Goal: Task Accomplishment & Management: Manage account settings

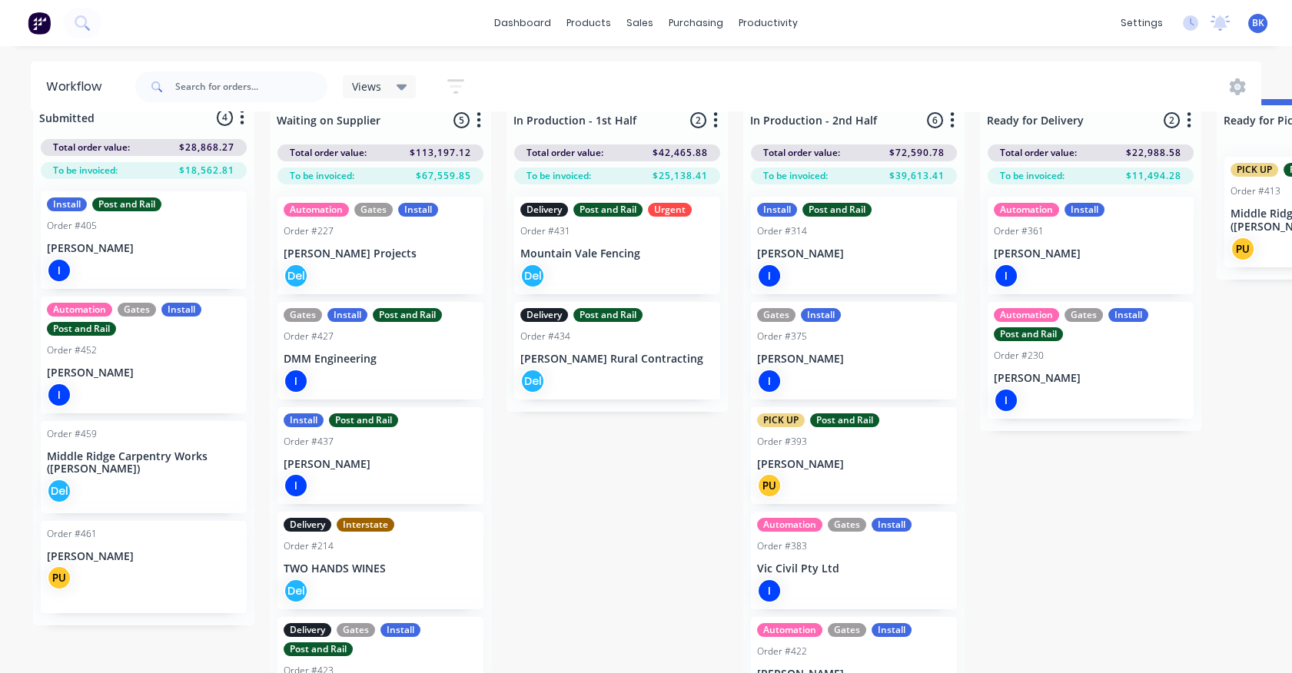
scroll to position [145, 0]
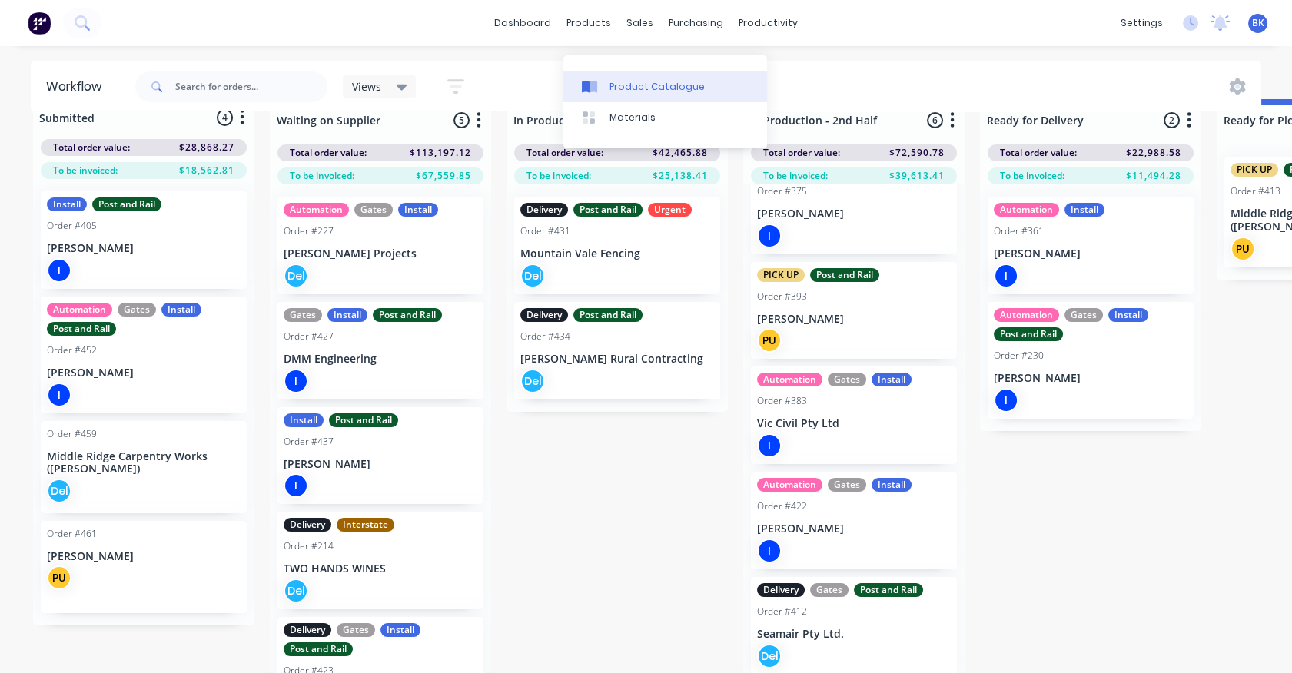
click at [612, 80] on div "Product Catalogue" at bounding box center [657, 87] width 95 height 14
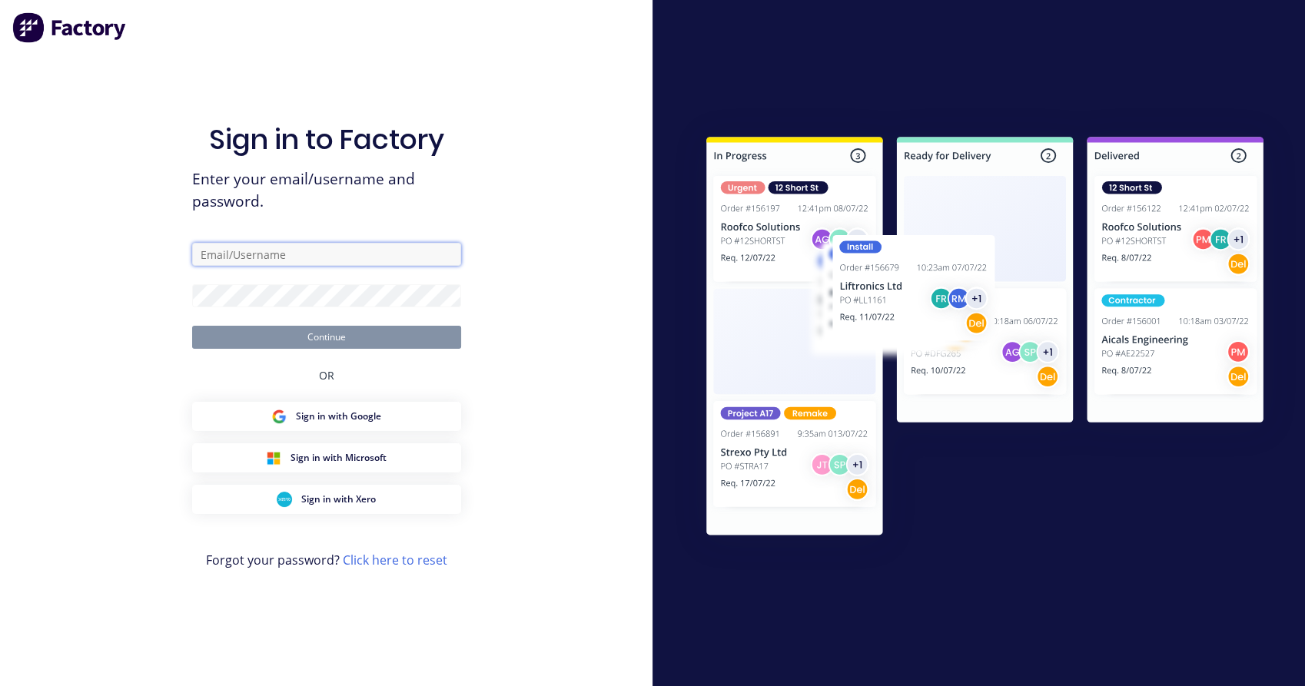
type input "contact@gippslandtimbergates.com.au"
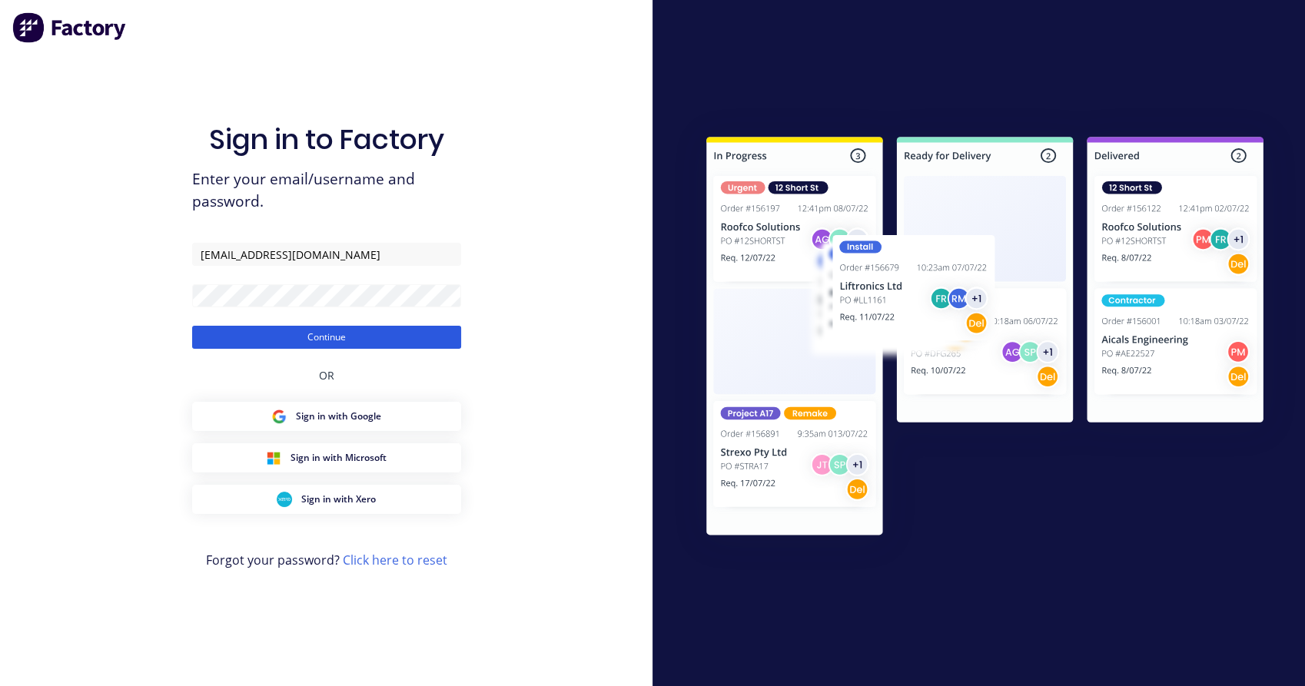
click at [390, 347] on button "Continue" at bounding box center [326, 337] width 269 height 23
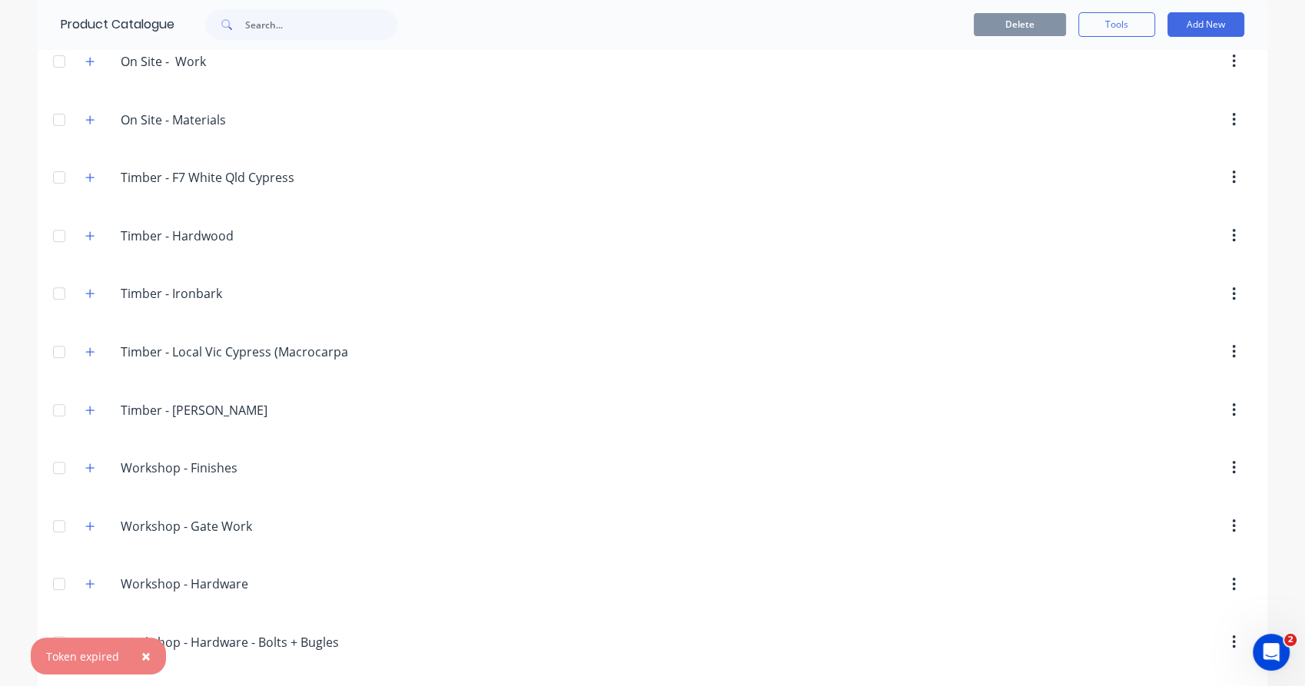
scroll to position [535, 0]
click at [85, 177] on icon "button" at bounding box center [89, 177] width 9 height 11
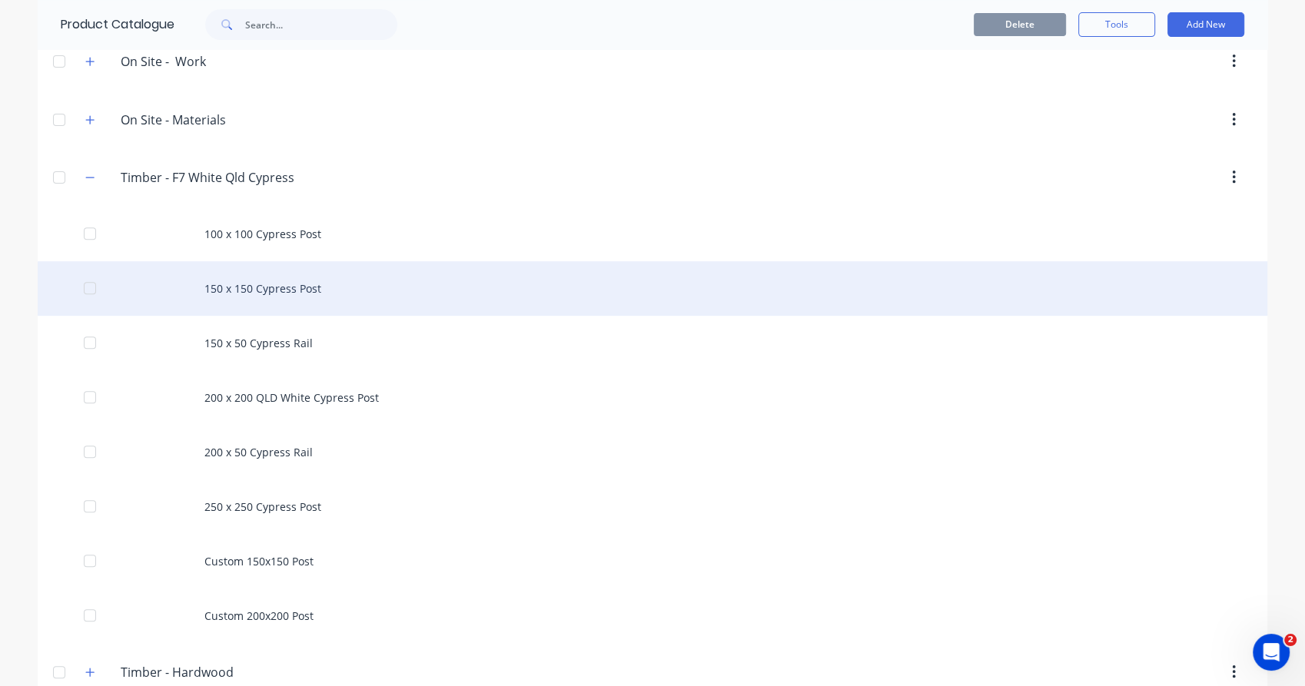
click at [273, 287] on div "150 x 150 Cypress Post" at bounding box center [653, 288] width 1230 height 55
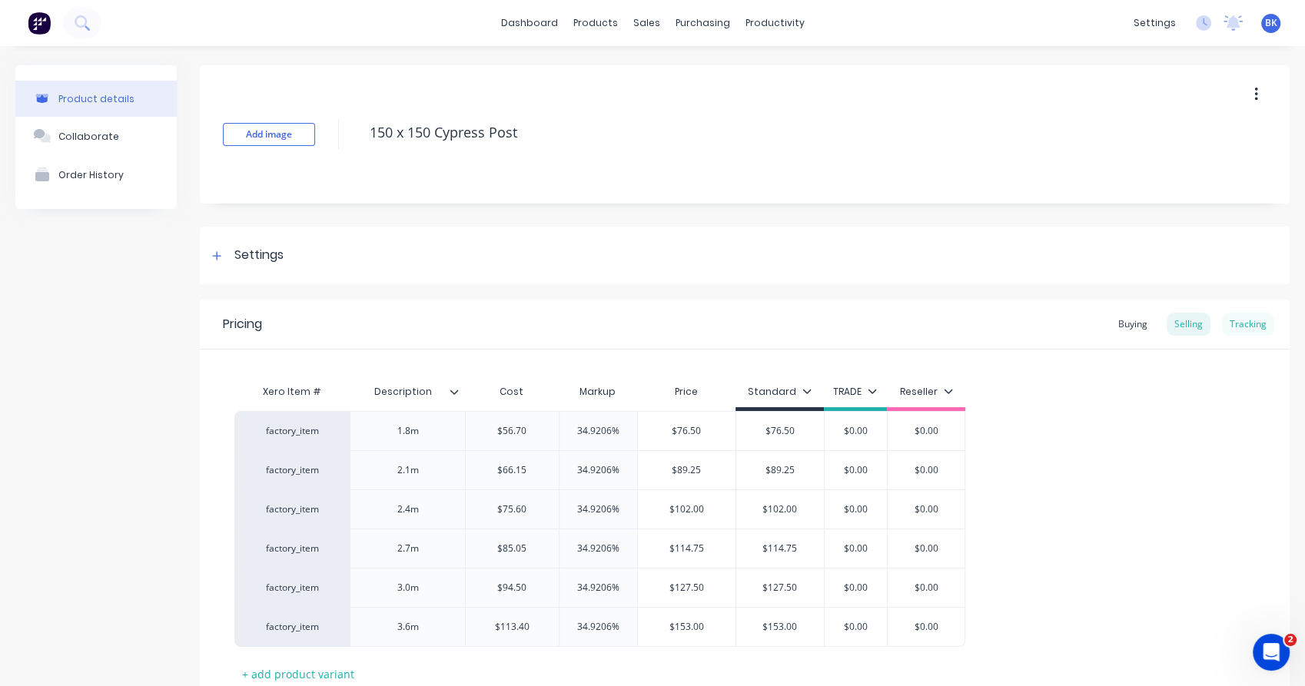
click at [1230, 321] on div "Tracking" at bounding box center [1248, 324] width 52 height 23
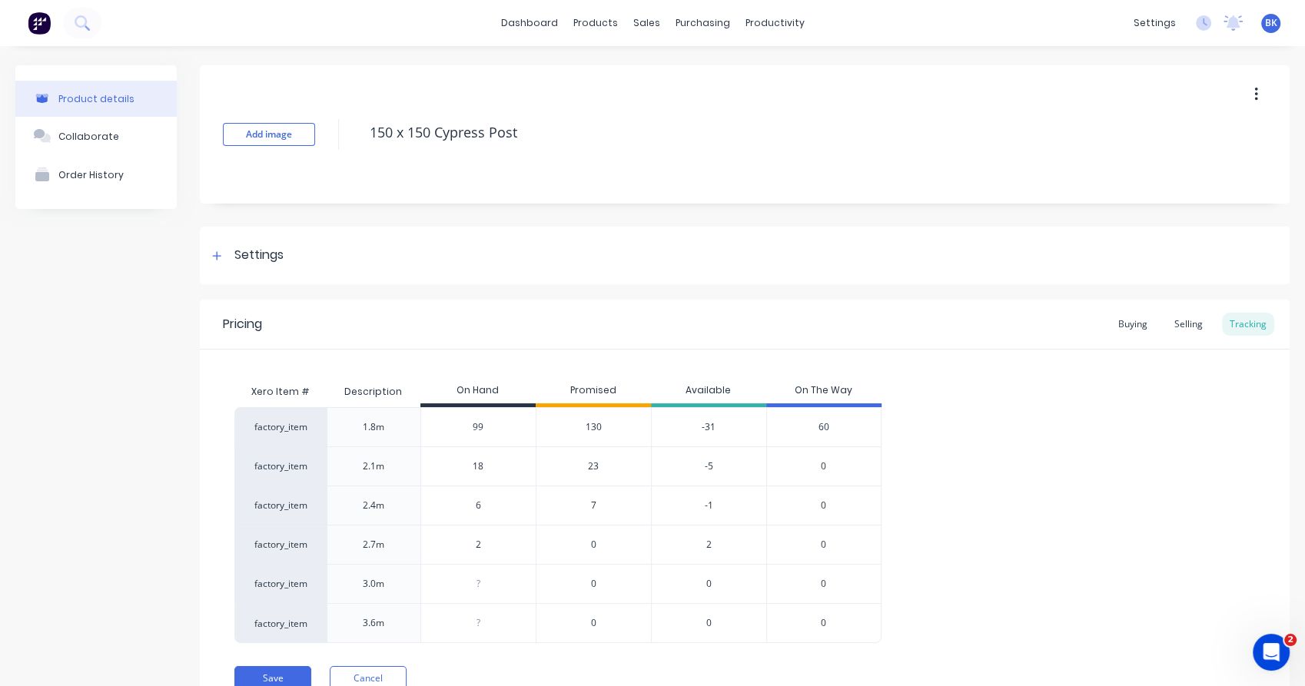
click at [829, 427] on span "60" at bounding box center [824, 427] width 11 height 14
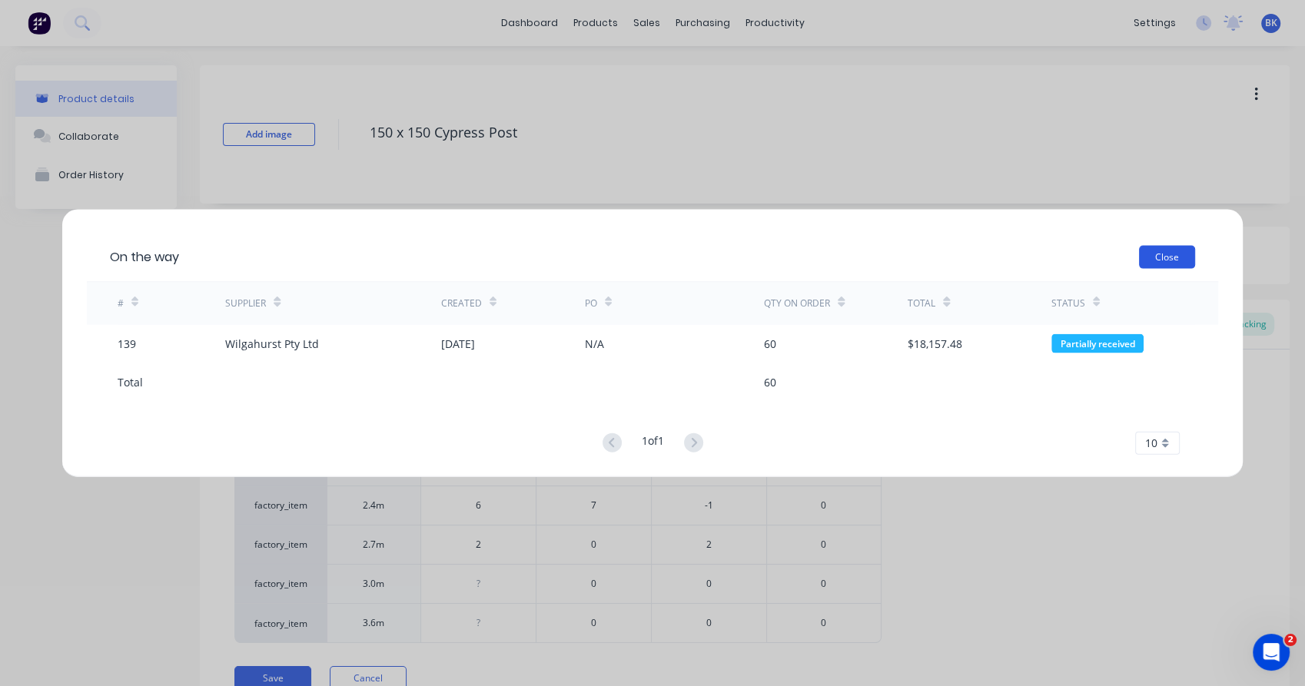
click at [1164, 256] on button "Close" at bounding box center [1167, 256] width 56 height 23
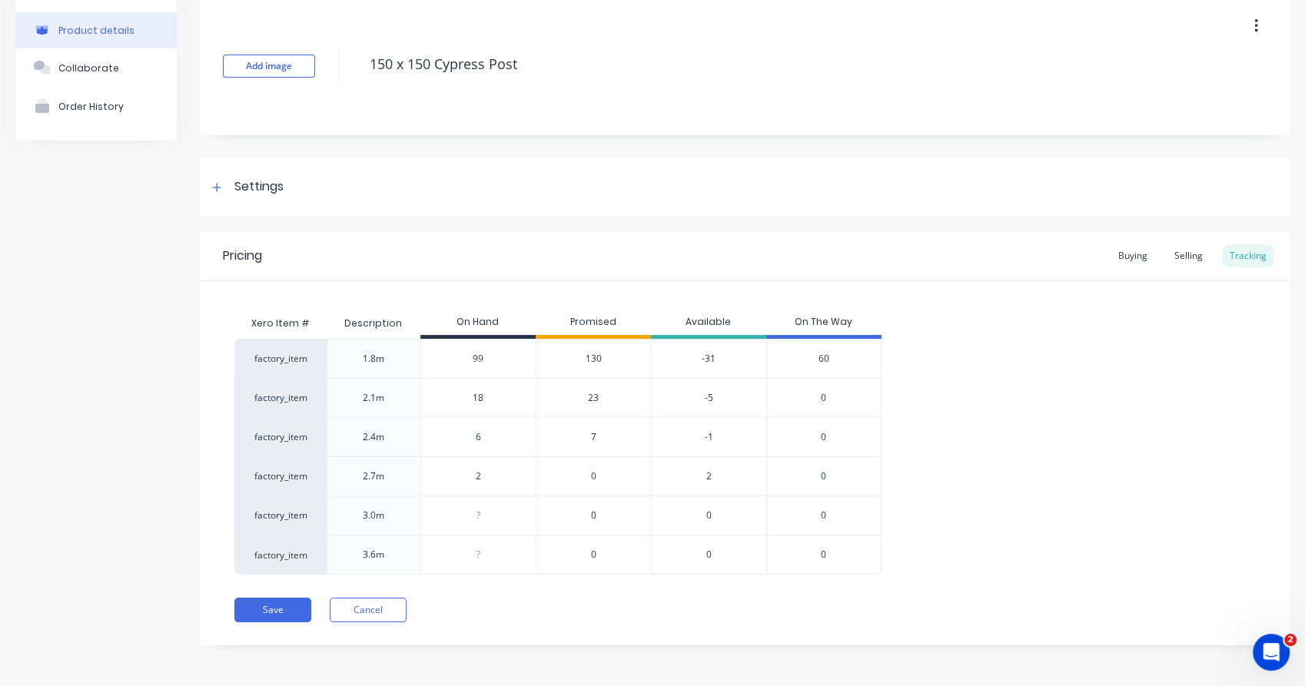
scroll to position [68, 0]
click at [375, 615] on button "Cancel" at bounding box center [368, 611] width 77 height 25
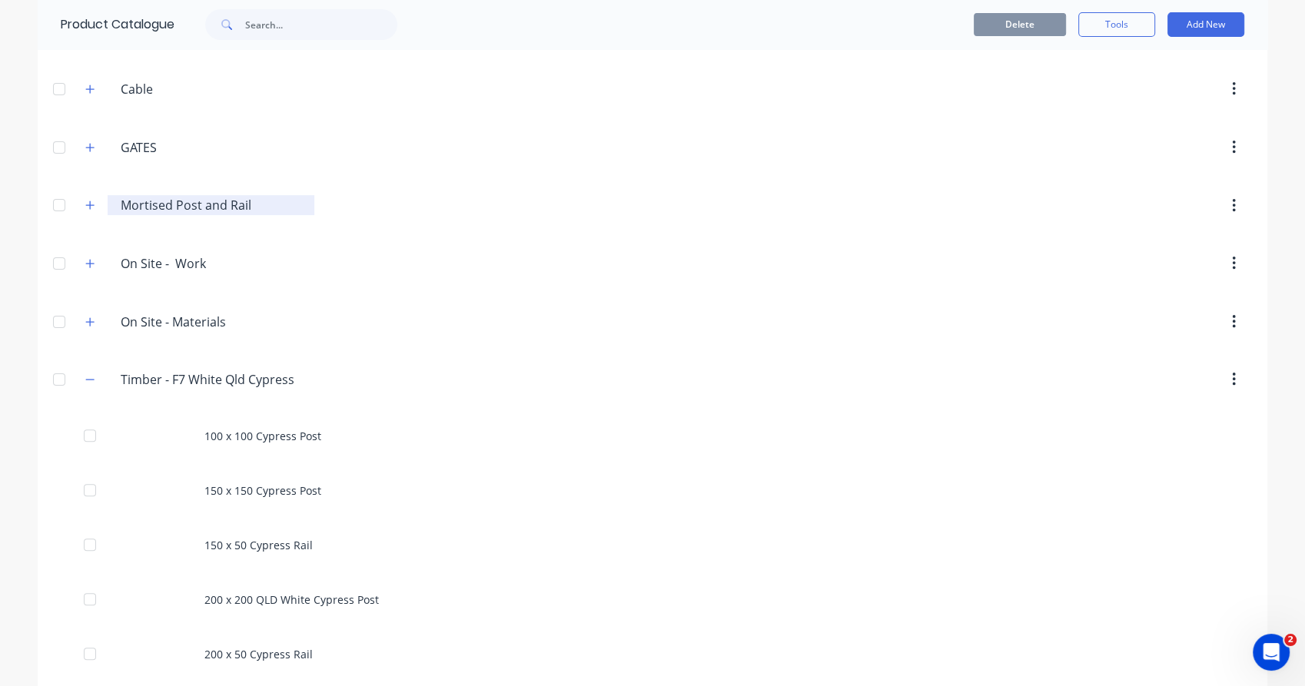
scroll to position [333, 0]
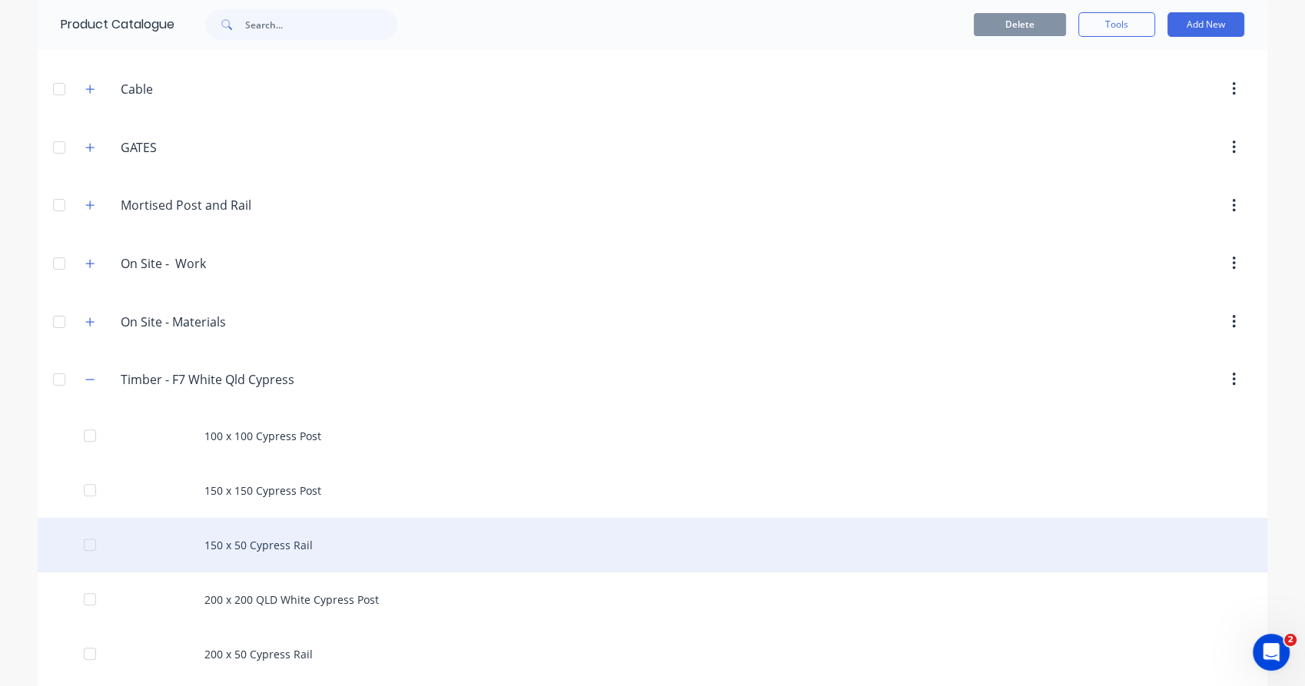
click at [258, 559] on div "150 x 50 Cypress Rail" at bounding box center [653, 545] width 1230 height 55
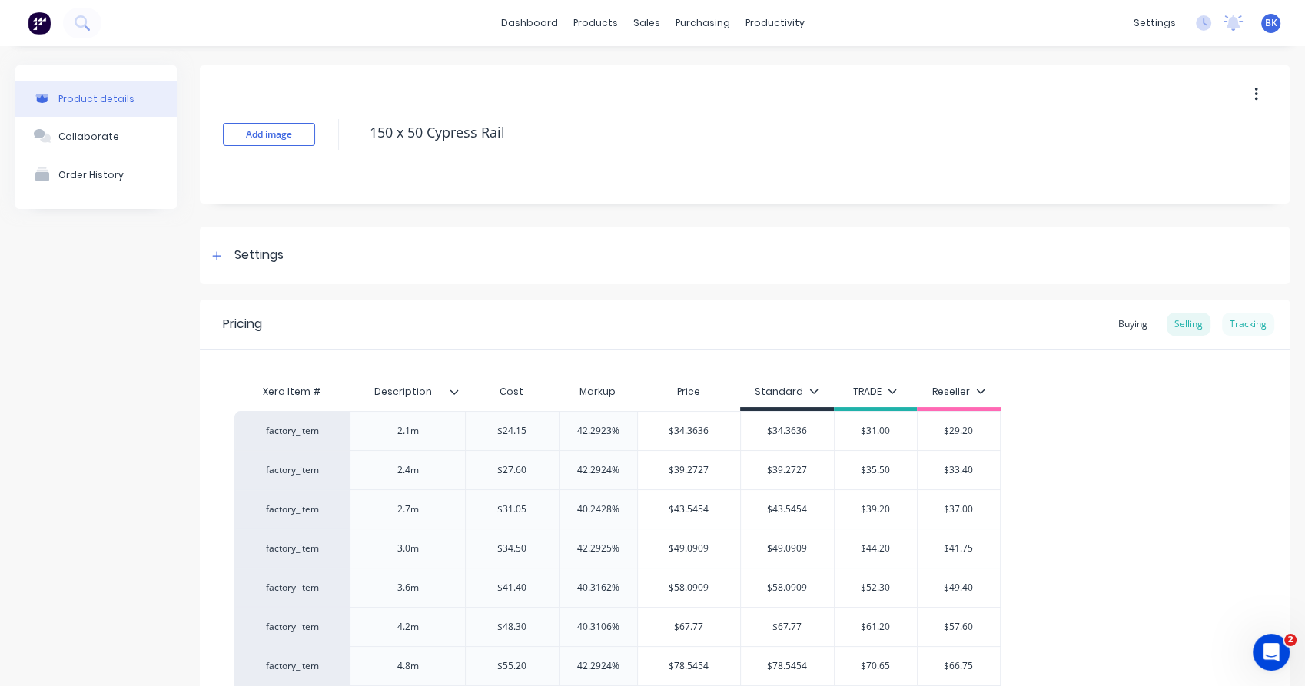
click at [1241, 315] on div "Tracking" at bounding box center [1248, 324] width 52 height 23
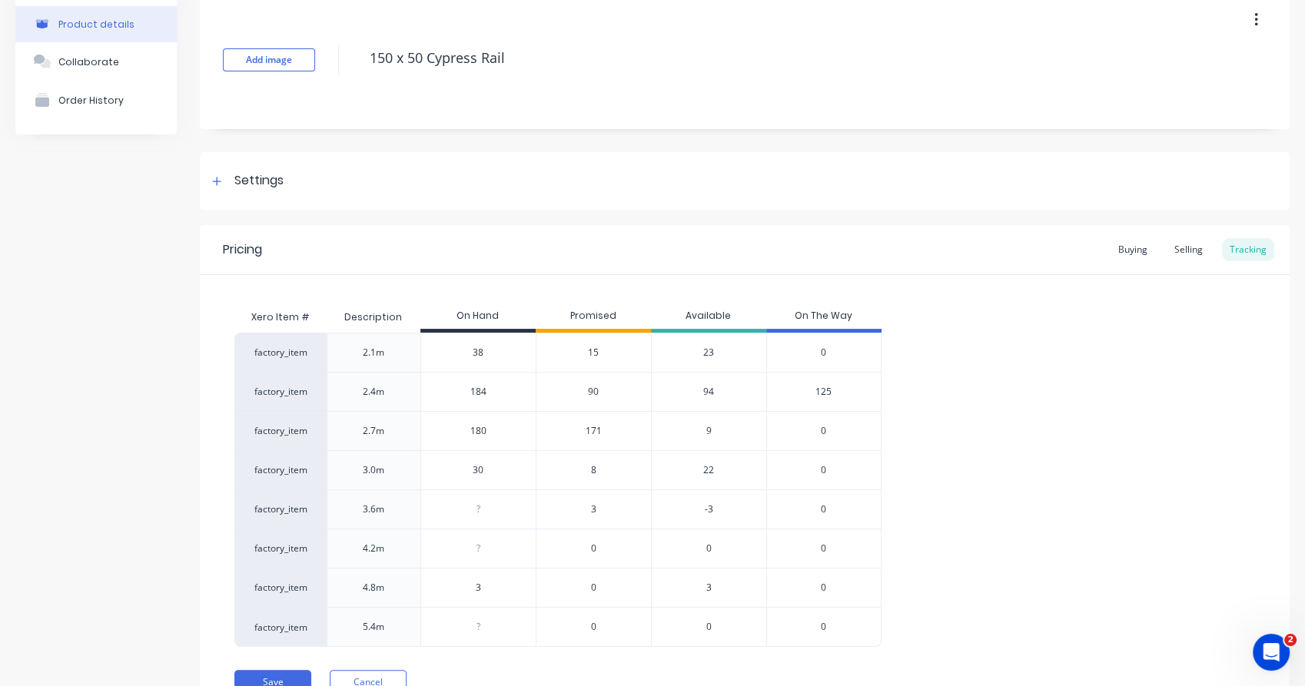
scroll to position [74, 0]
click at [593, 507] on span "3" at bounding box center [593, 510] width 5 height 14
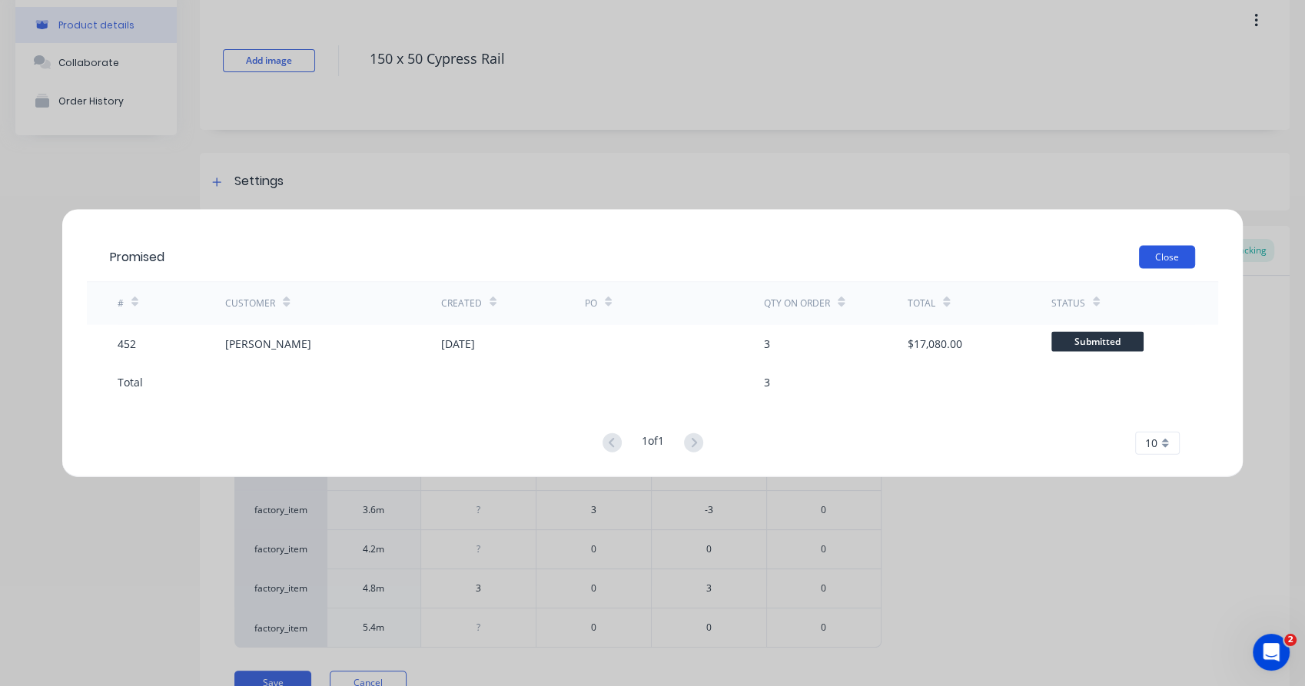
click at [1179, 259] on button "Close" at bounding box center [1167, 256] width 56 height 23
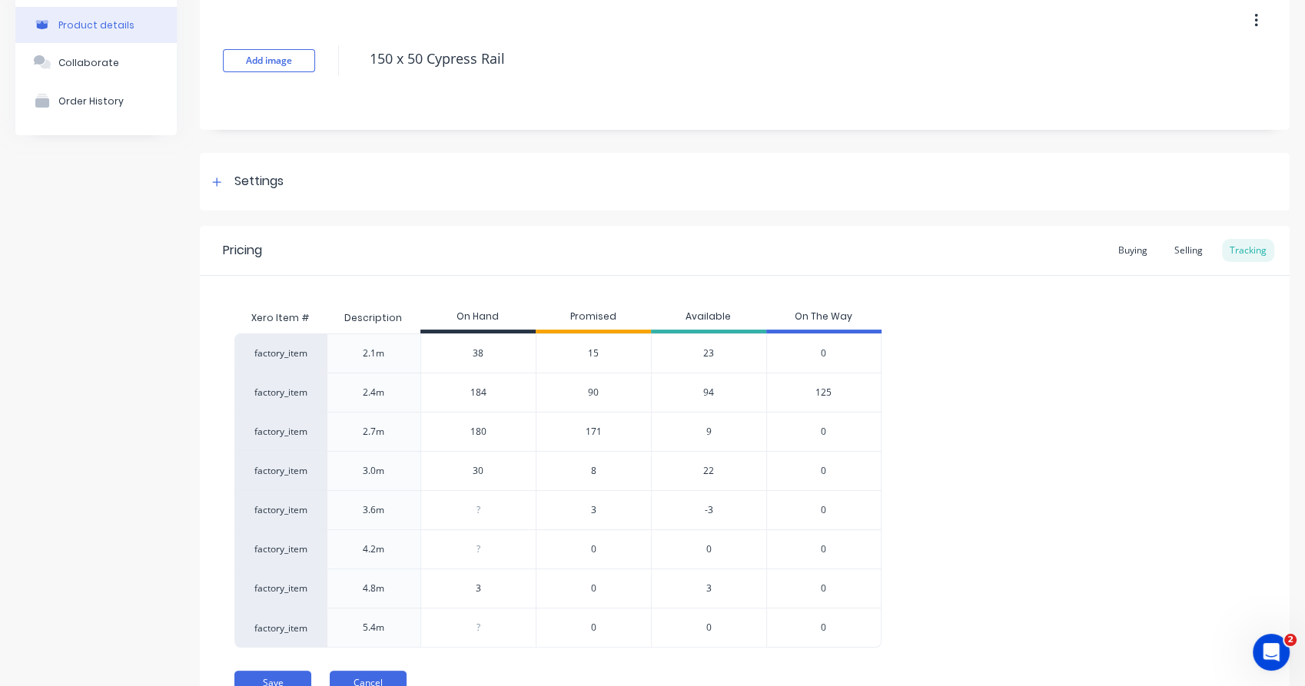
click at [350, 673] on button "Cancel" at bounding box center [368, 683] width 77 height 25
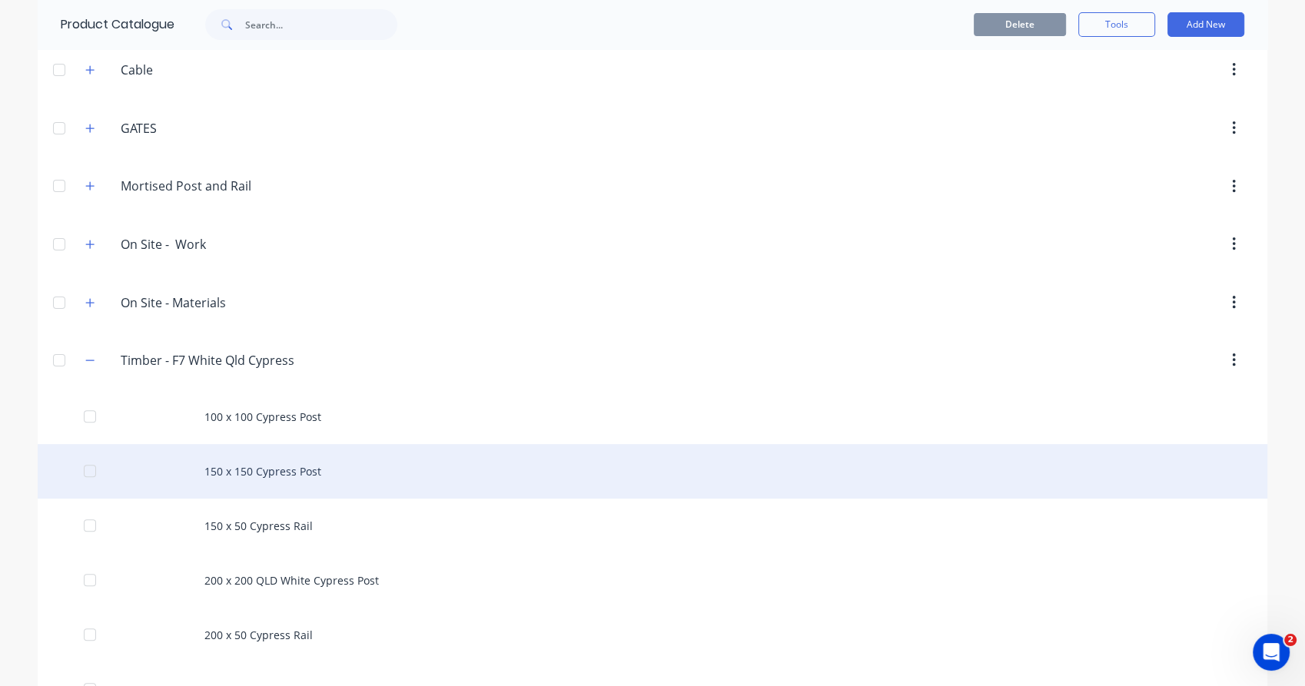
scroll to position [377, 0]
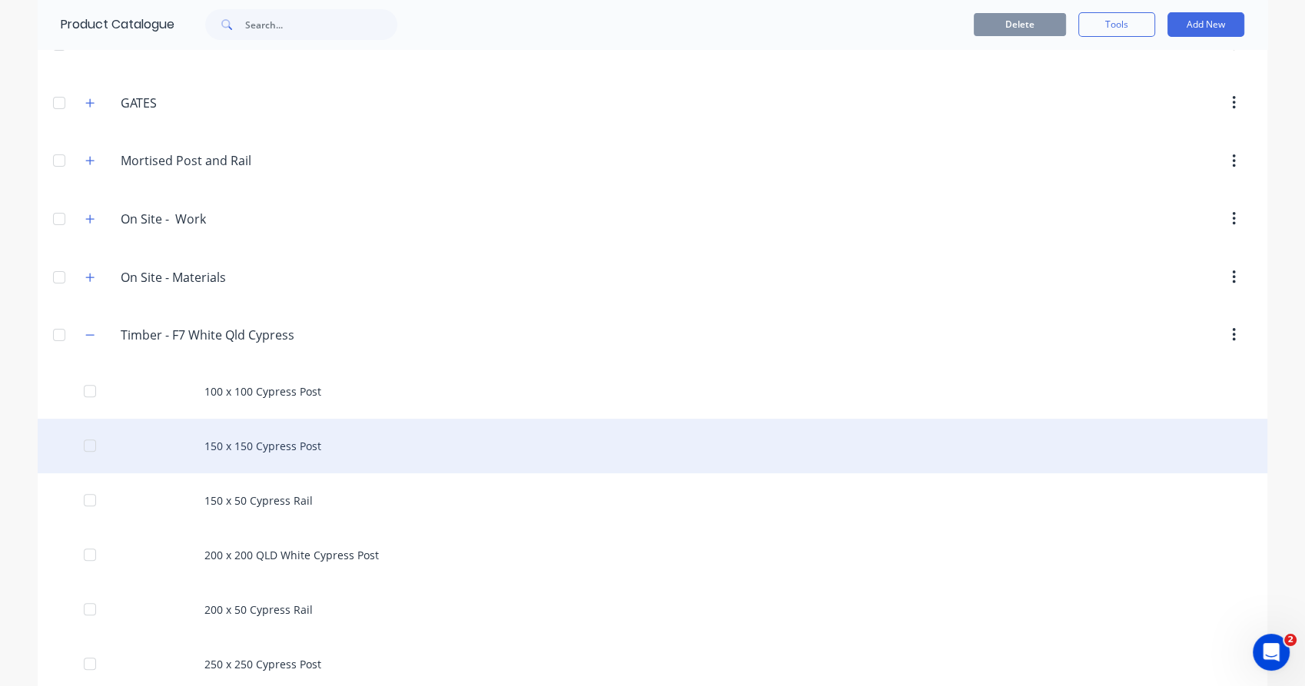
click at [228, 563] on div "200 x 200 QLD White Cypress Post" at bounding box center [653, 555] width 1230 height 55
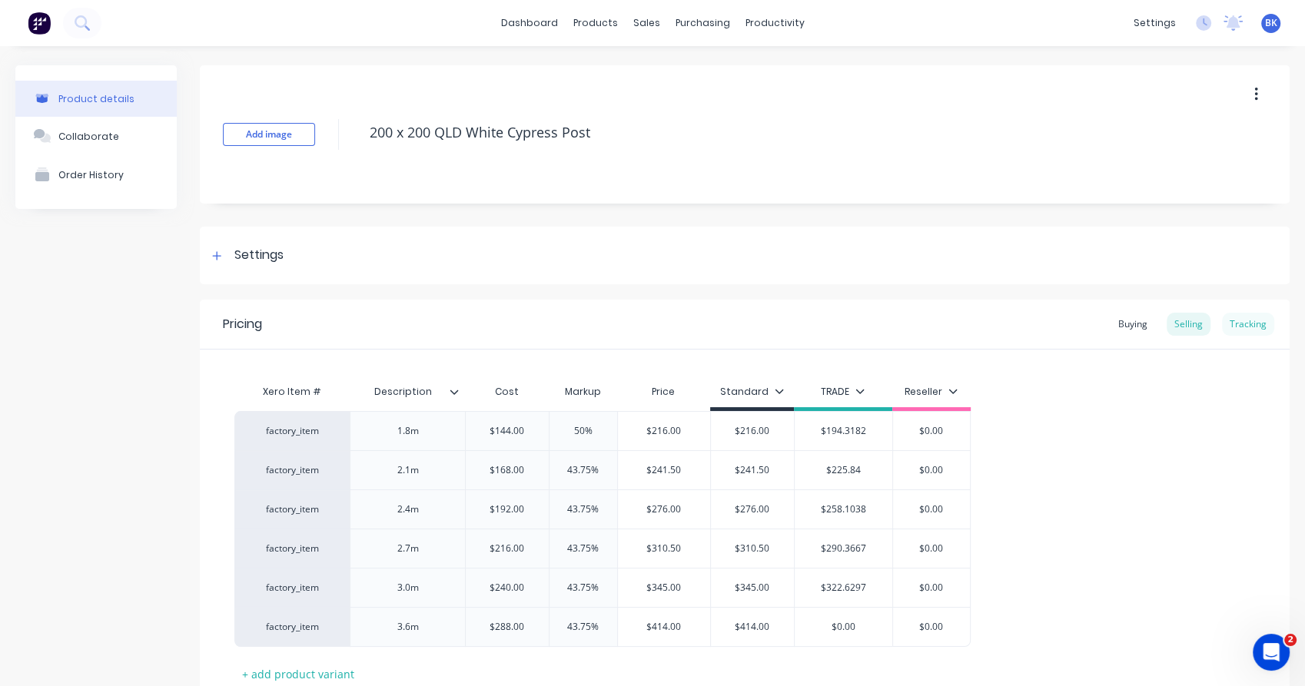
click at [1236, 320] on div "Tracking" at bounding box center [1248, 324] width 52 height 23
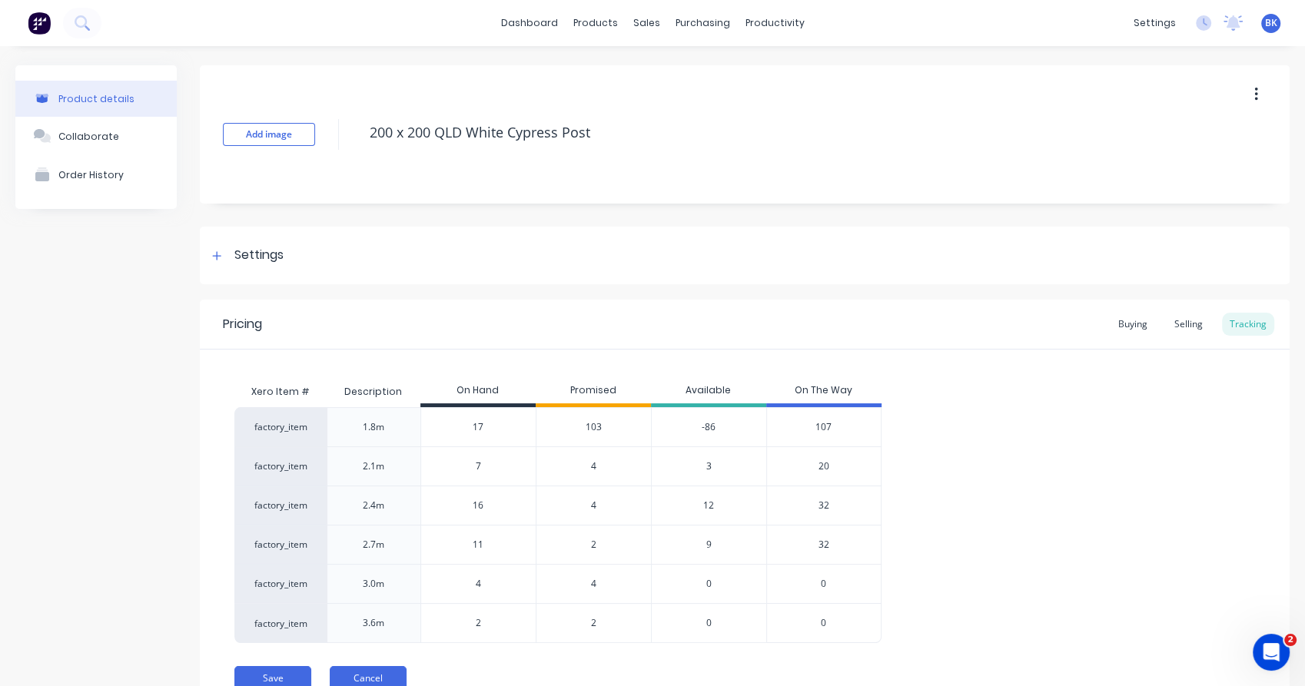
click at [371, 673] on button "Cancel" at bounding box center [368, 678] width 77 height 25
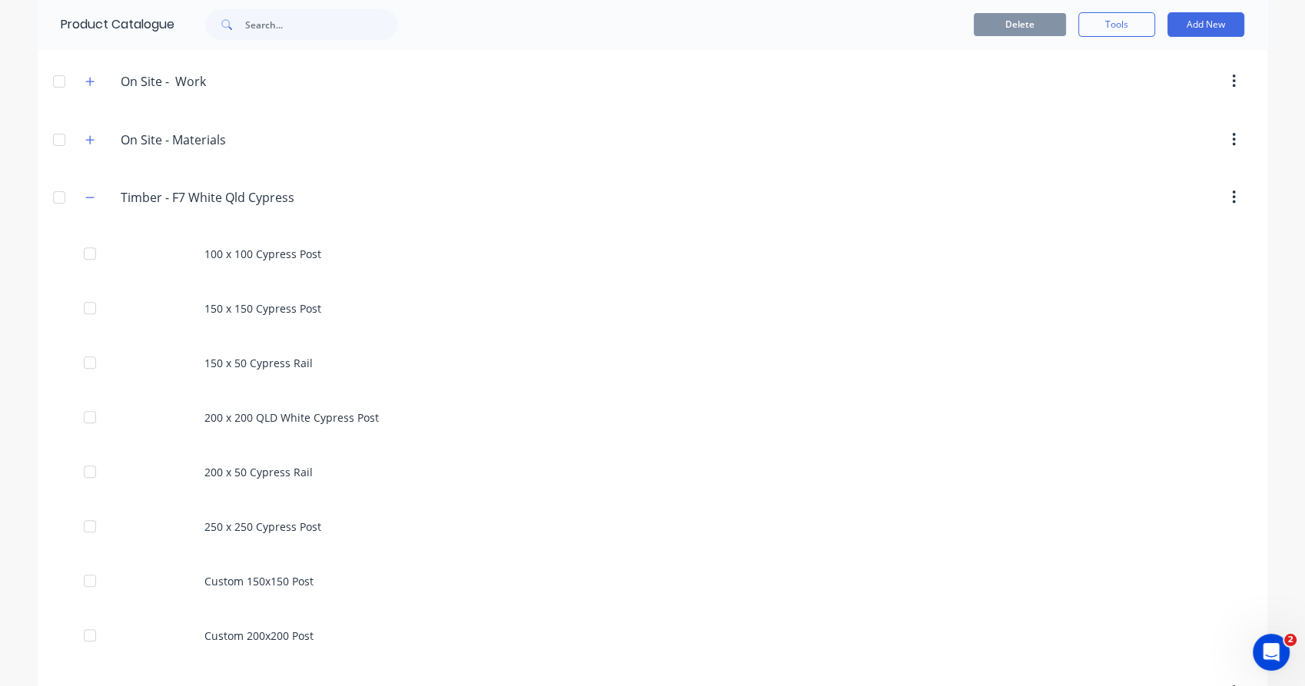
scroll to position [513, 0]
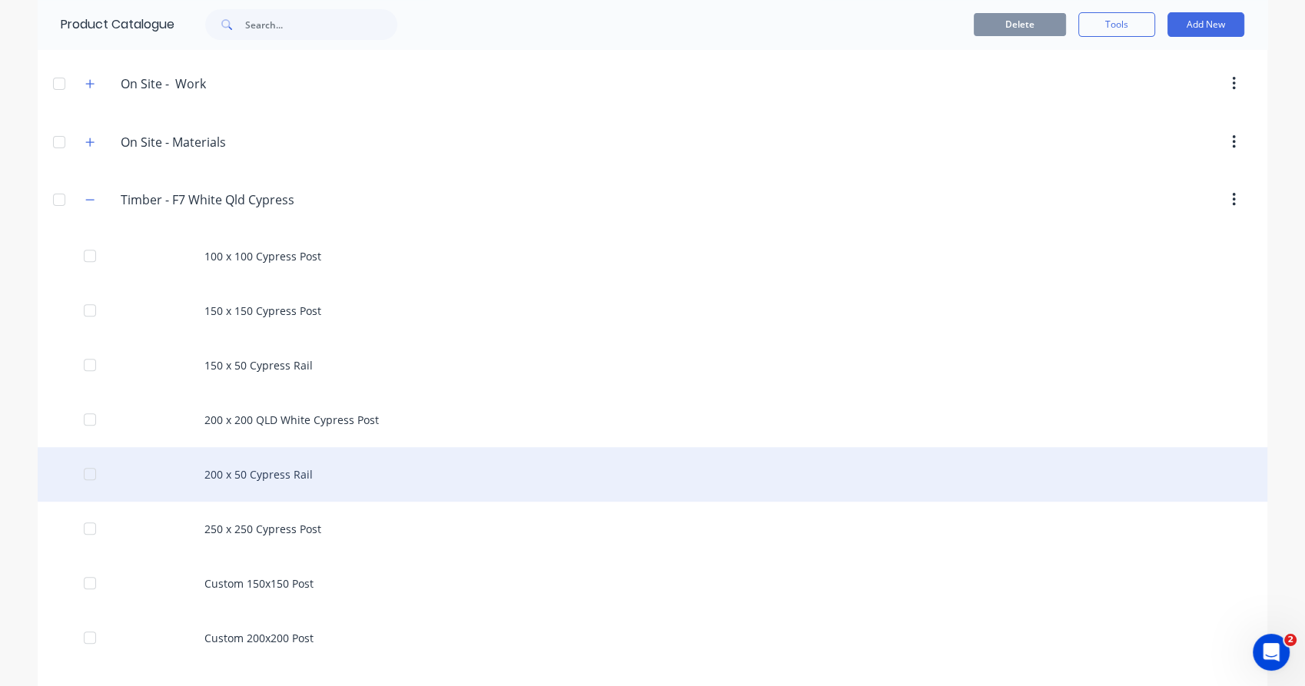
click at [261, 477] on div "200 x 50 Cypress Rail" at bounding box center [653, 474] width 1230 height 55
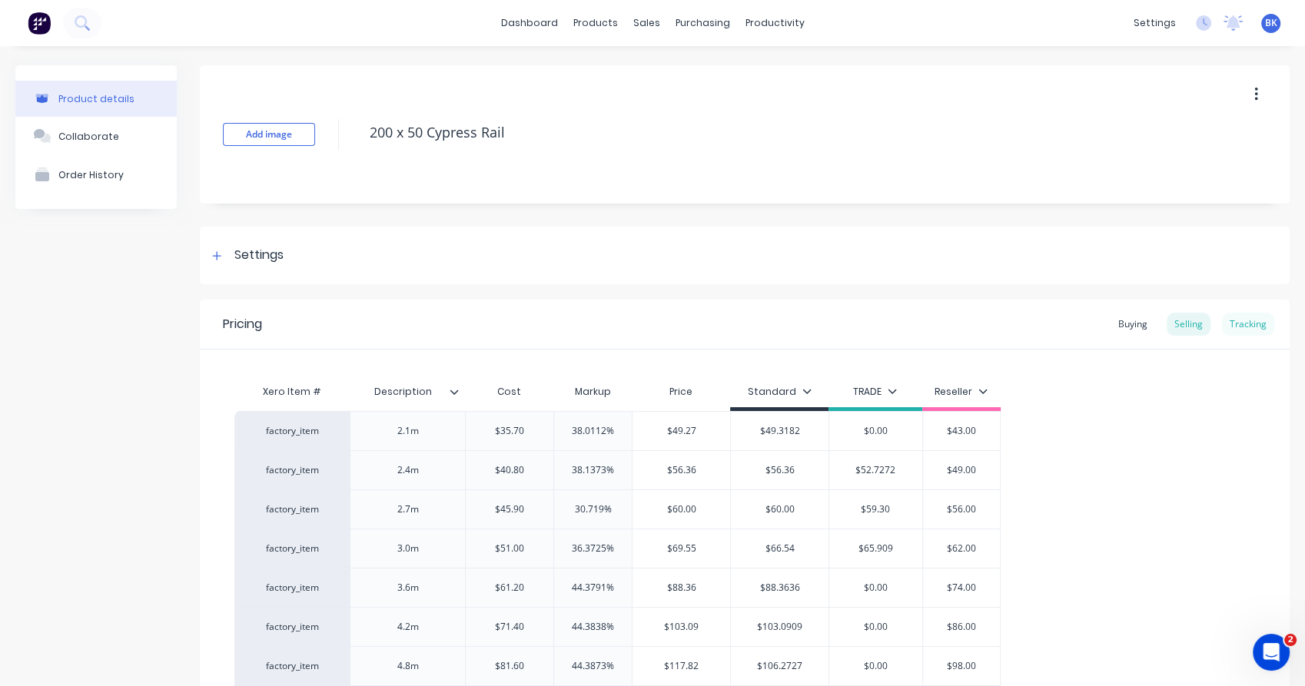
click at [1236, 326] on div "Tracking" at bounding box center [1248, 324] width 52 height 23
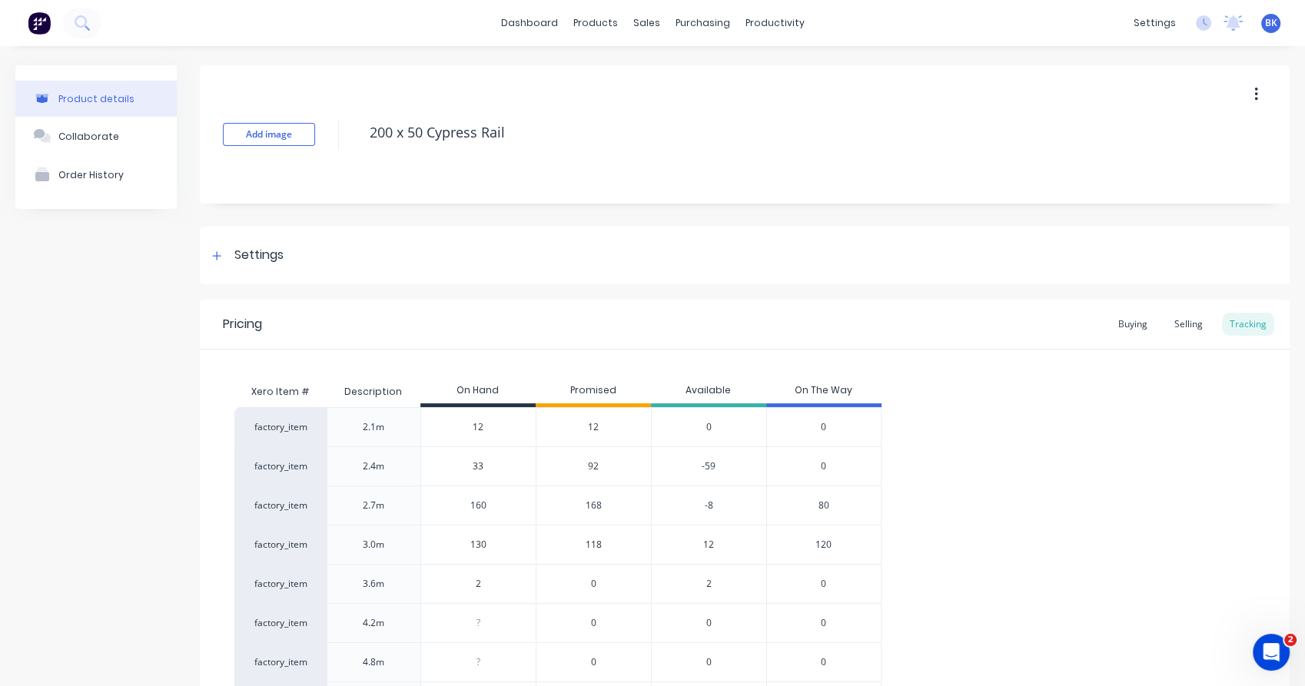
click at [595, 466] on span "92" at bounding box center [593, 467] width 11 height 14
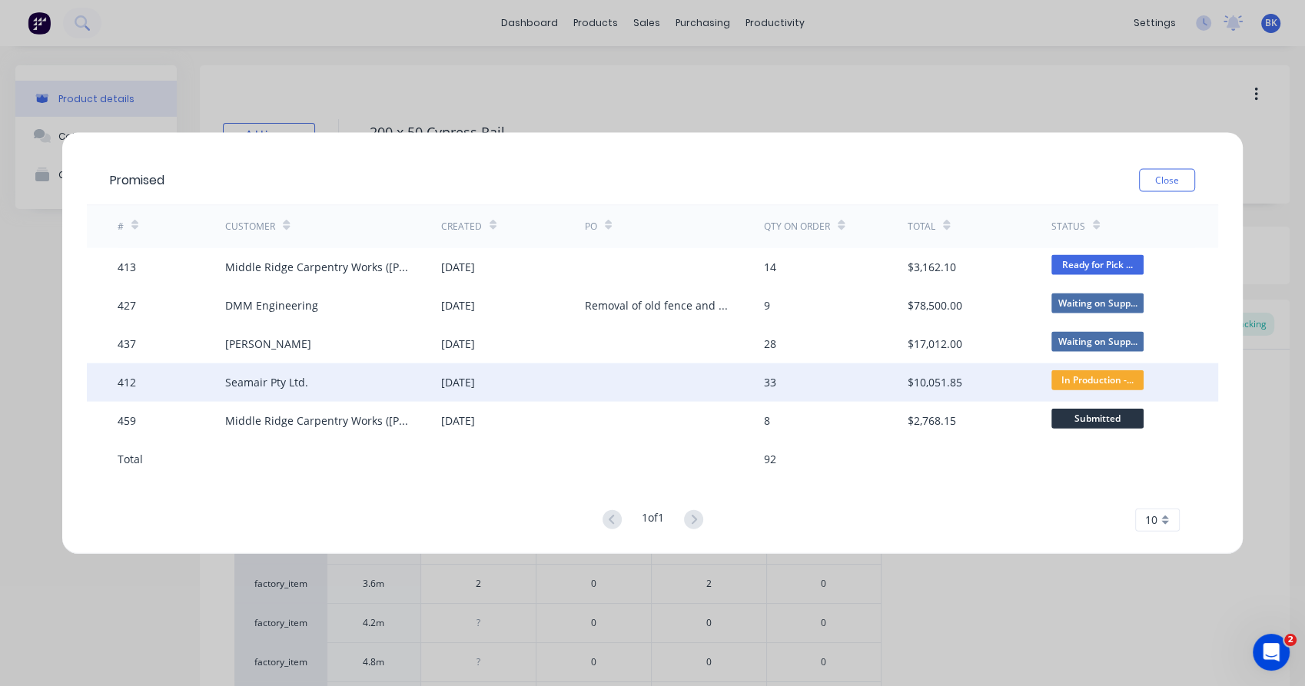
click at [1096, 381] on span "In Production -..." at bounding box center [1098, 379] width 92 height 19
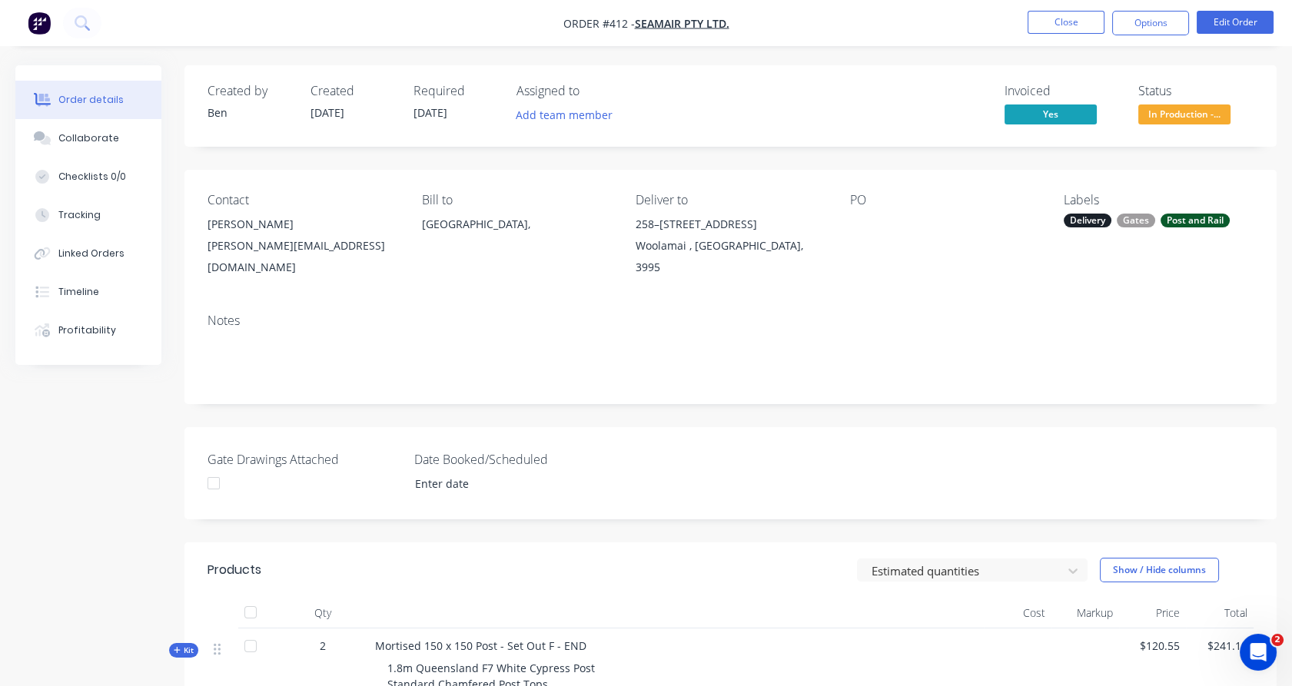
click at [1151, 111] on span "In Production -..." at bounding box center [1184, 114] width 92 height 19
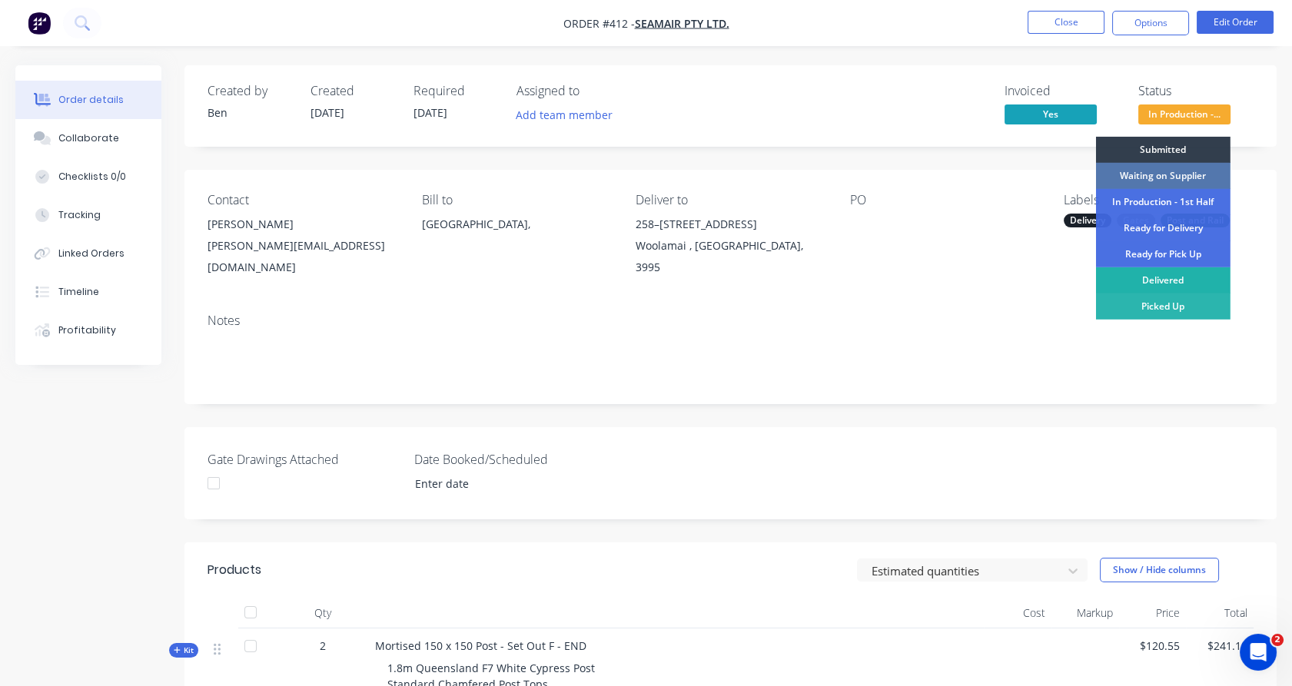
click at [1145, 280] on div "Delivered" at bounding box center [1163, 280] width 135 height 26
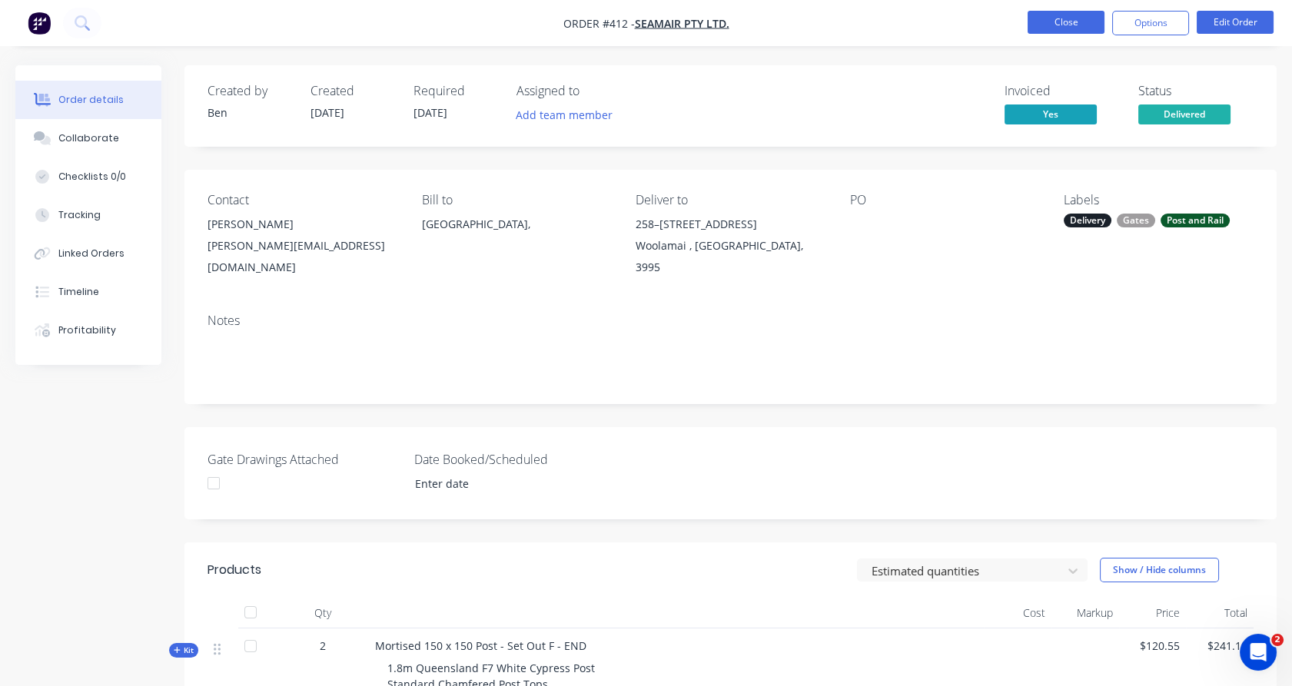
click at [1075, 24] on button "Close" at bounding box center [1066, 22] width 77 height 23
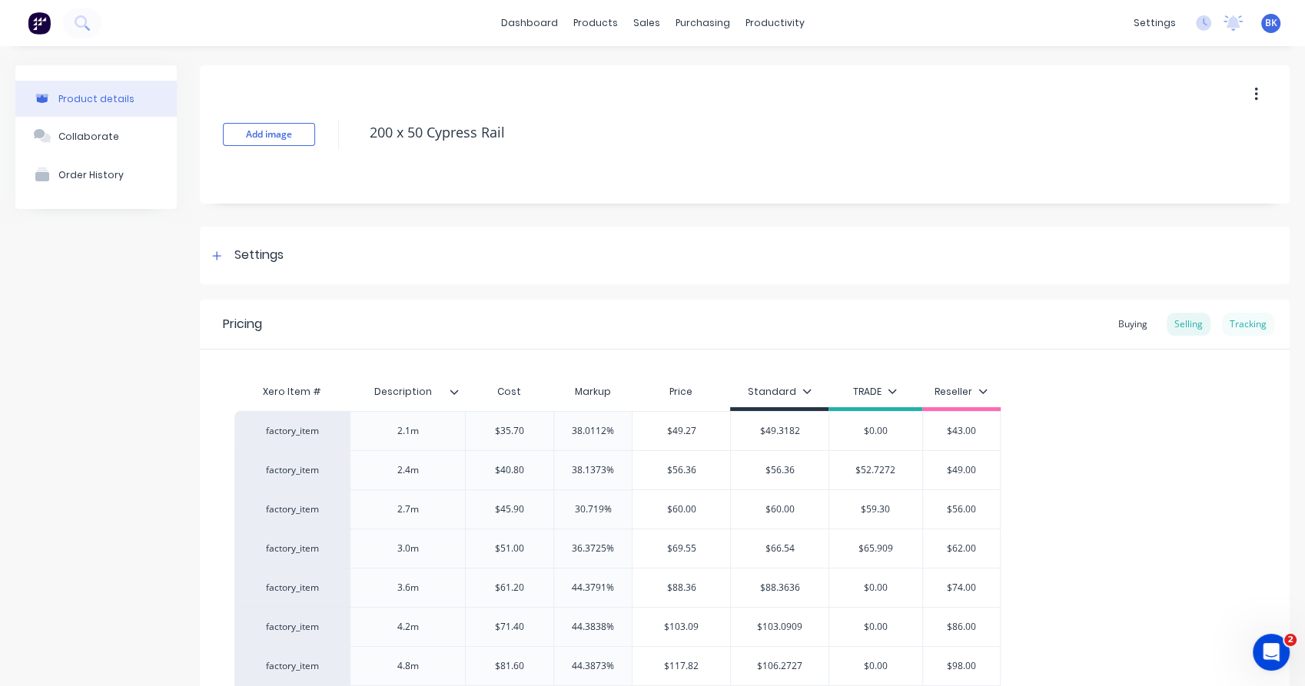
click at [1244, 330] on div "Tracking" at bounding box center [1248, 324] width 52 height 23
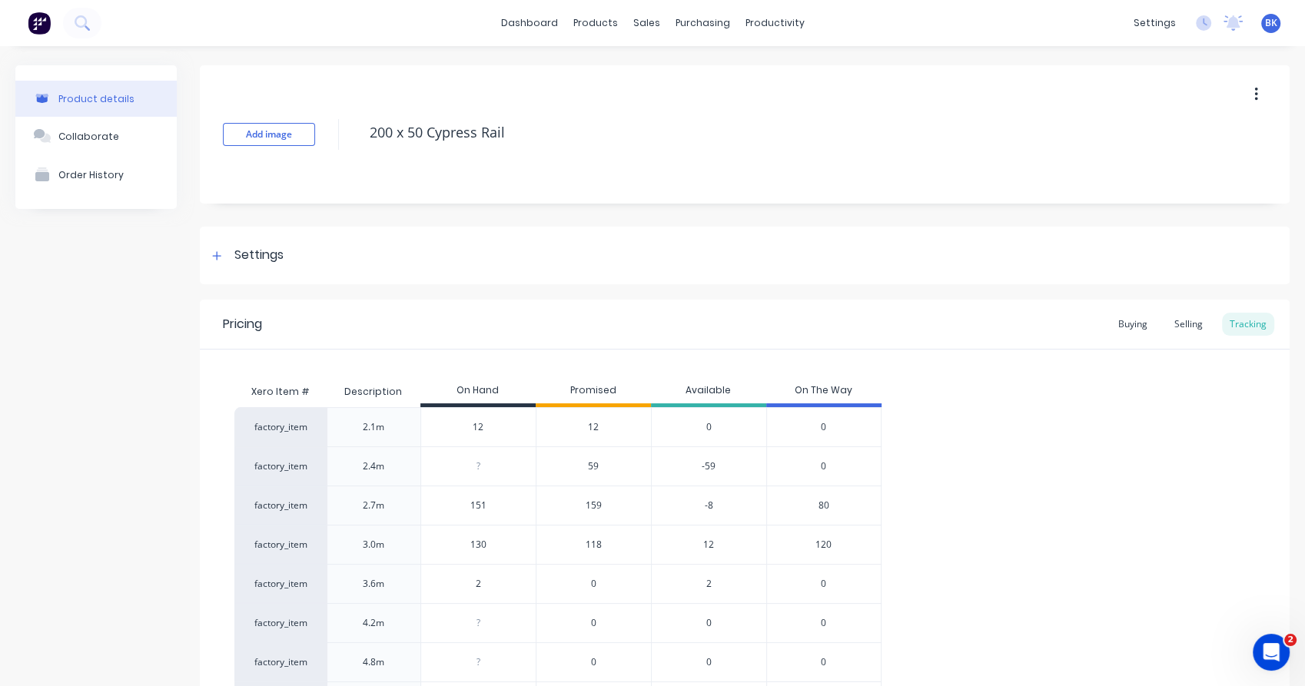
click at [596, 467] on span "59" at bounding box center [593, 467] width 11 height 14
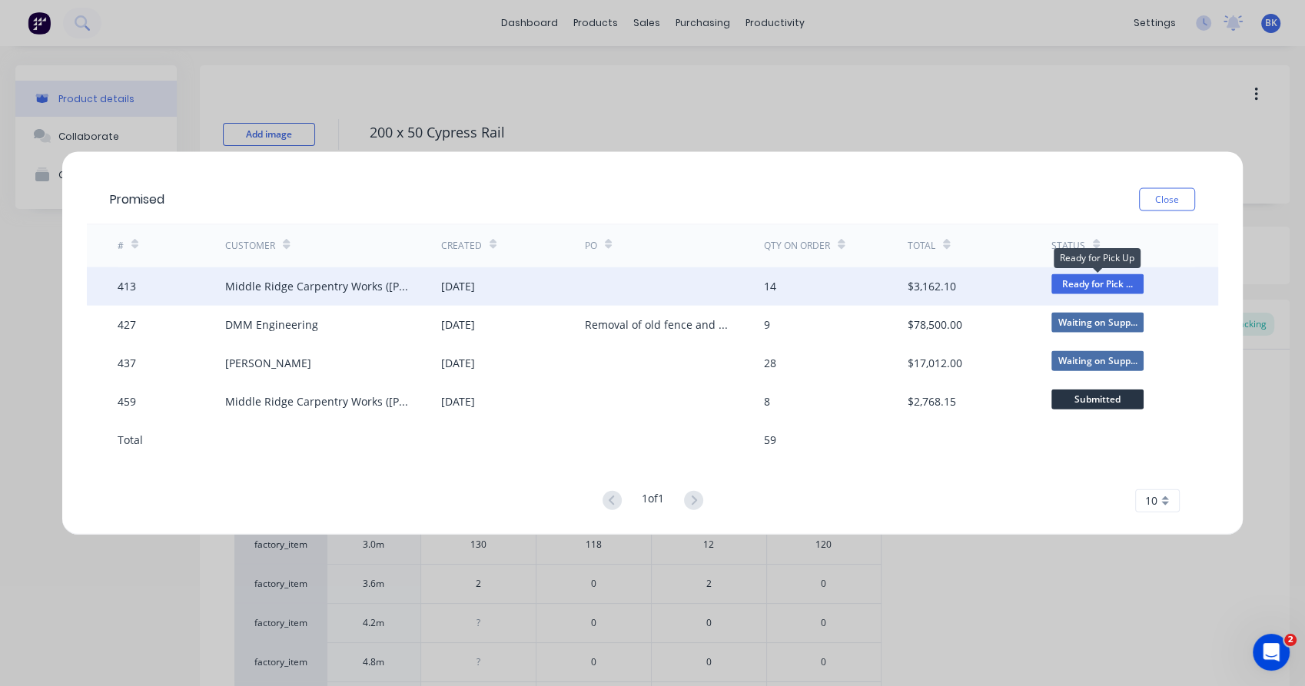
click at [1094, 286] on span "Ready for Pick ..." at bounding box center [1098, 283] width 92 height 19
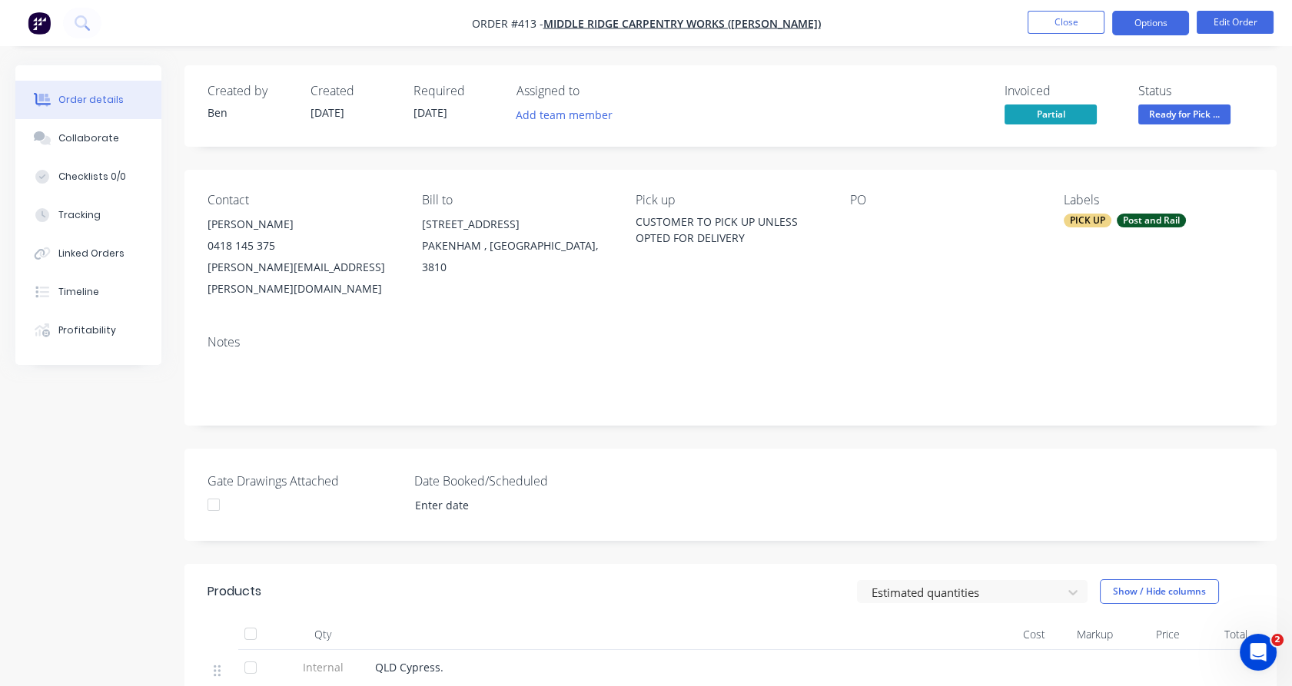
click at [1172, 11] on button "Options" at bounding box center [1150, 23] width 77 height 25
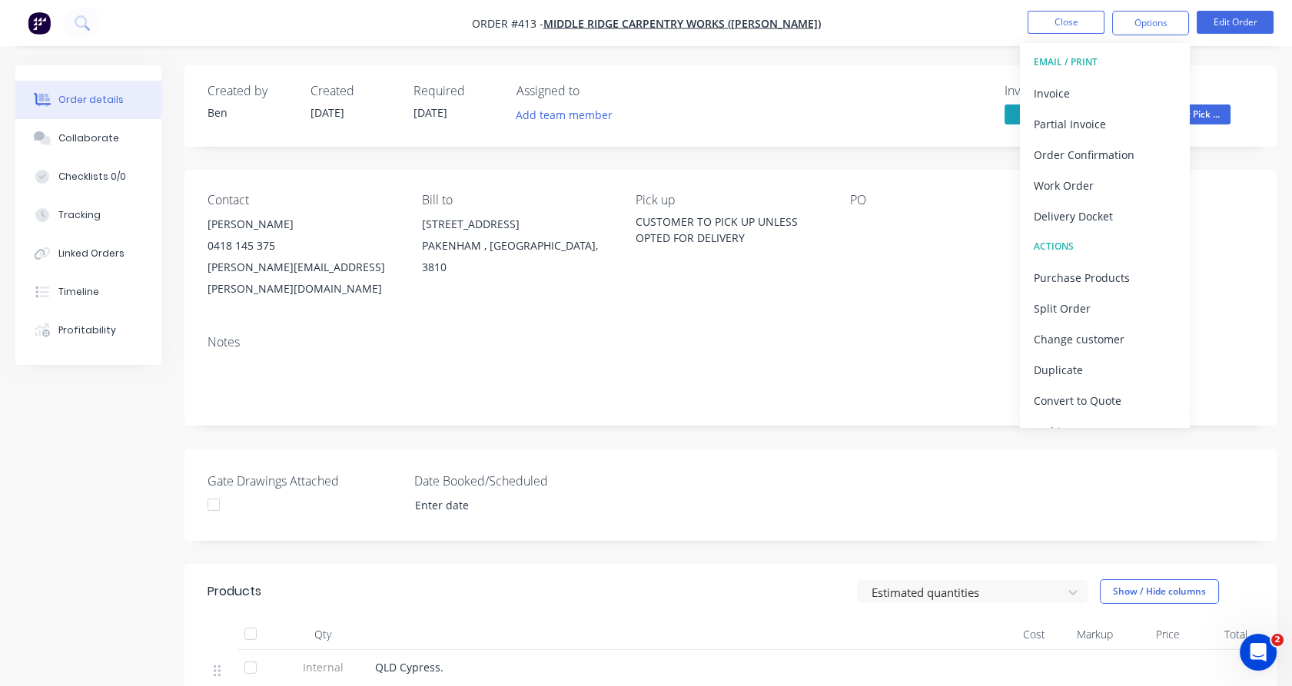
click at [966, 96] on div "Invoiced Partial Status Ready for Pick ..." at bounding box center [961, 106] width 583 height 45
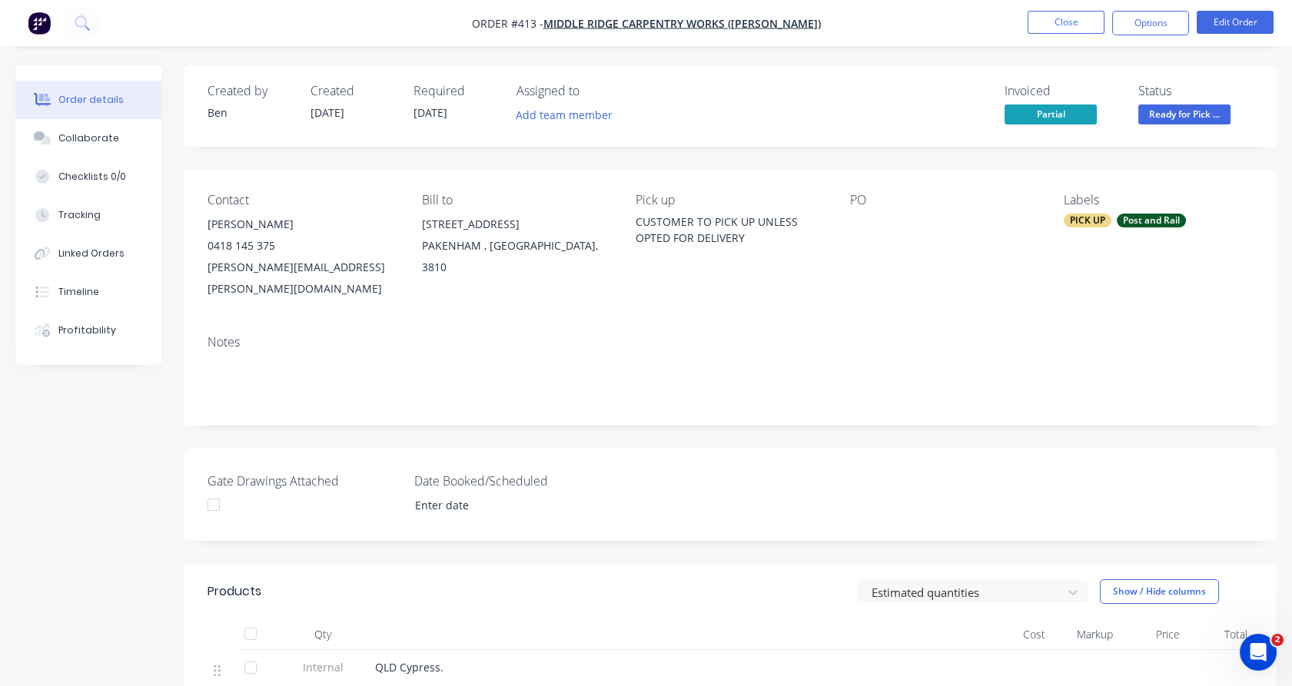
click at [1215, 114] on span "Ready for Pick ..." at bounding box center [1184, 114] width 92 height 19
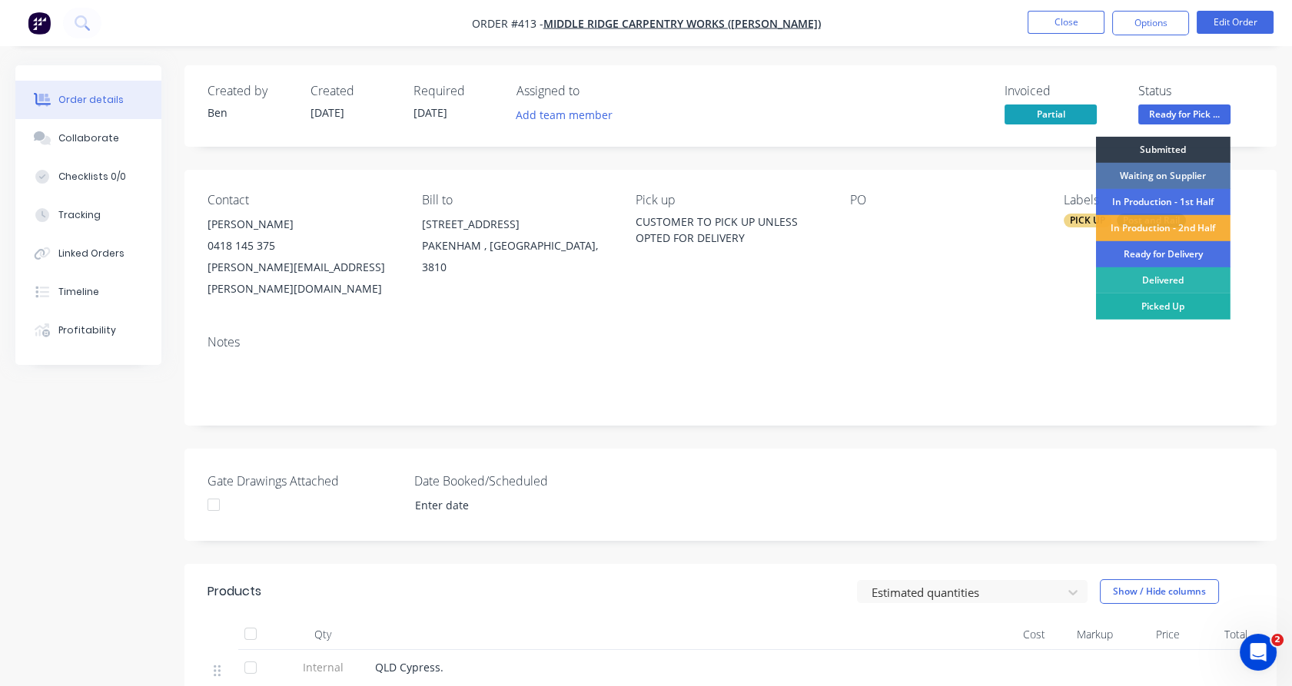
click at [1156, 304] on div "Picked Up" at bounding box center [1163, 307] width 135 height 26
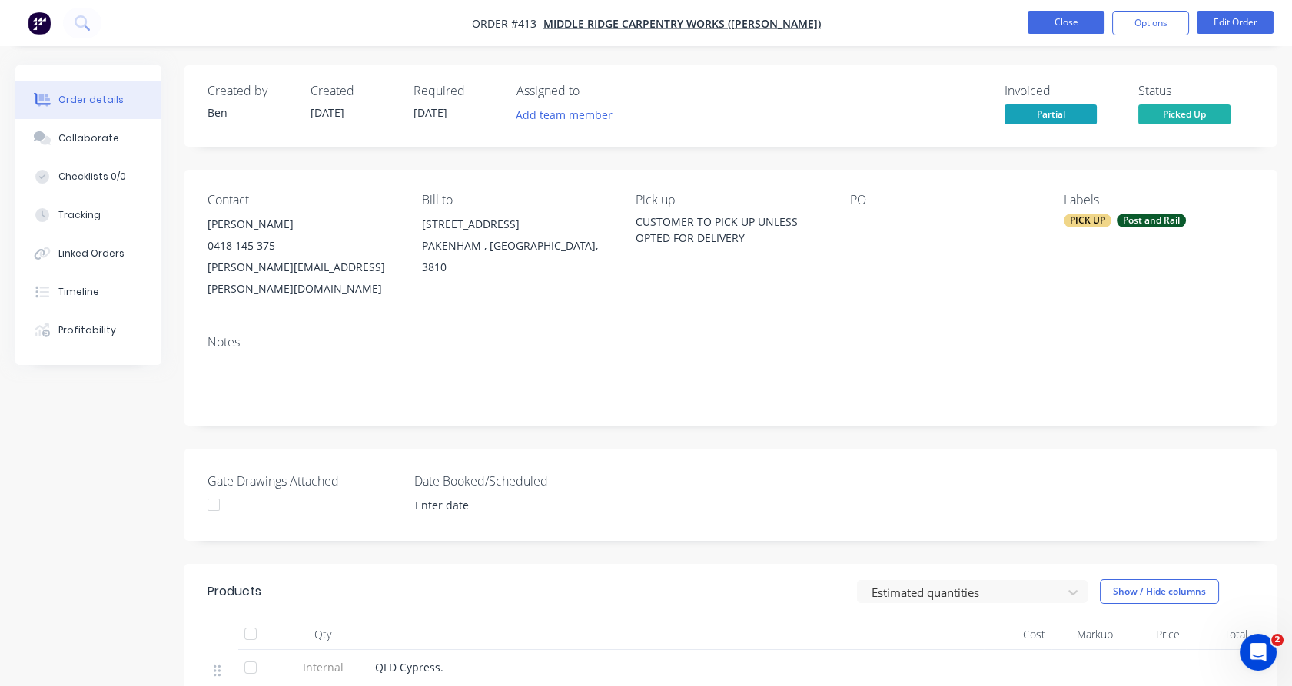
click at [1075, 25] on button "Close" at bounding box center [1066, 22] width 77 height 23
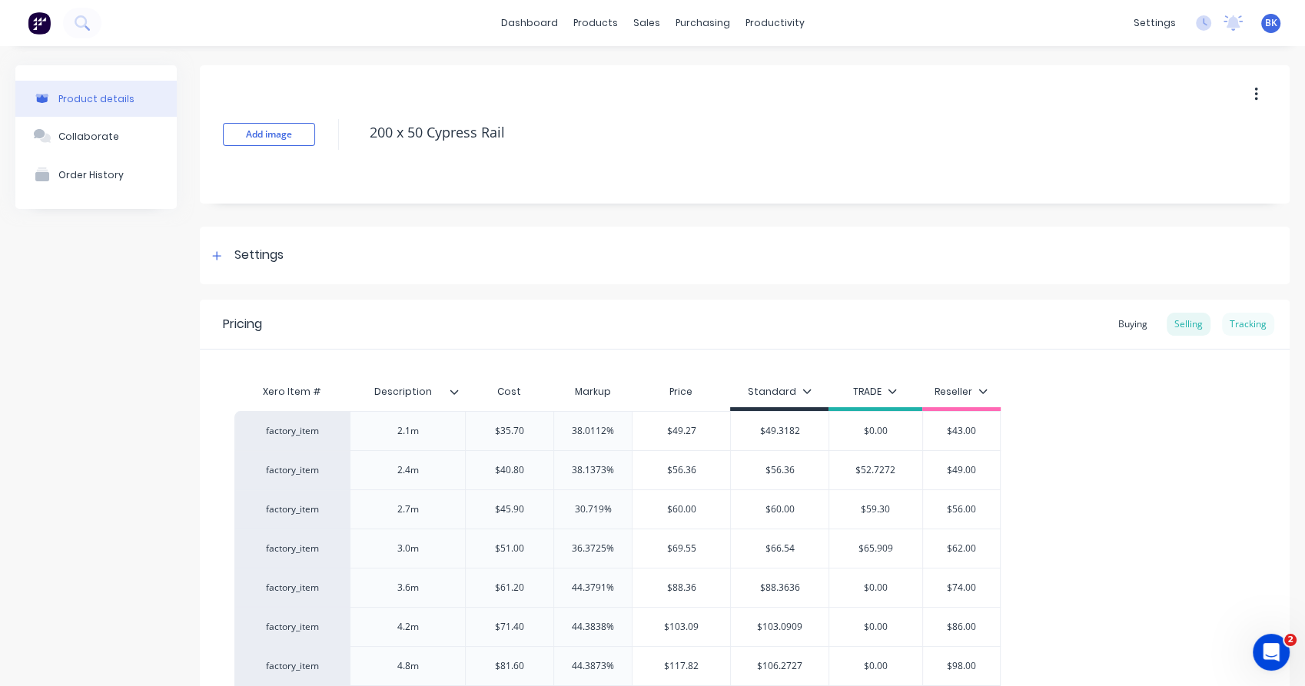
click at [1229, 323] on div "Tracking" at bounding box center [1248, 324] width 52 height 23
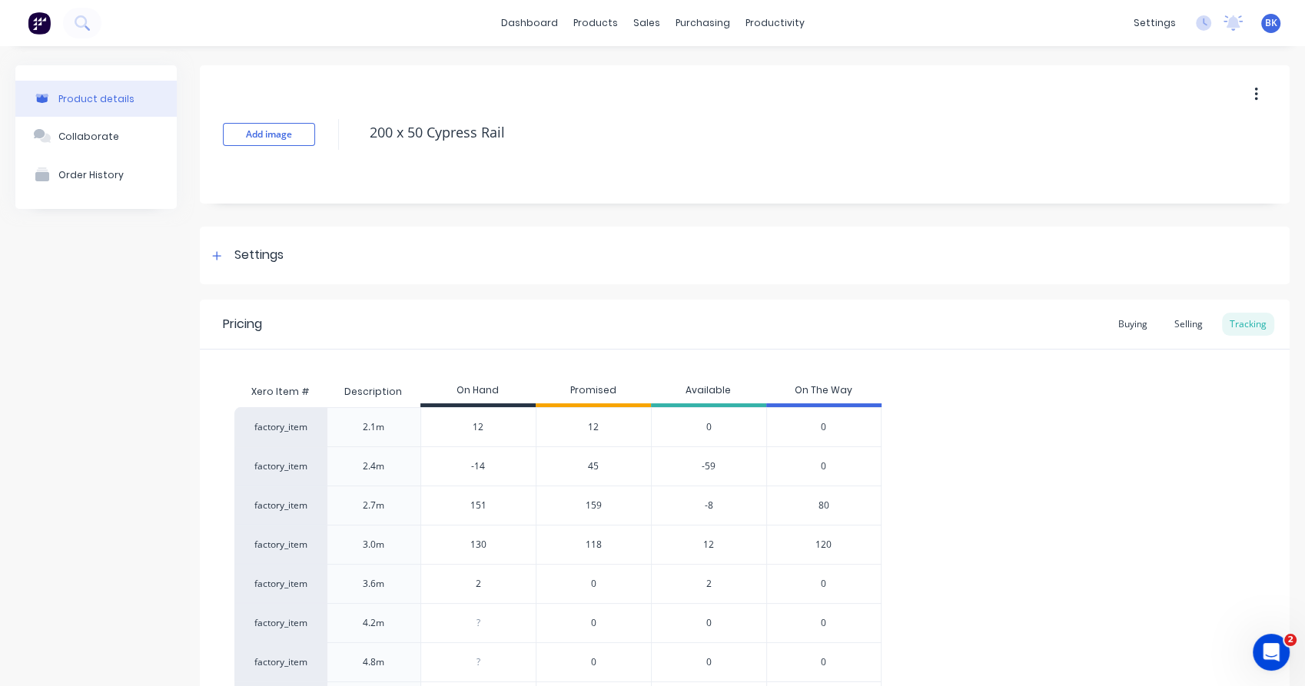
click at [600, 507] on span "159" at bounding box center [594, 506] width 16 height 14
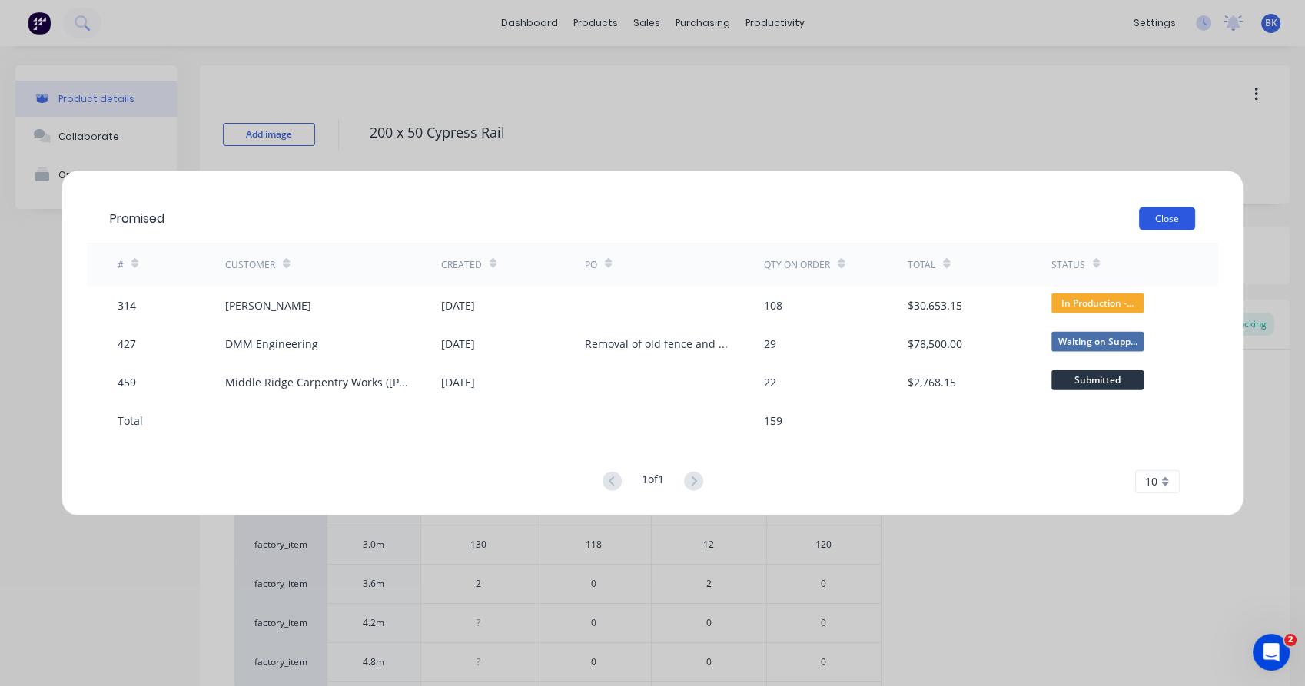
click at [1168, 221] on button "Close" at bounding box center [1167, 218] width 56 height 23
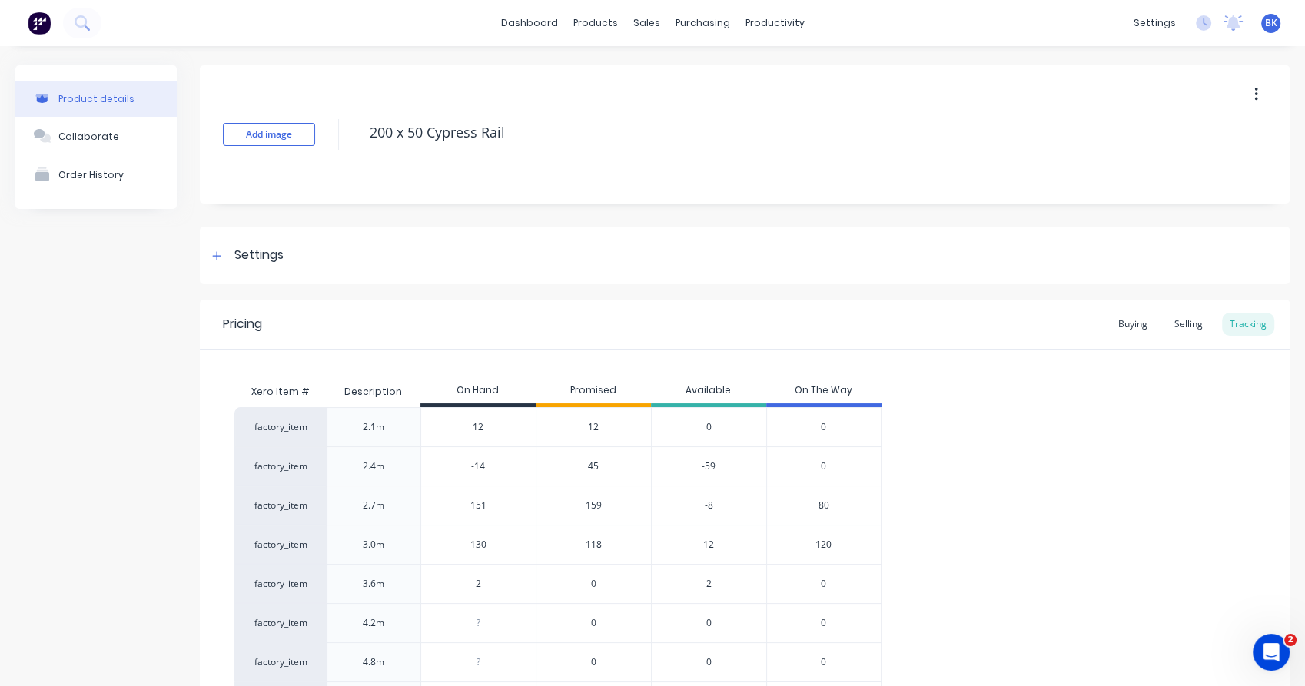
scroll to position [147, 0]
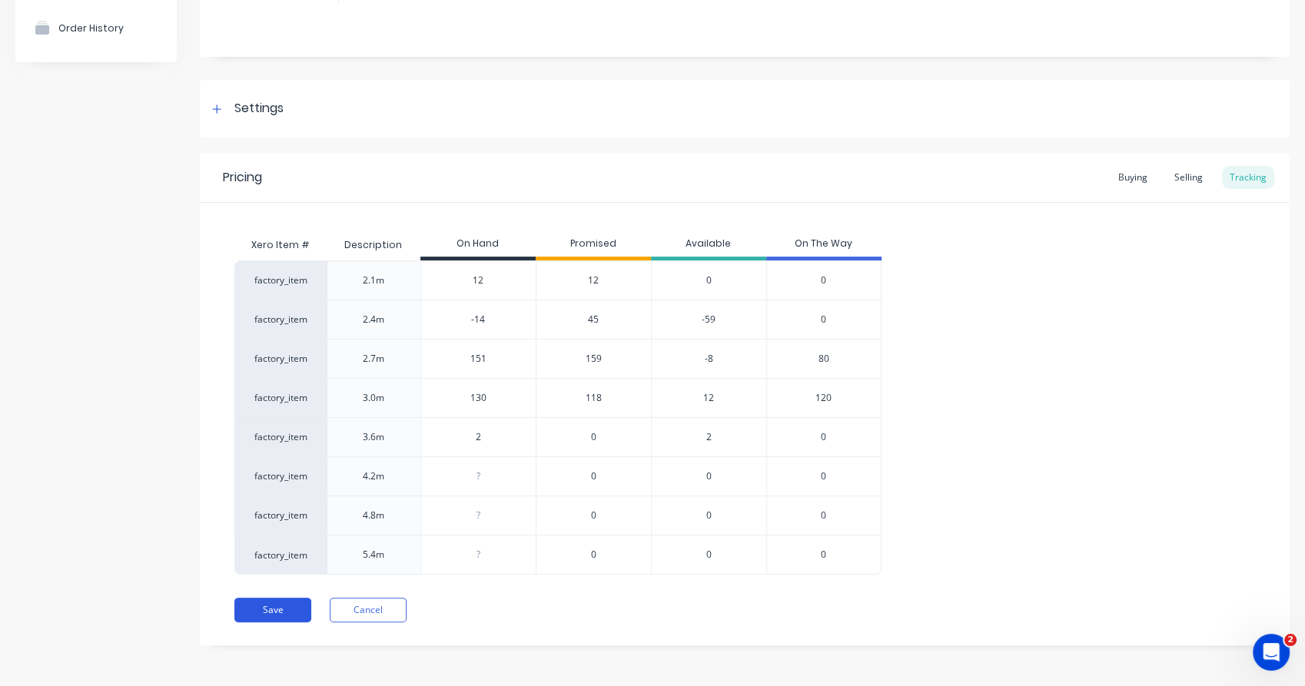
click at [259, 613] on button "Save" at bounding box center [272, 610] width 77 height 25
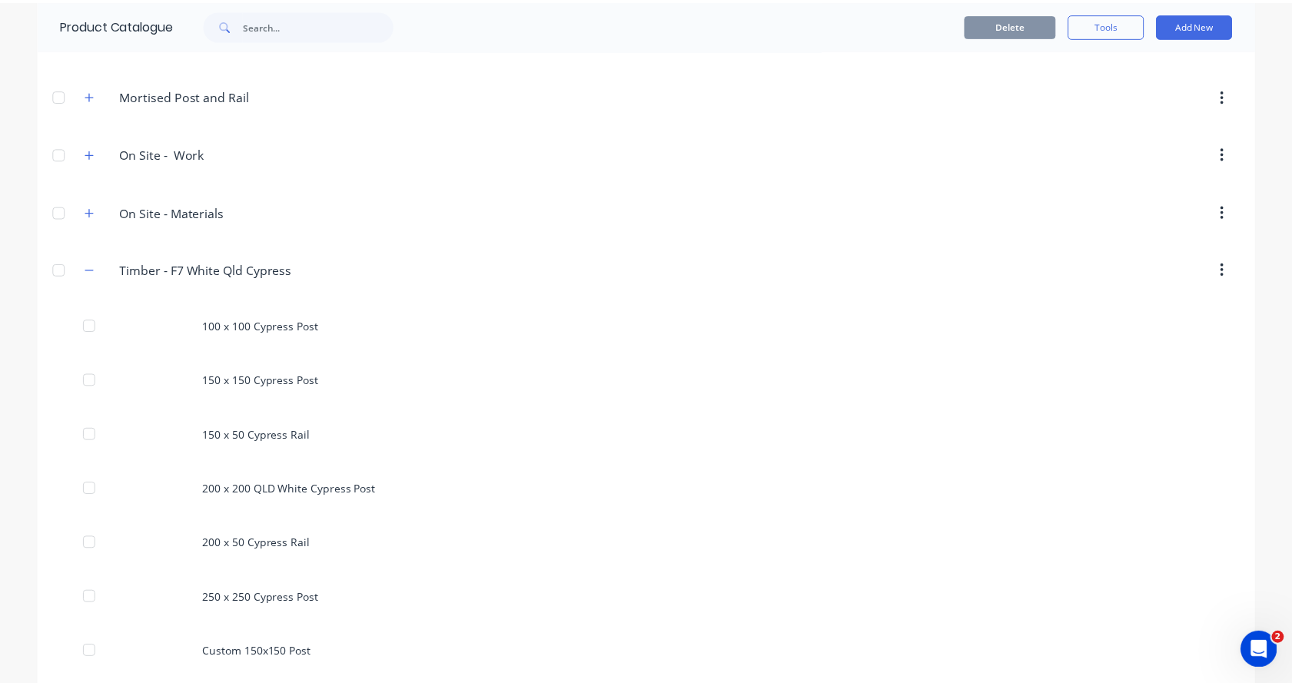
scroll to position [441, 0]
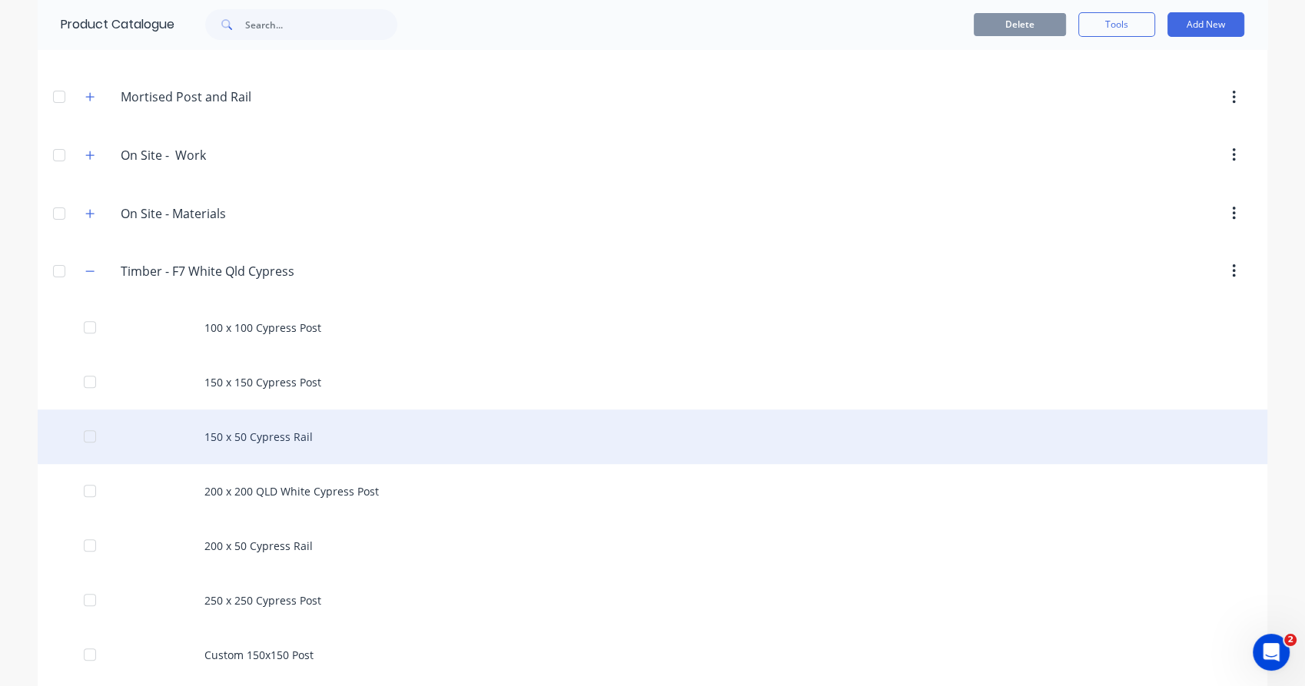
click at [283, 435] on div "150 x 50 Cypress Rail" at bounding box center [653, 437] width 1230 height 55
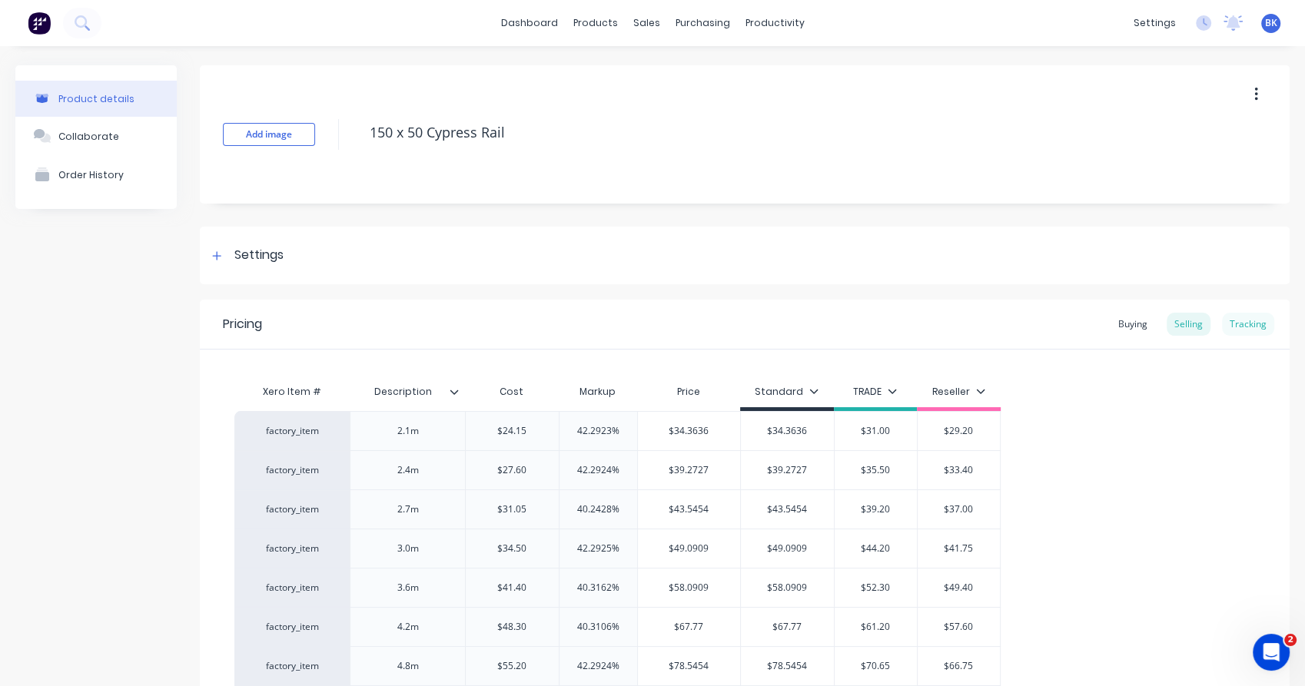
click at [1222, 318] on div "Tracking" at bounding box center [1248, 324] width 52 height 23
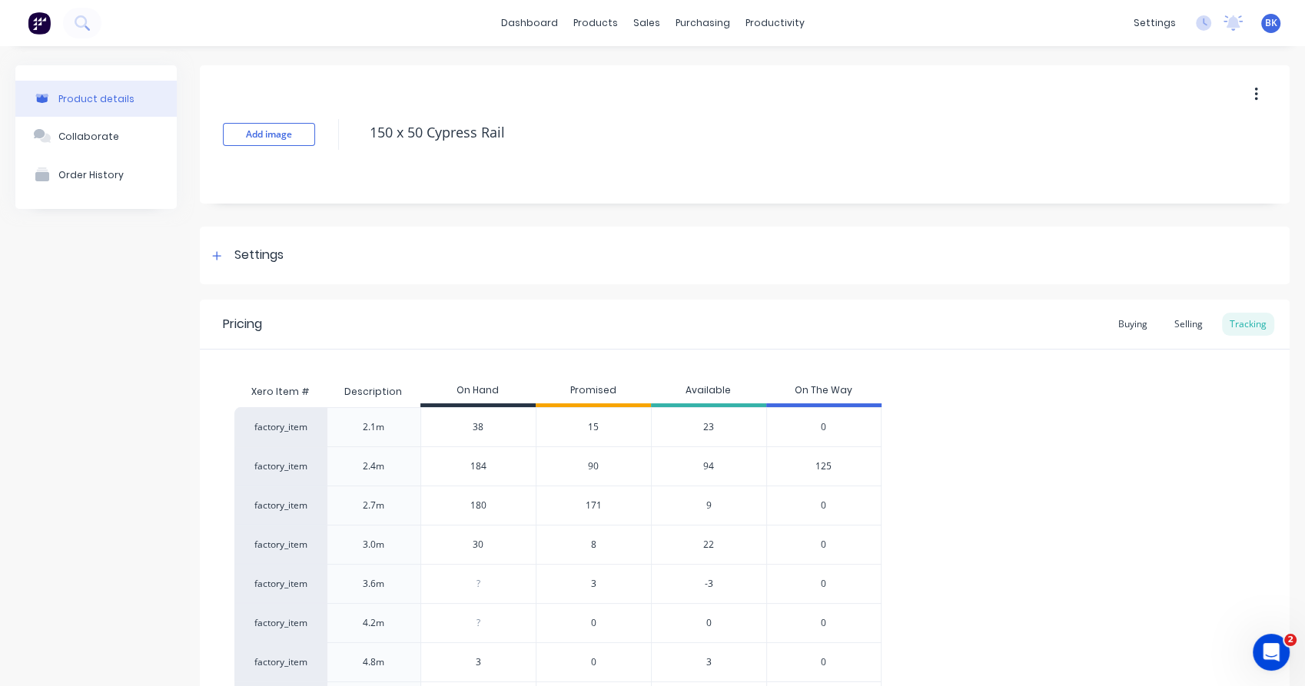
click at [593, 504] on span "171" at bounding box center [594, 506] width 16 height 14
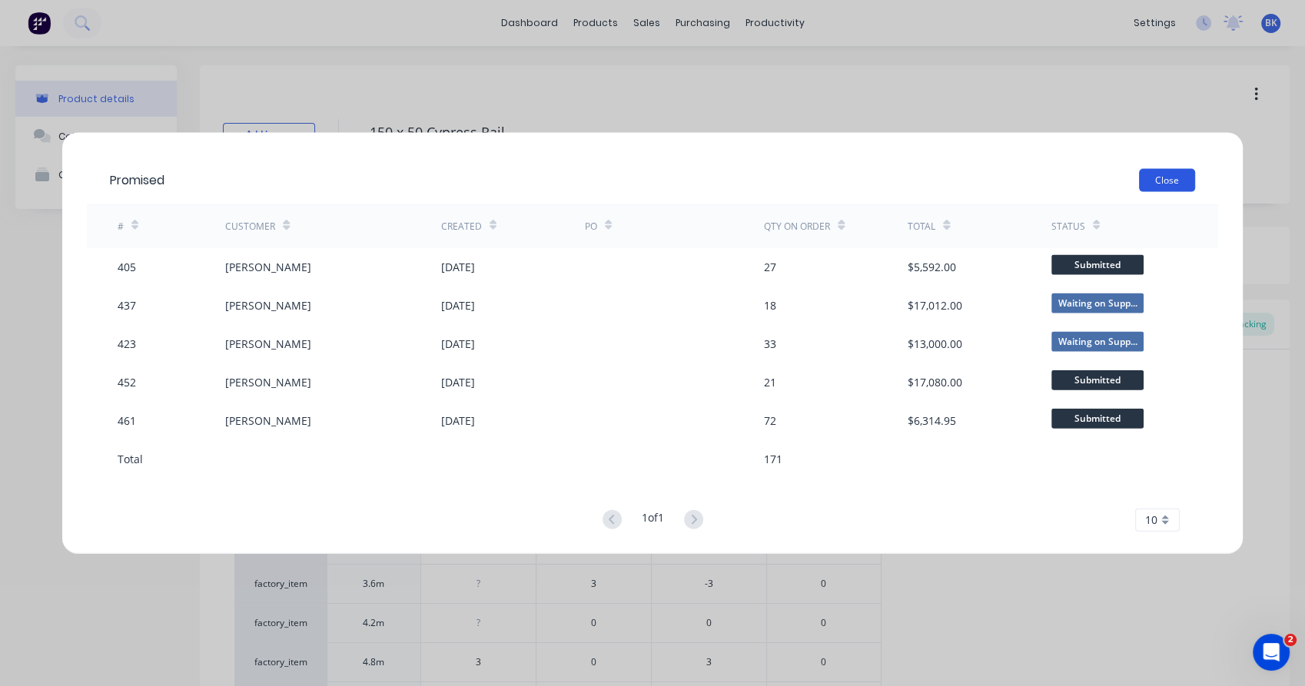
click at [1184, 178] on button "Close" at bounding box center [1167, 179] width 56 height 23
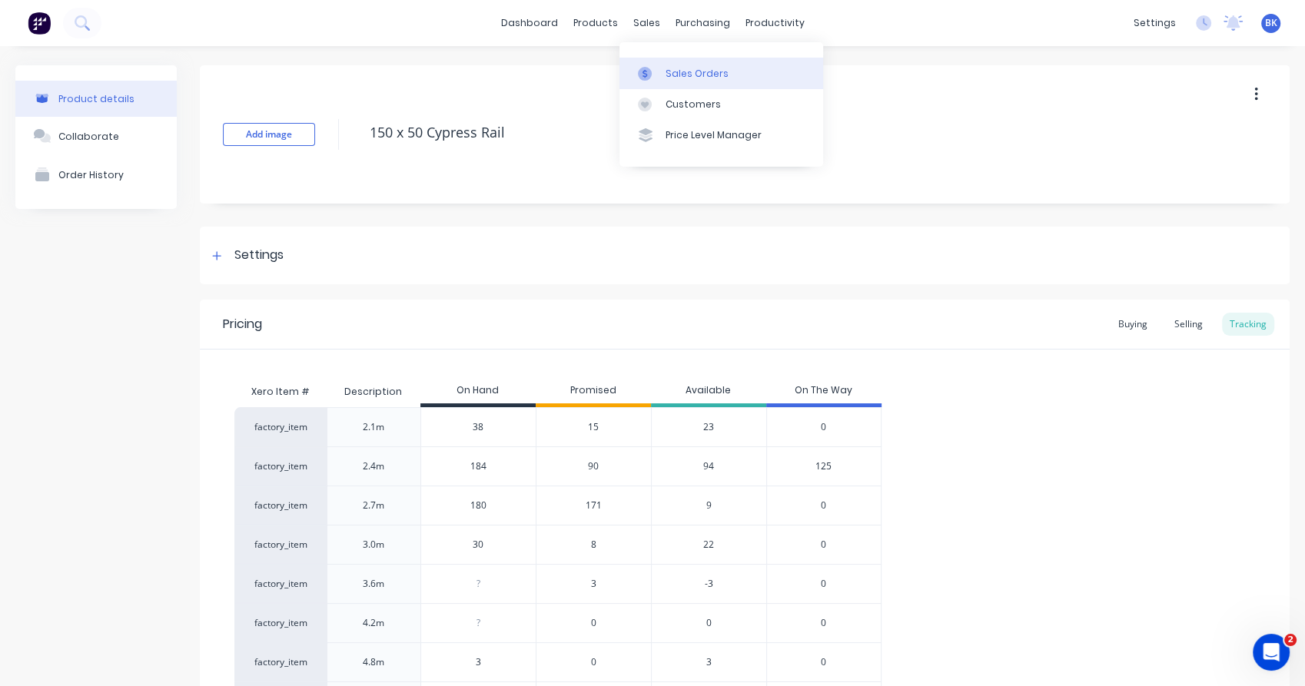
click at [671, 81] on link "Sales Orders" at bounding box center [722, 73] width 204 height 31
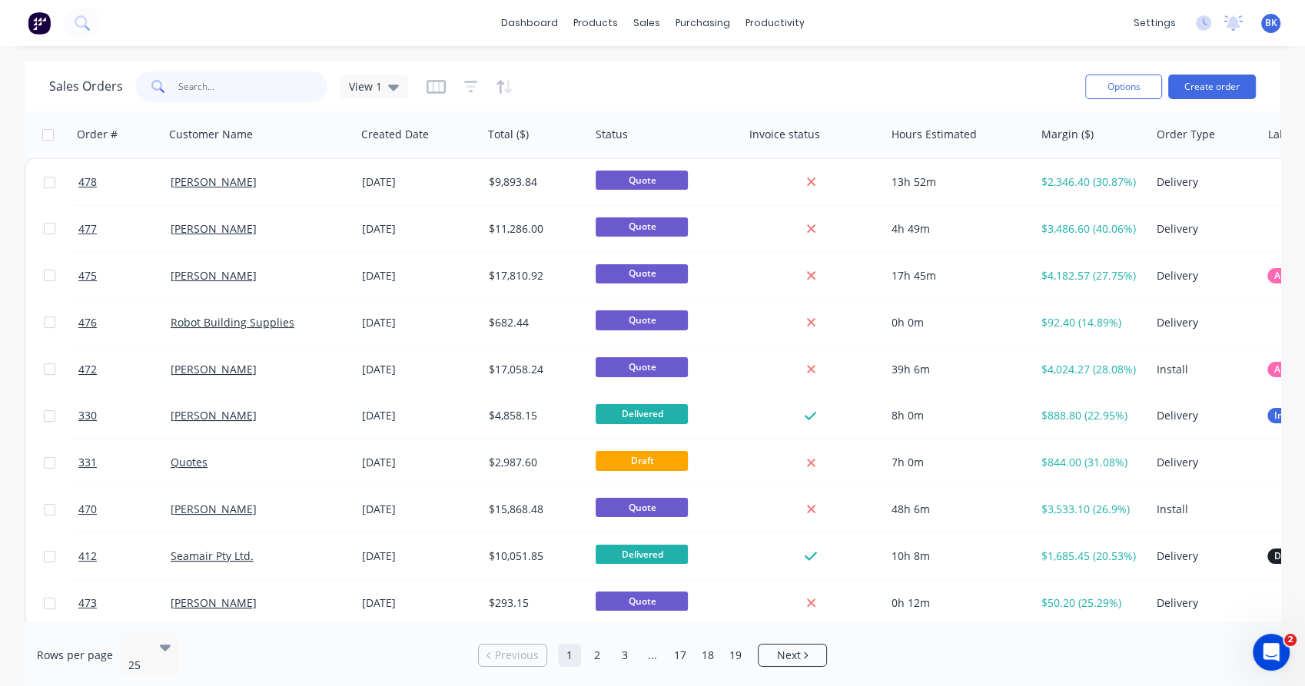
click at [232, 91] on input "text" at bounding box center [253, 86] width 150 height 31
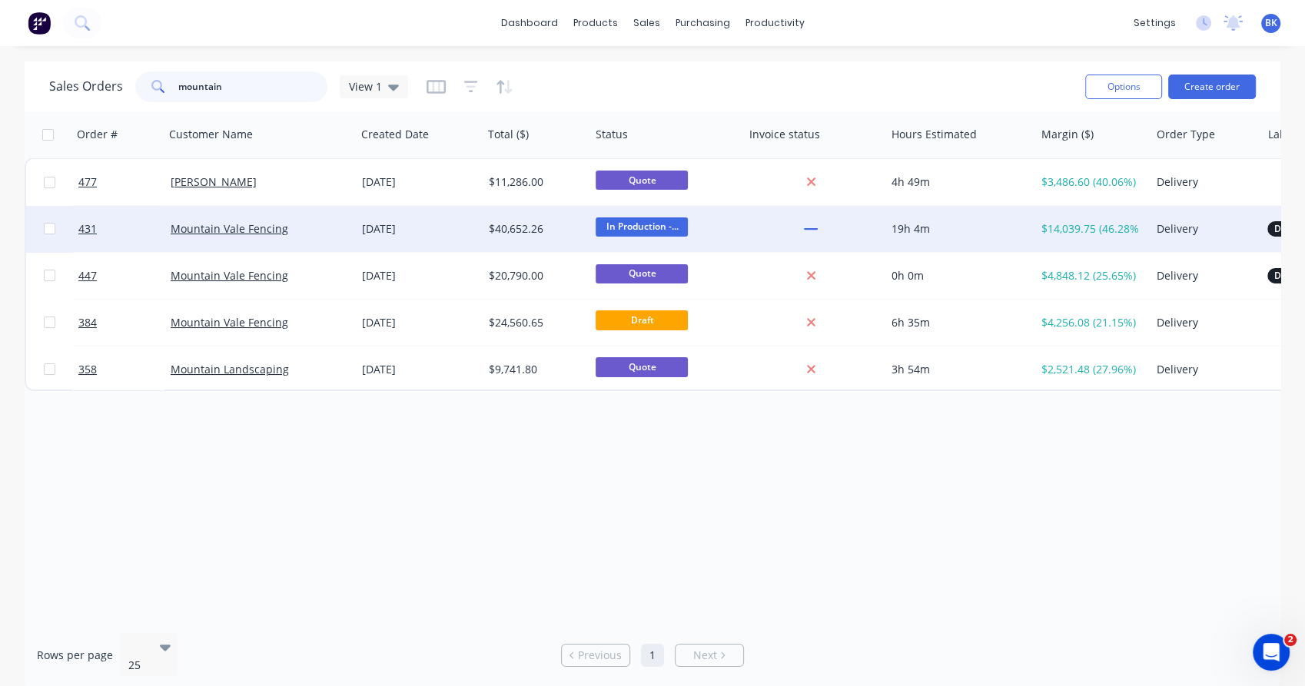
type input "mountain"
click at [284, 236] on div "Mountain Vale Fencing" at bounding box center [256, 228] width 171 height 15
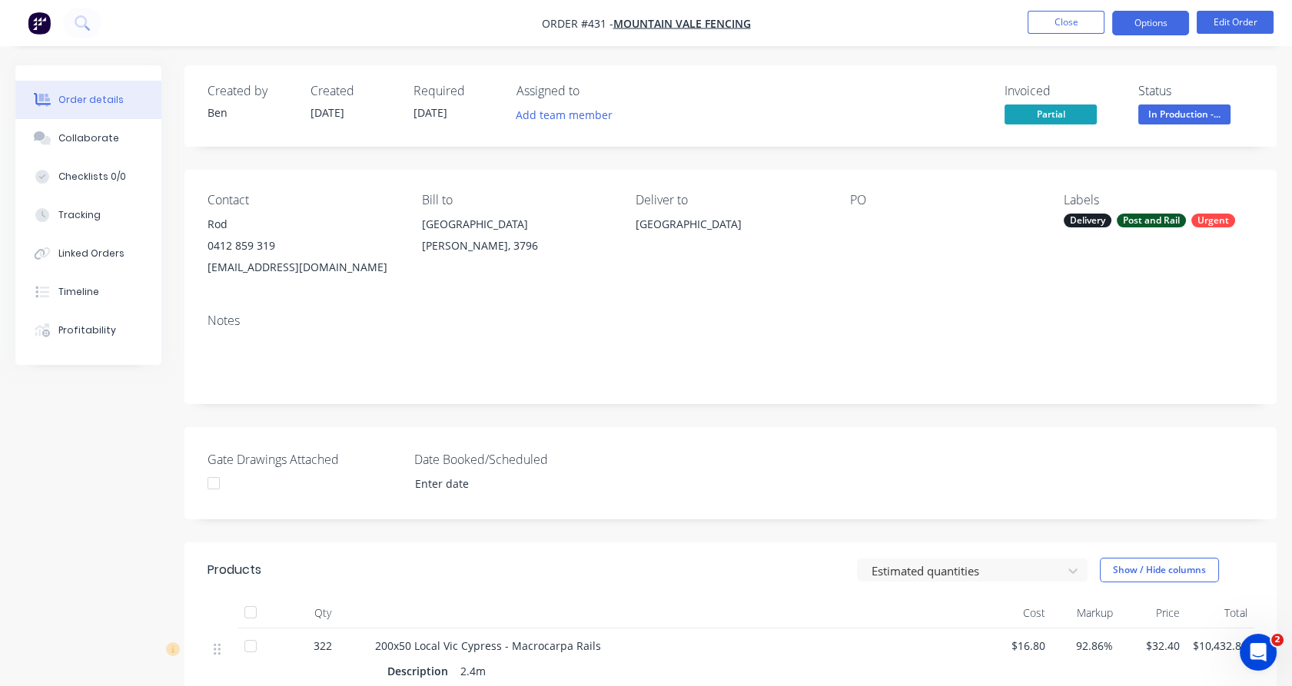
click at [1150, 27] on button "Options" at bounding box center [1150, 23] width 77 height 25
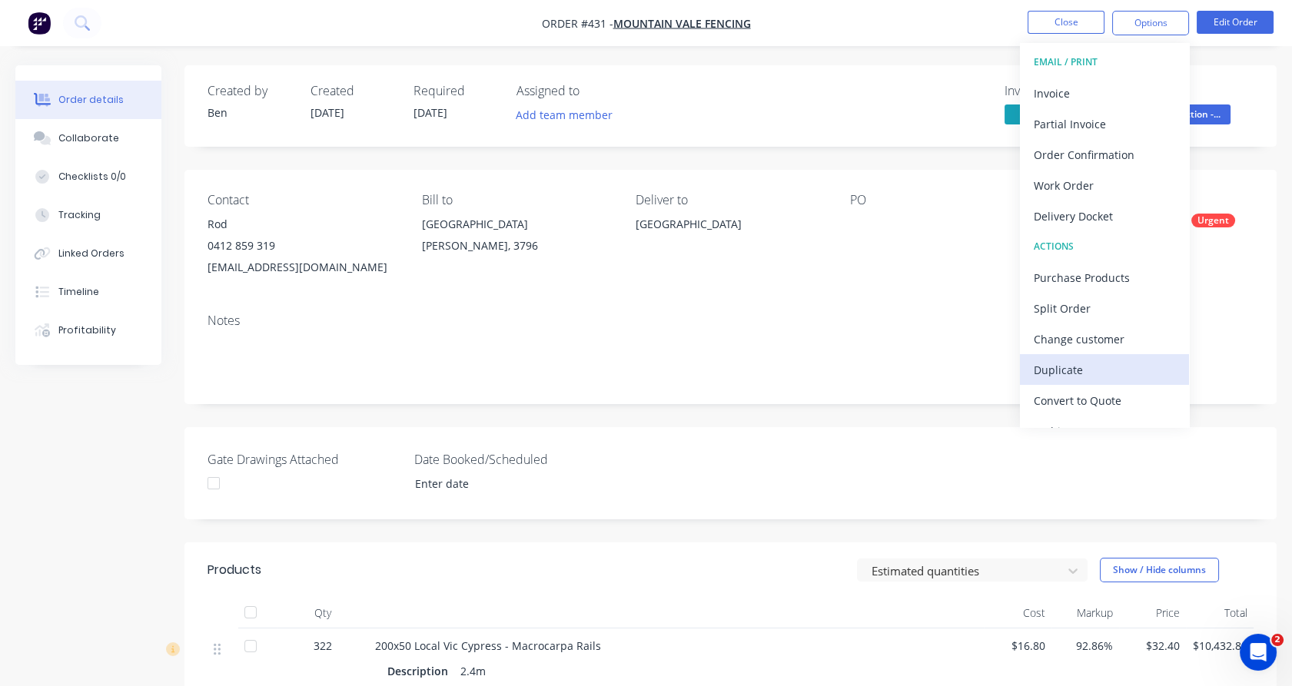
click at [1055, 376] on div "Duplicate" at bounding box center [1104, 370] width 141 height 22
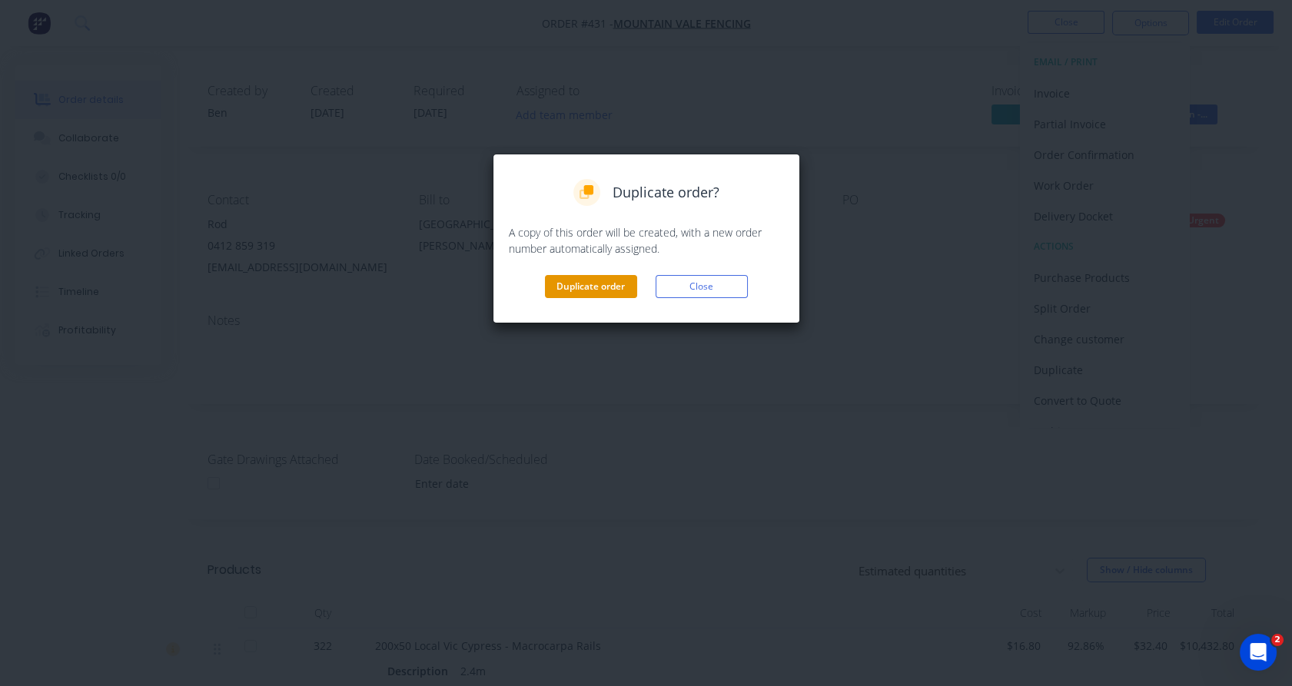
click at [591, 294] on button "Duplicate order" at bounding box center [591, 286] width 92 height 23
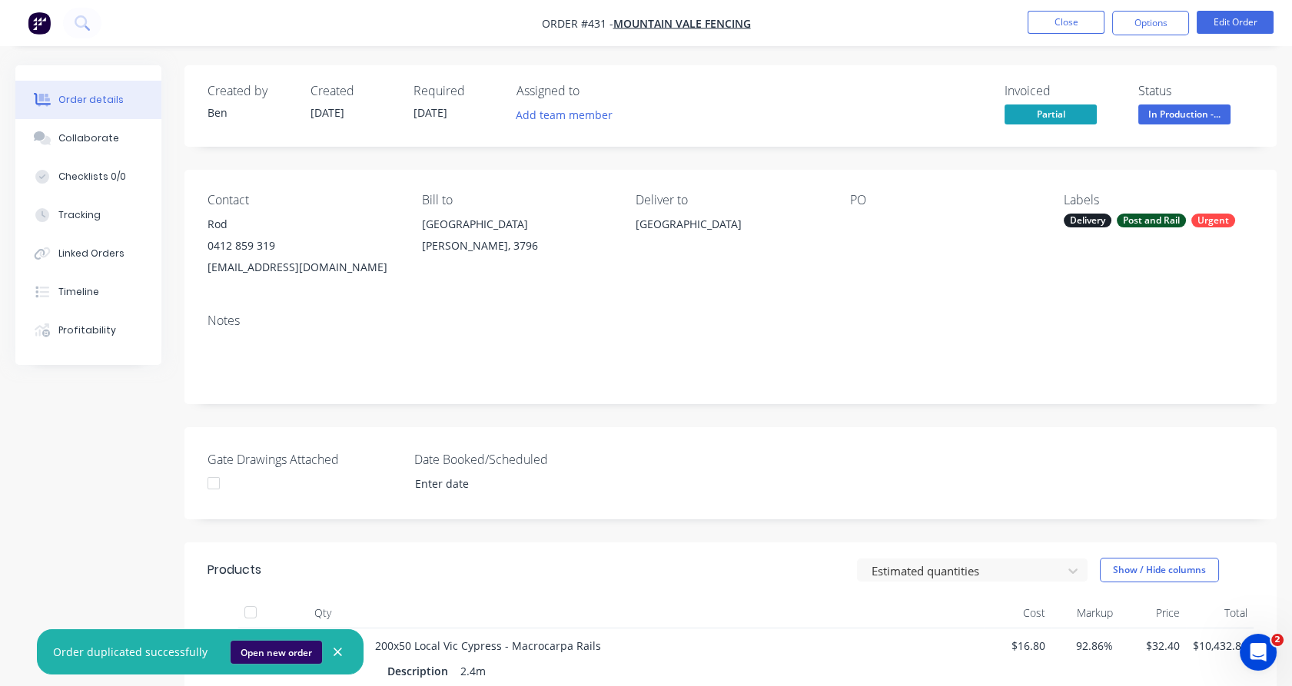
click at [262, 653] on button "Open new order" at bounding box center [276, 652] width 91 height 23
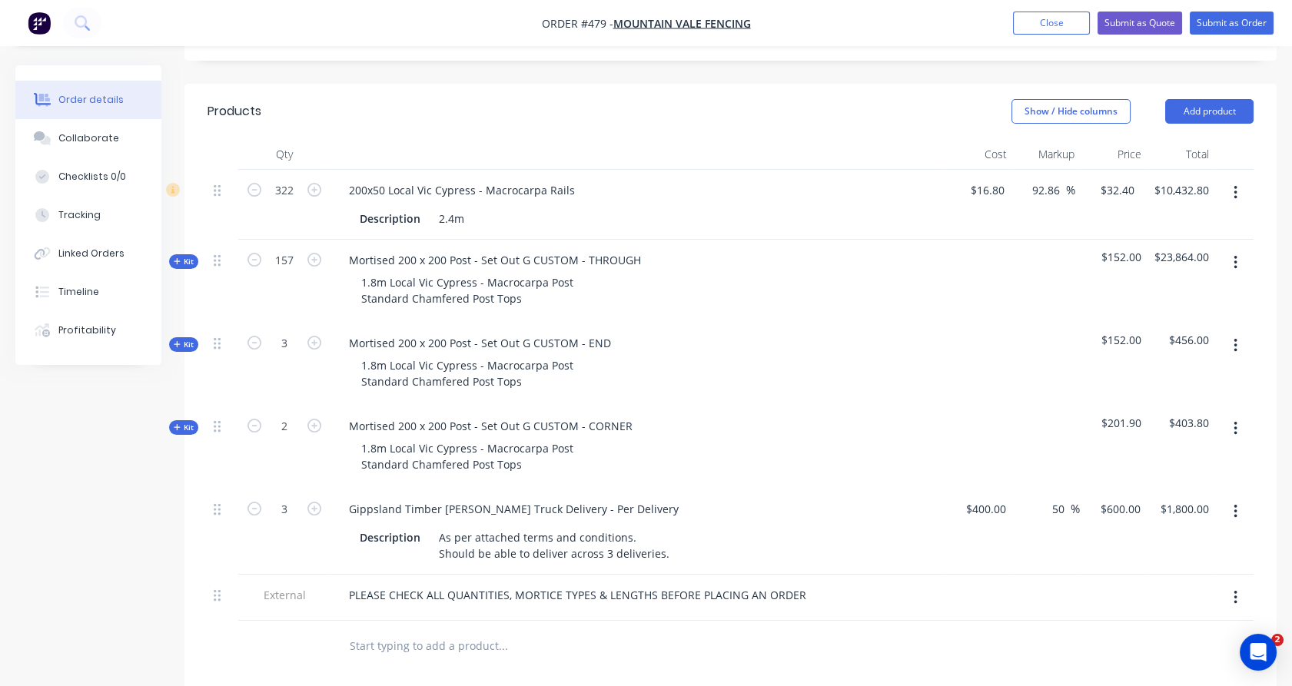
scroll to position [488, 0]
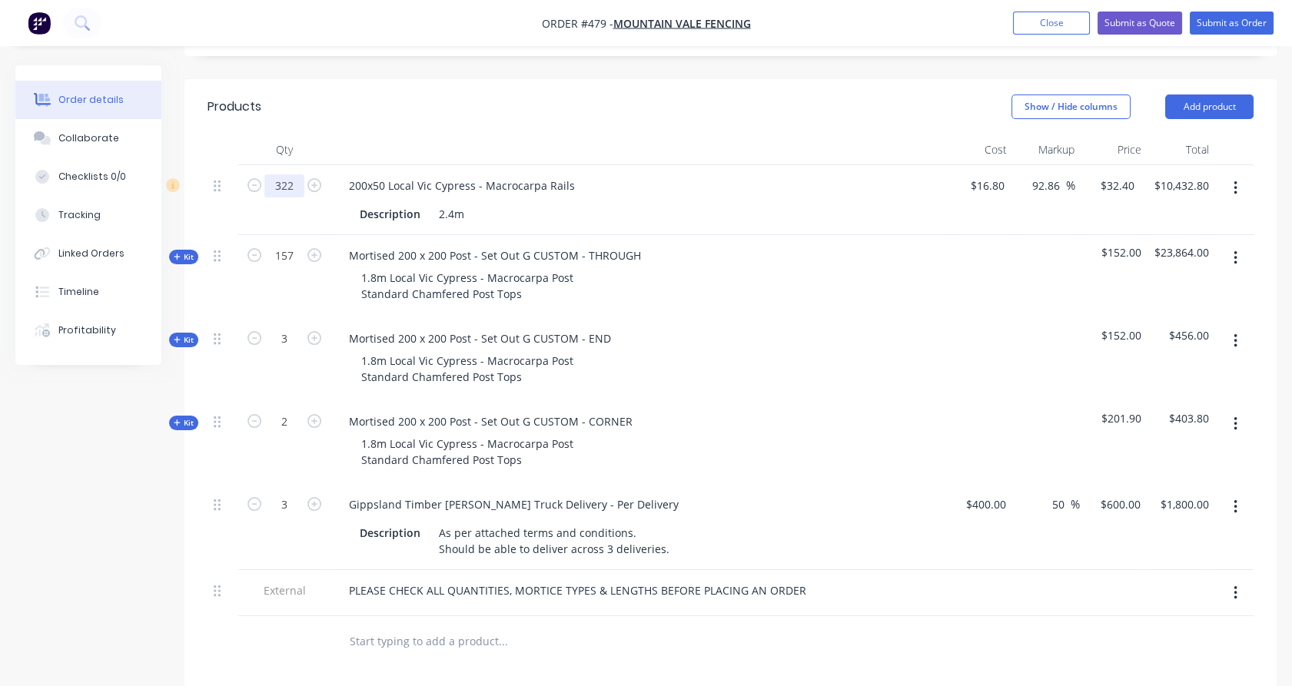
click at [289, 174] on input "322" at bounding box center [284, 185] width 40 height 23
type input "74"
type input "$2,397.60"
click at [290, 244] on input "157" at bounding box center [284, 255] width 40 height 23
type input "40"
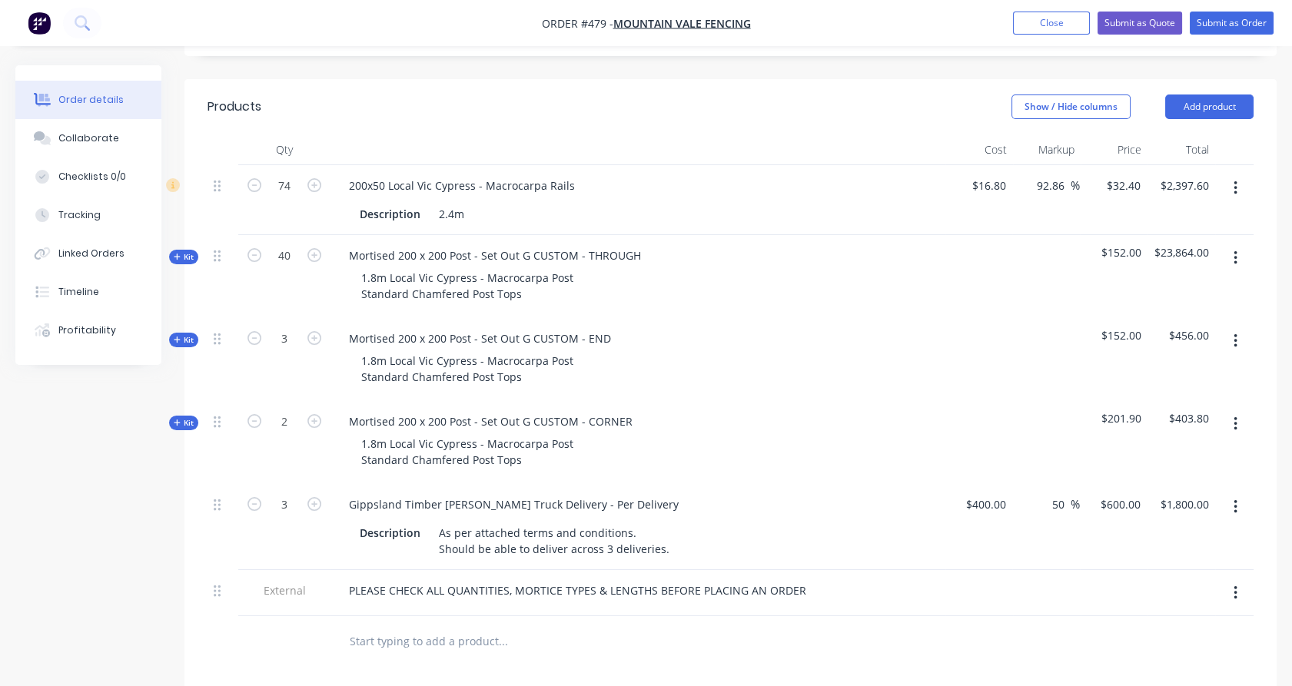
click at [295, 356] on div "3" at bounding box center [284, 359] width 92 height 83
click at [256, 497] on icon "button" at bounding box center [255, 504] width 14 height 14
type input "2"
type input "$1,200.00"
click at [256, 497] on icon "button" at bounding box center [255, 504] width 14 height 14
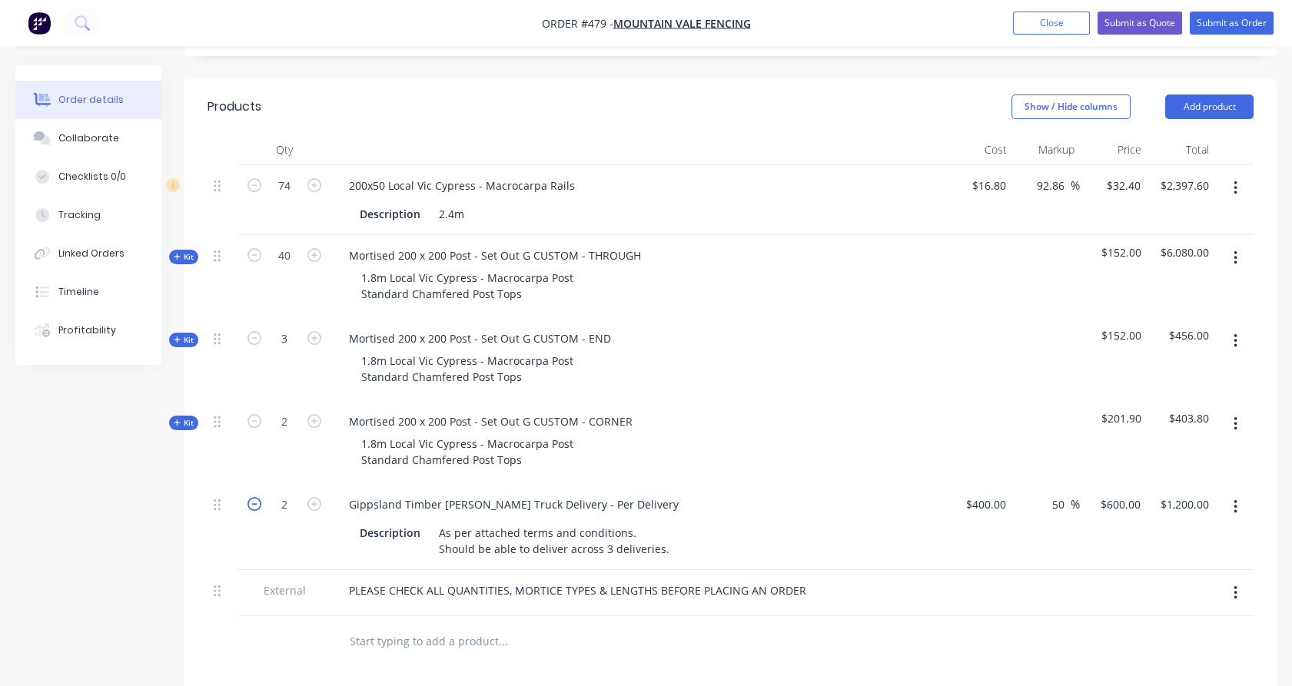
type input "1"
type input "$600.00"
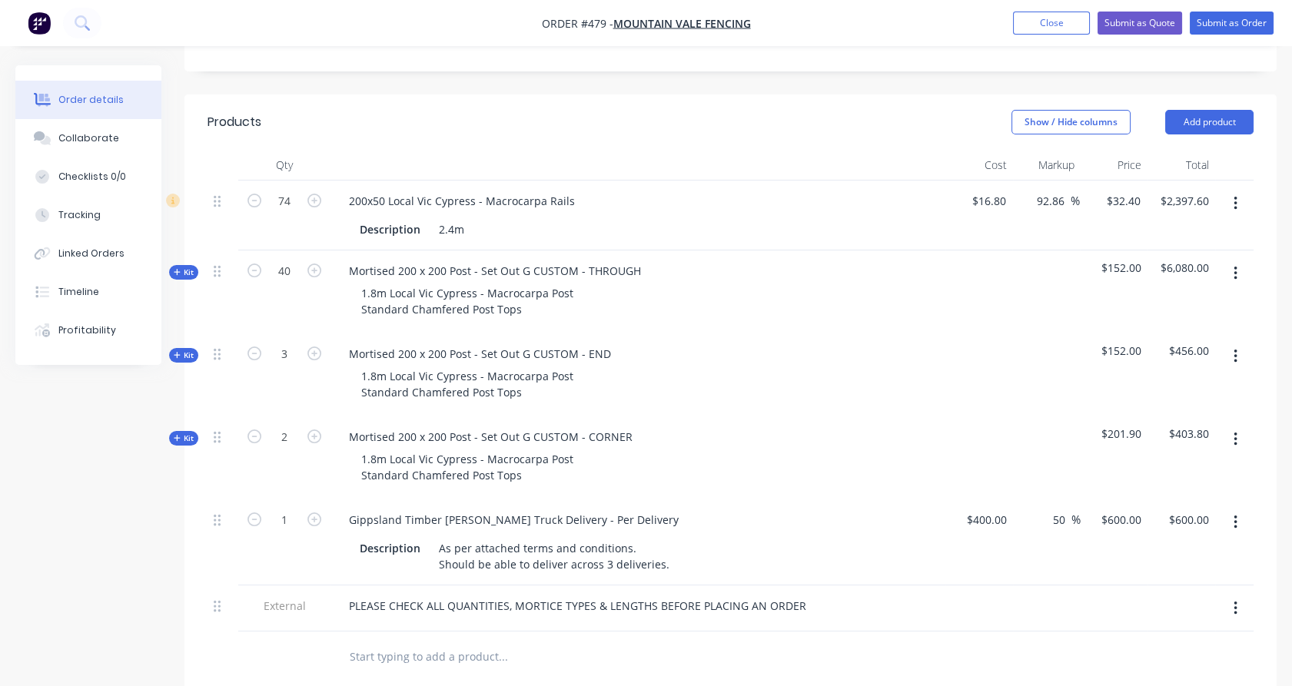
scroll to position [475, 0]
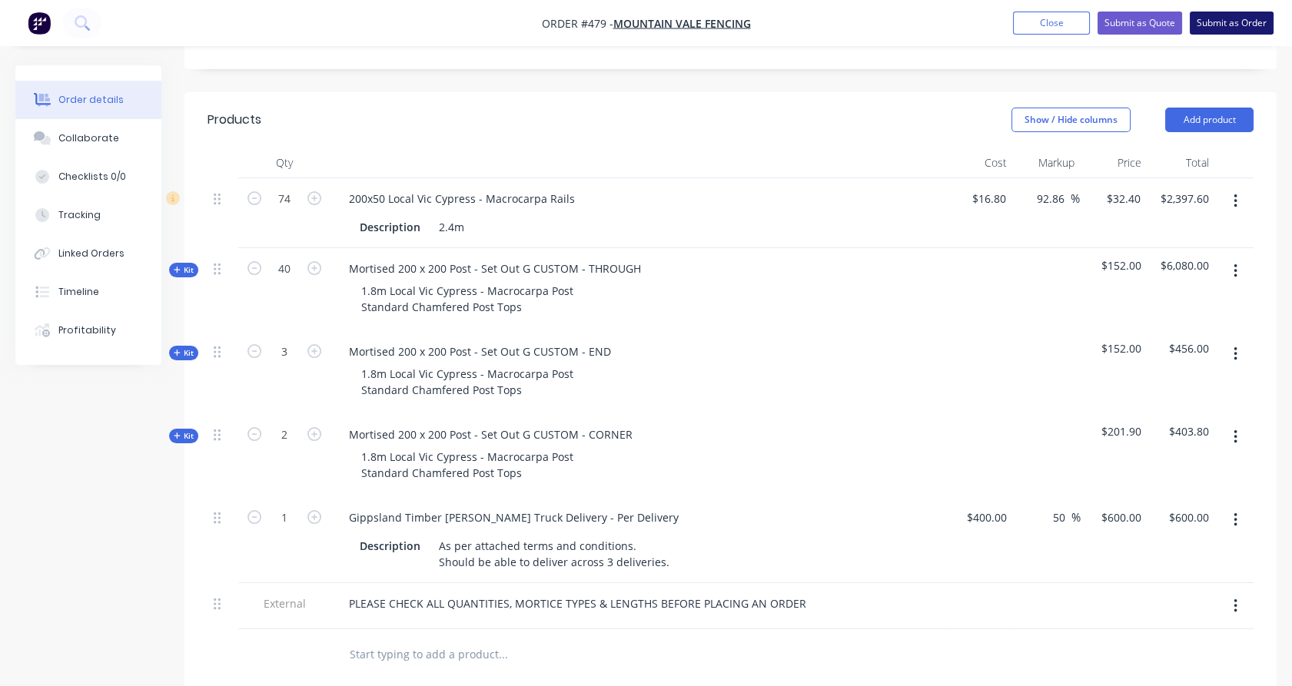
click at [1240, 22] on button "Submit as Order" at bounding box center [1232, 23] width 84 height 23
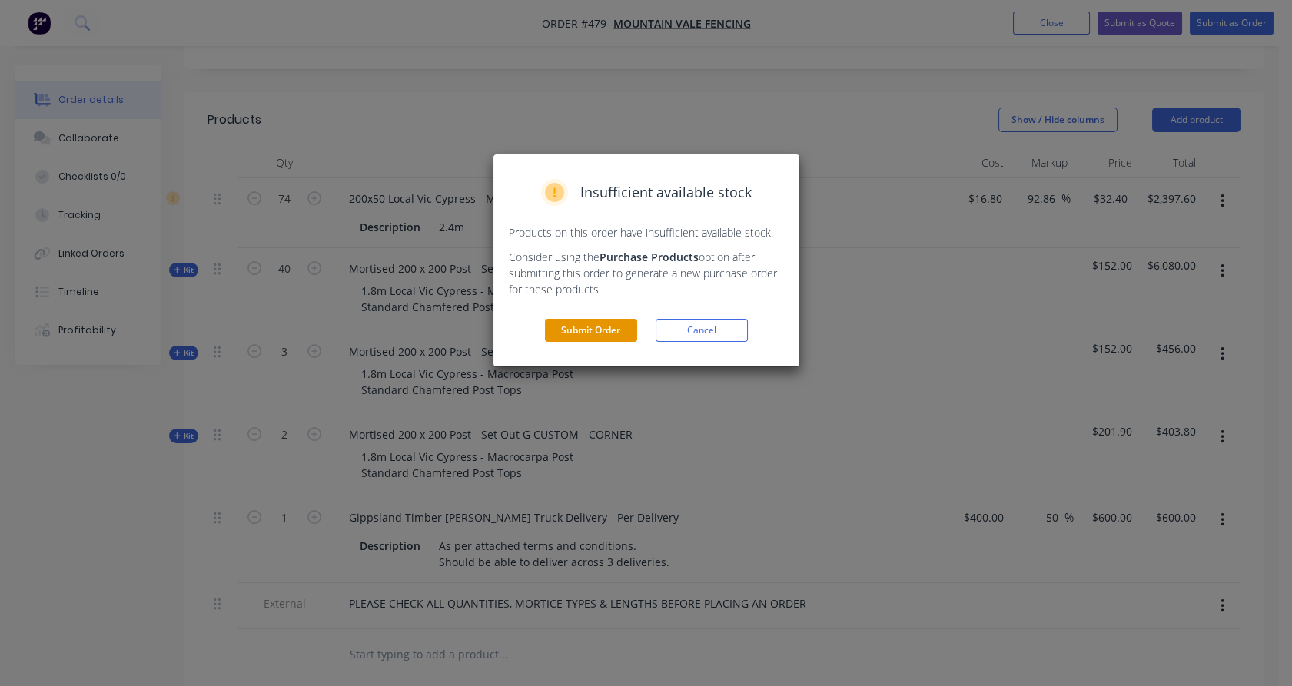
click at [612, 331] on button "Submit Order" at bounding box center [591, 330] width 92 height 23
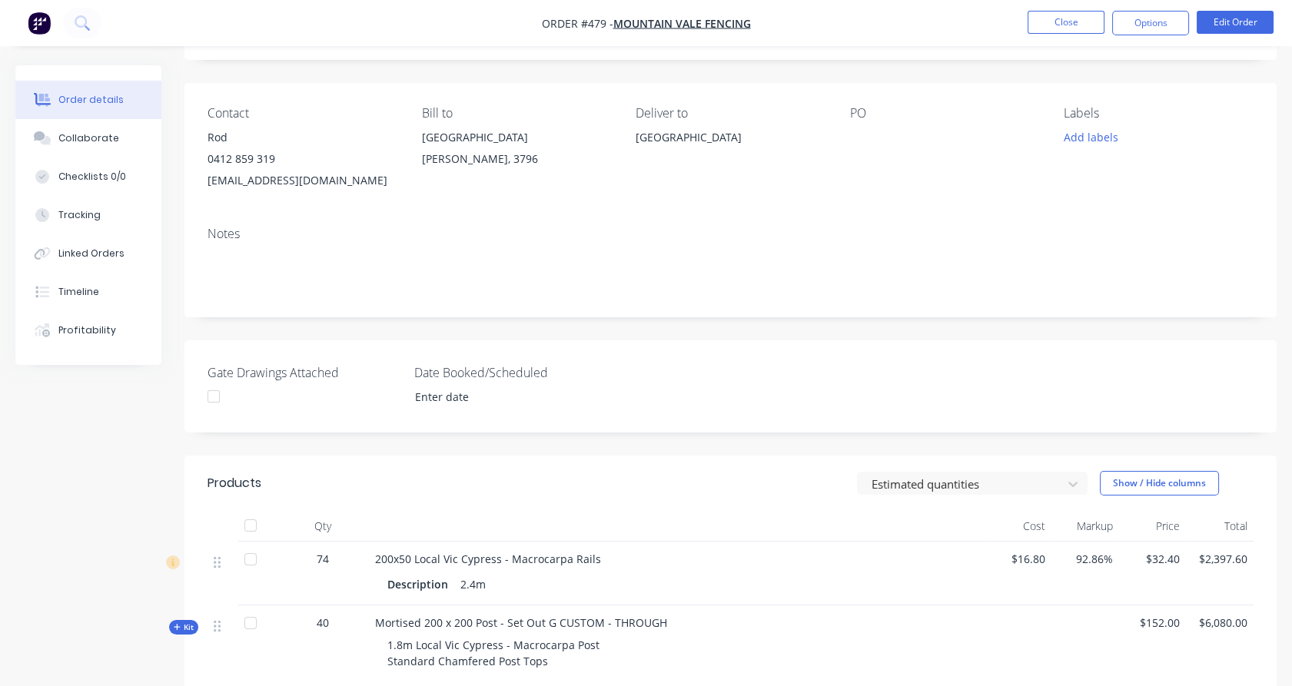
scroll to position [0, 0]
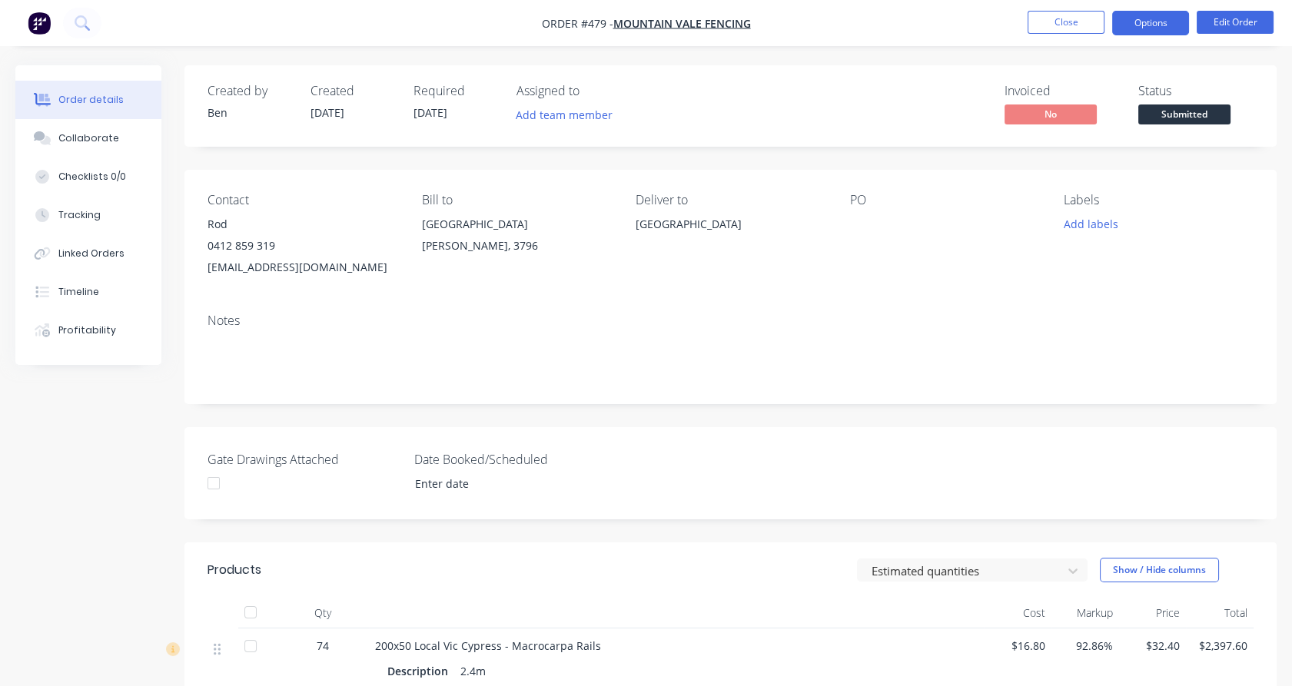
click at [1165, 25] on button "Options" at bounding box center [1150, 23] width 77 height 25
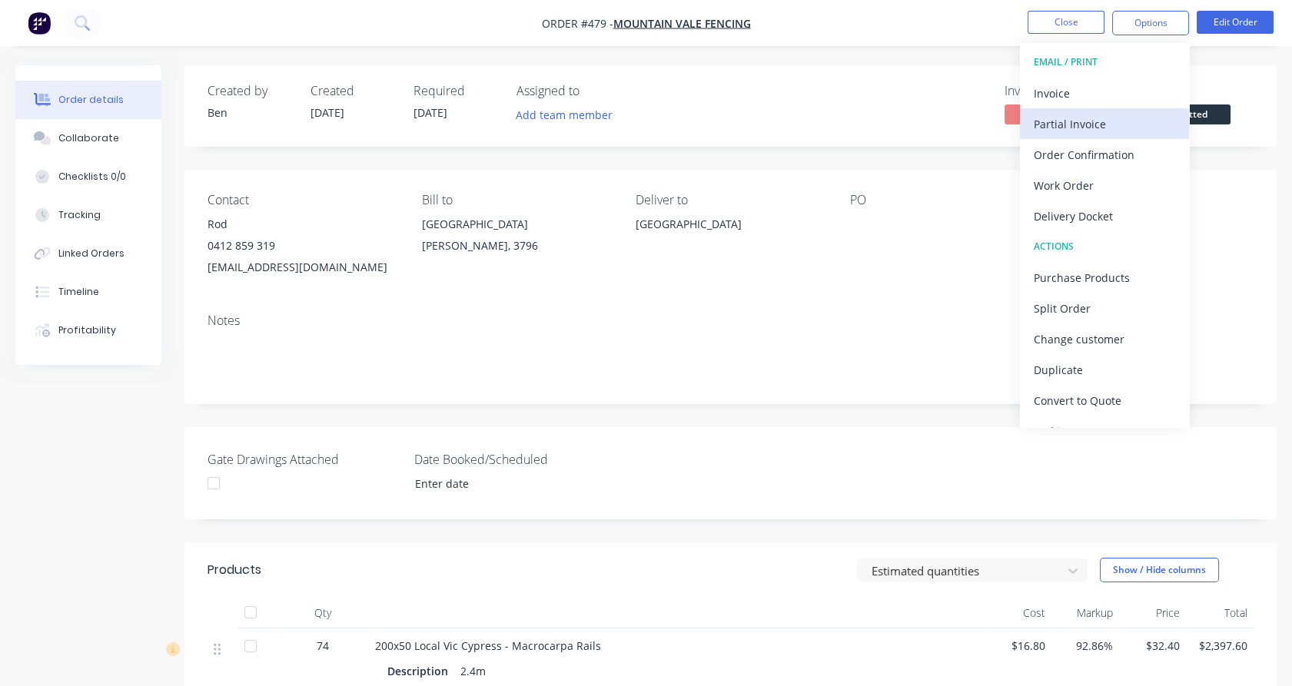
click at [1113, 115] on div "Partial Invoice" at bounding box center [1104, 124] width 141 height 22
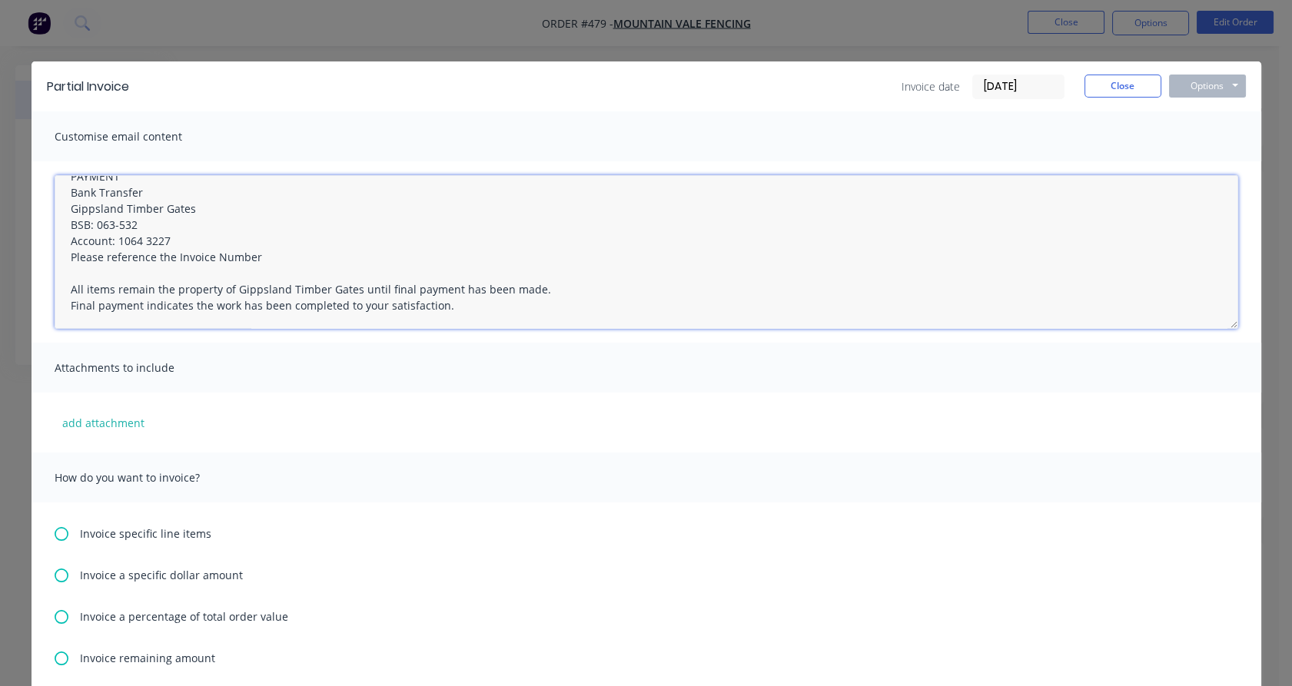
scroll to position [184, 0]
type textarea "Hi [PERSON_NAME], Please find a partial invoice attached to this email for a 50…"
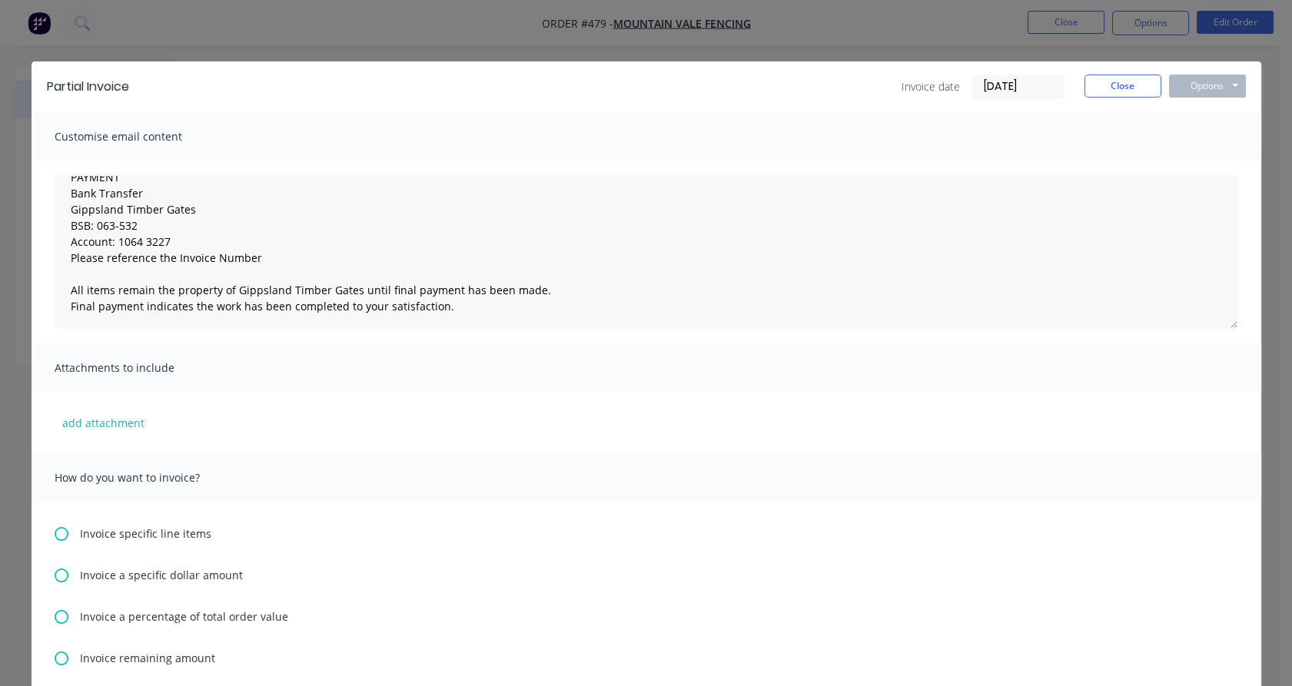
click at [61, 616] on icon at bounding box center [62, 617] width 14 height 14
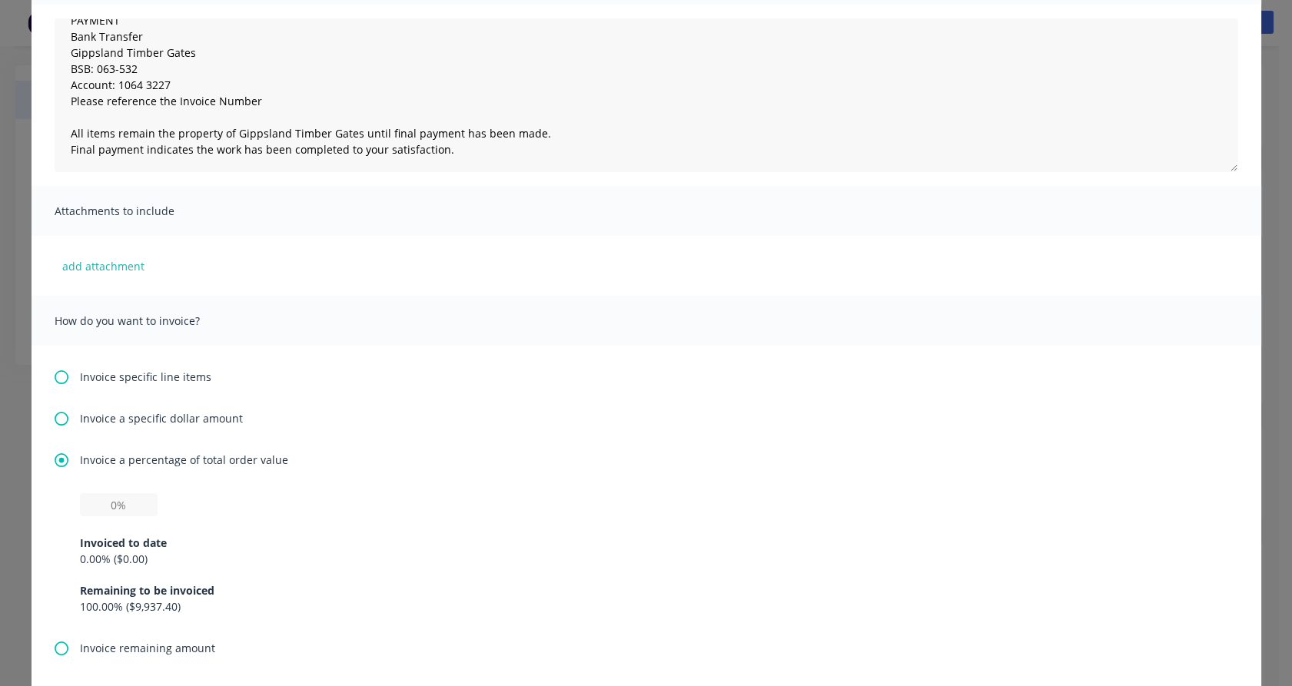
scroll to position [164, 0]
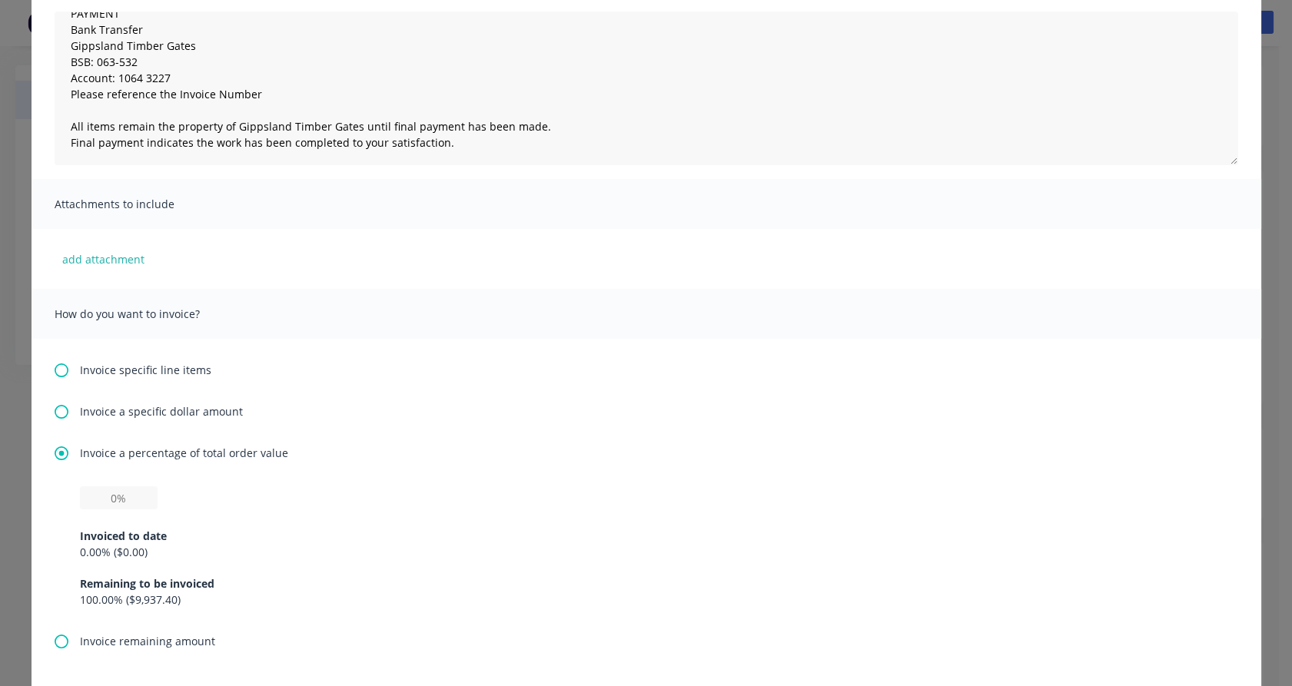
click at [125, 512] on div "Invoiced to date 0.00 % ( $0.00 ) Remaining to be invoiced 100.00 % ( $9,937.40…" at bounding box center [646, 559] width 1133 height 98
click at [129, 491] on input "text" at bounding box center [119, 498] width 78 height 23
type input "50%"
click at [199, 501] on div "50% Invoiced to date 0.00 % ( $0.00 ) Remaining to be invoiced 100.00 % ( $9,93…" at bounding box center [646, 547] width 1133 height 121
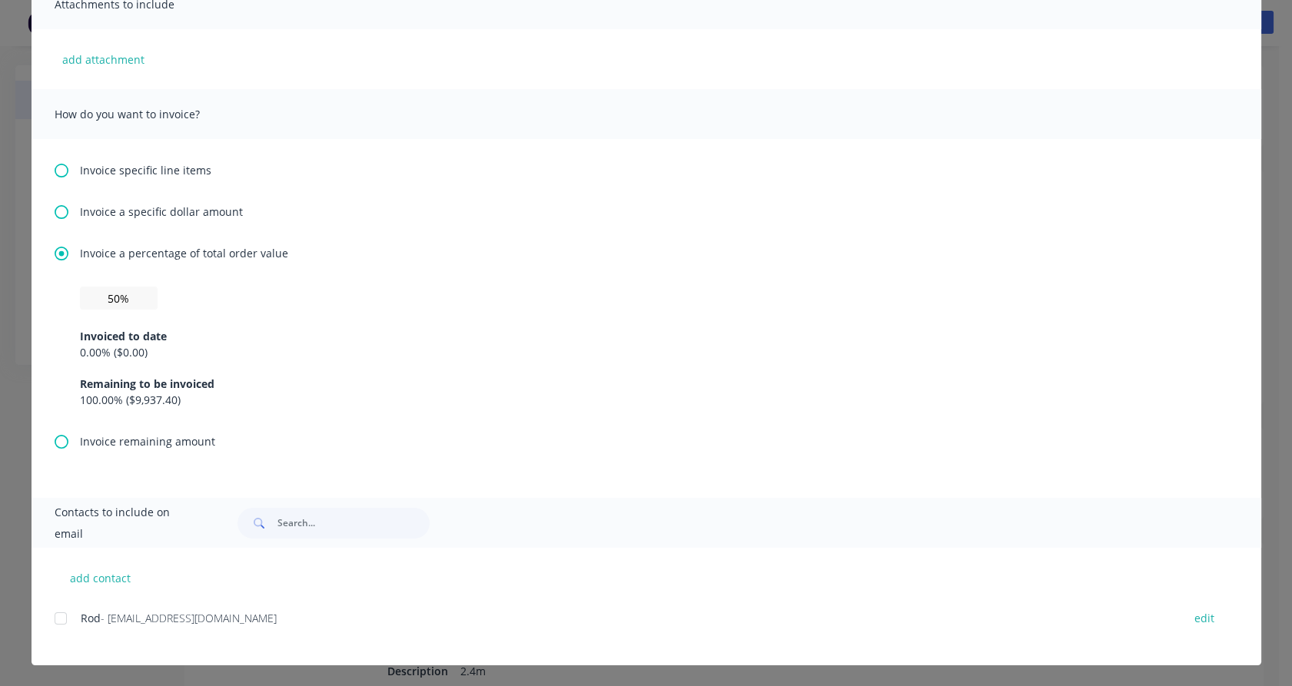
scroll to position [363, 0]
click at [51, 611] on div at bounding box center [60, 619] width 31 height 31
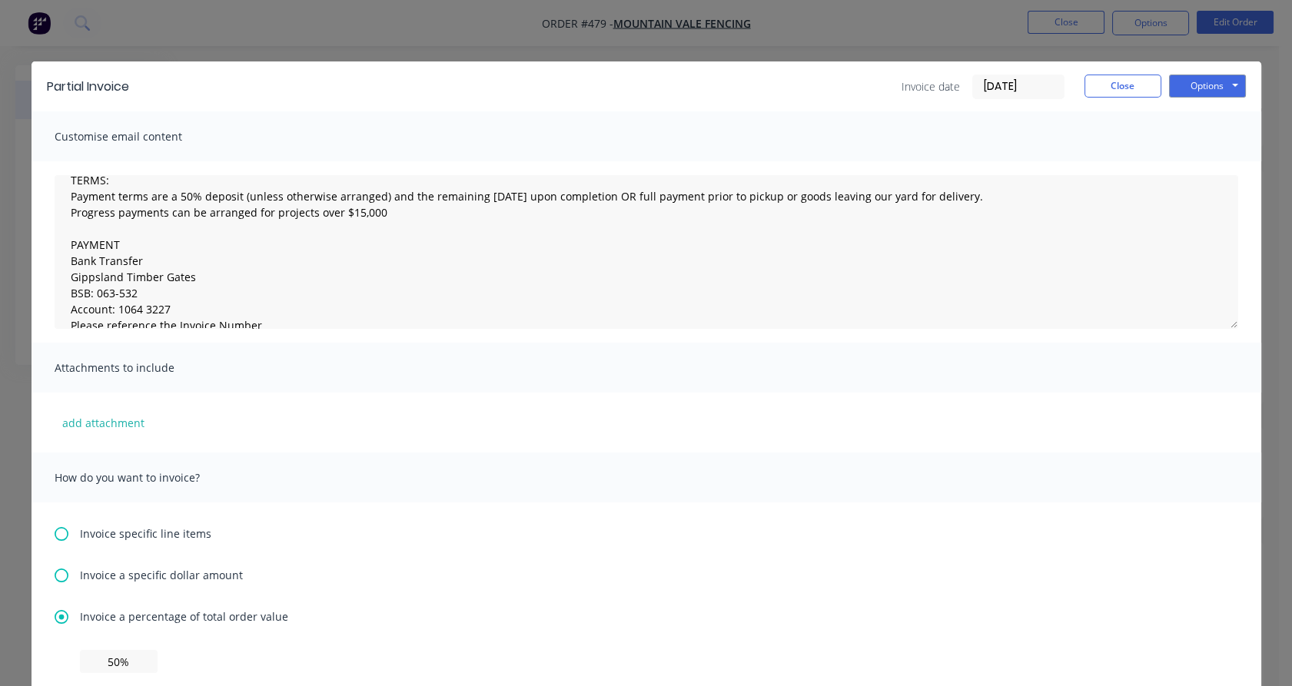
scroll to position [88, 0]
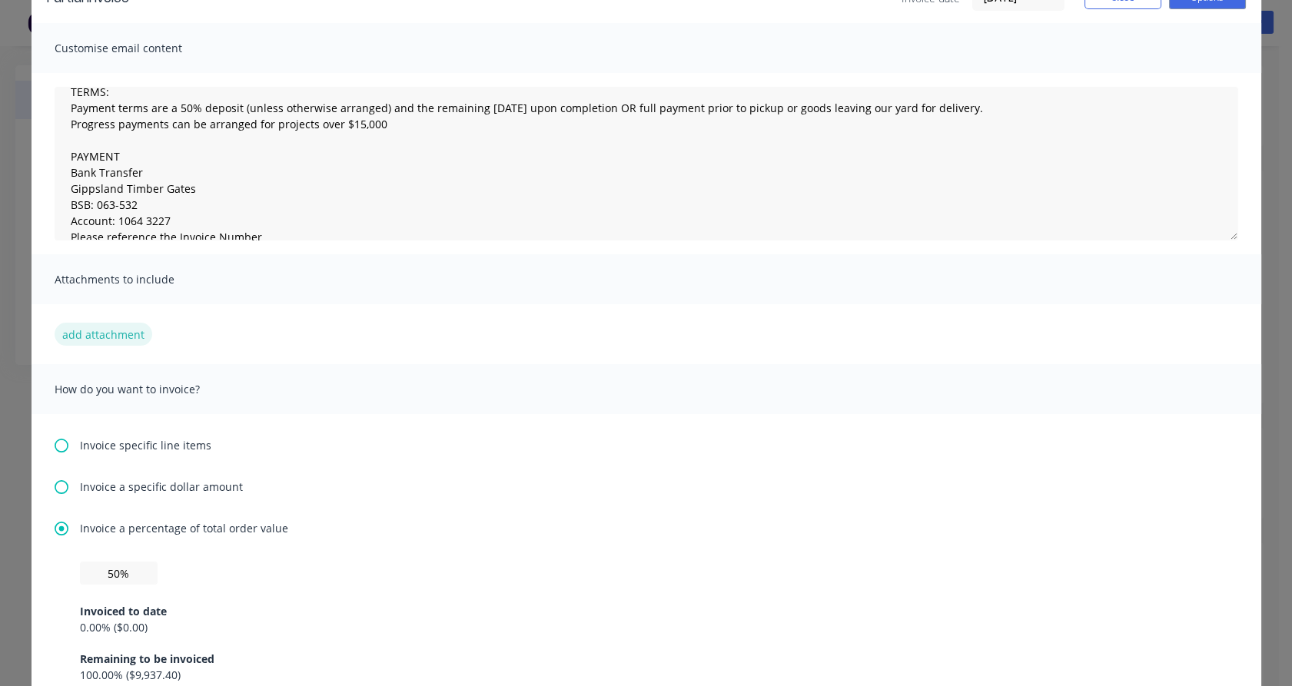
click at [116, 324] on button "add attachment" at bounding box center [104, 334] width 98 height 23
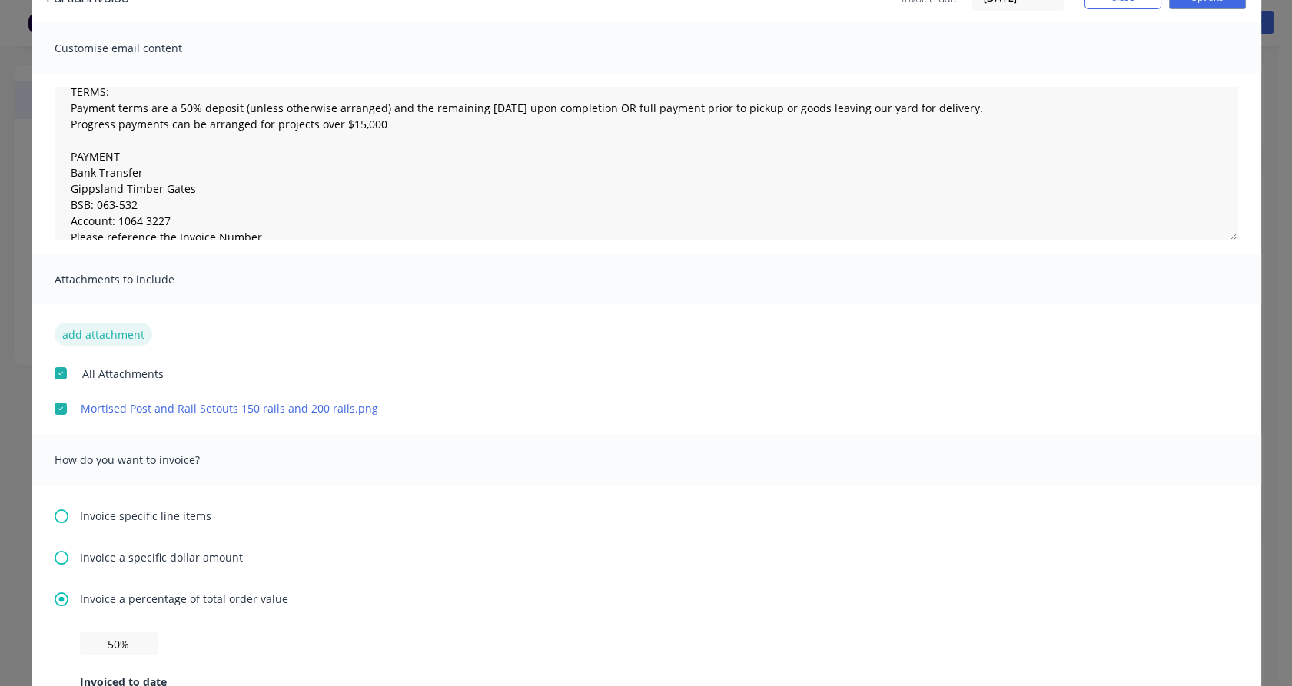
click at [123, 332] on button "add attachment" at bounding box center [104, 334] width 98 height 23
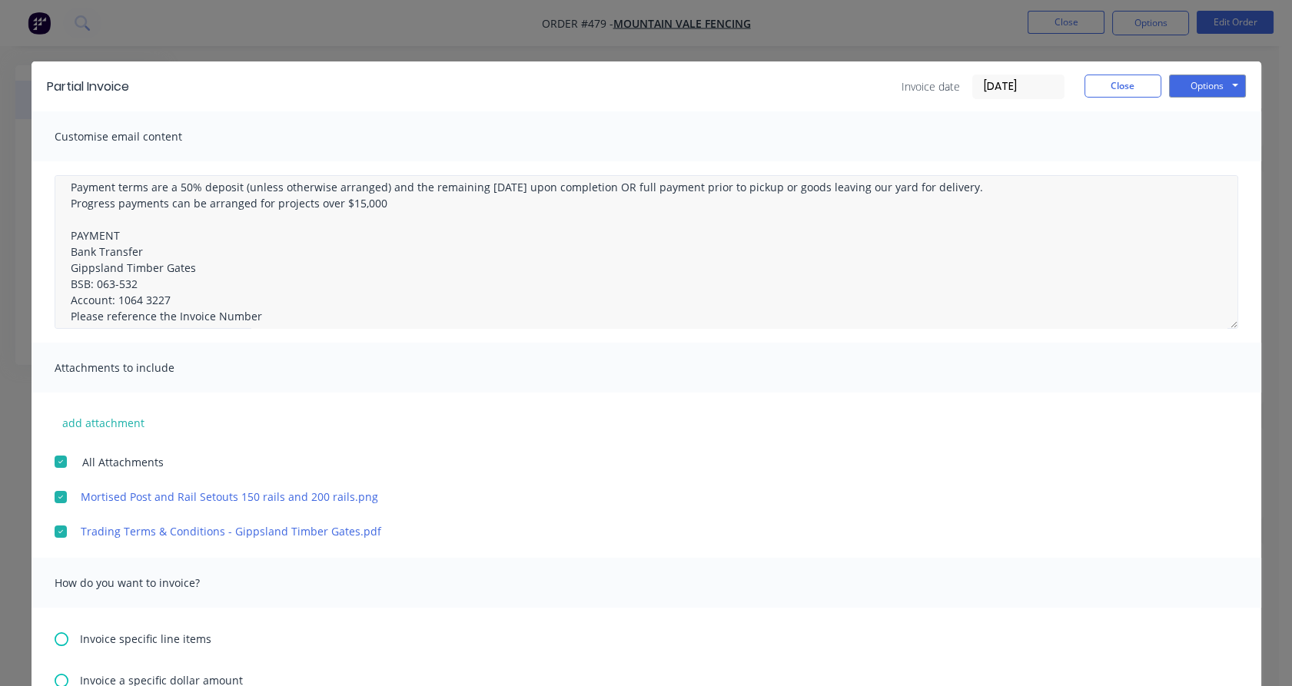
scroll to position [0, 0]
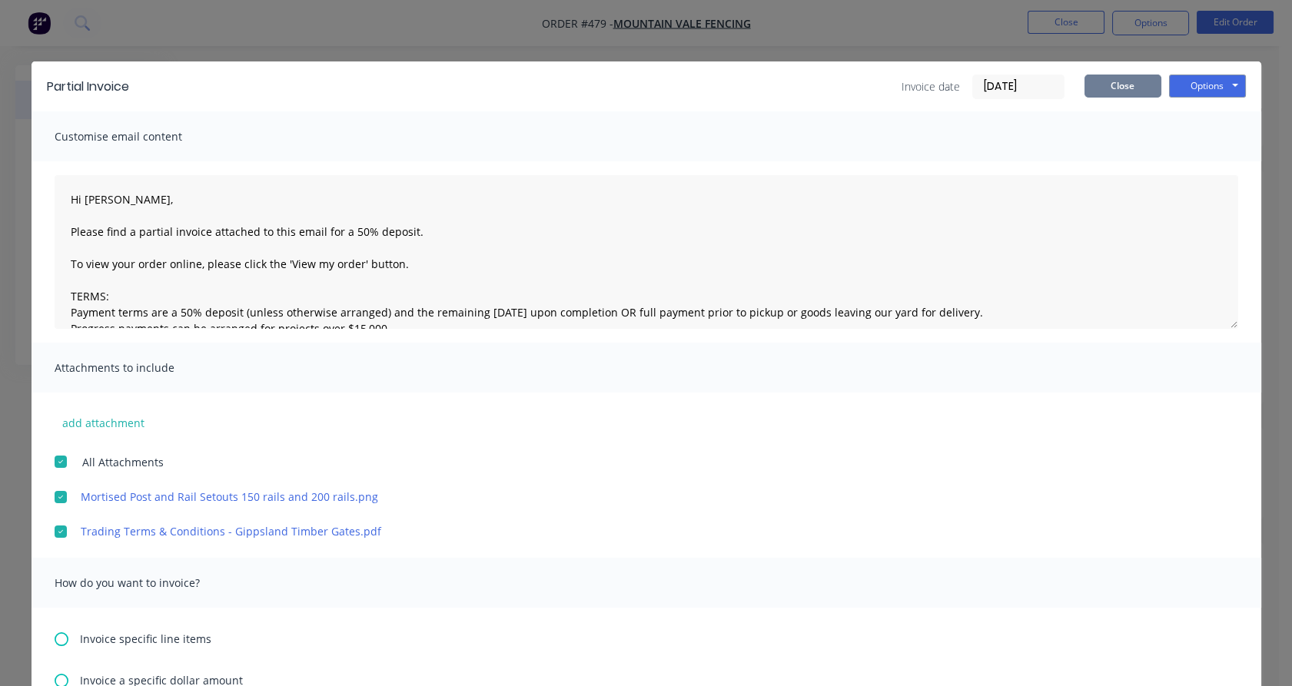
click at [1099, 95] on button "Close" at bounding box center [1123, 86] width 77 height 23
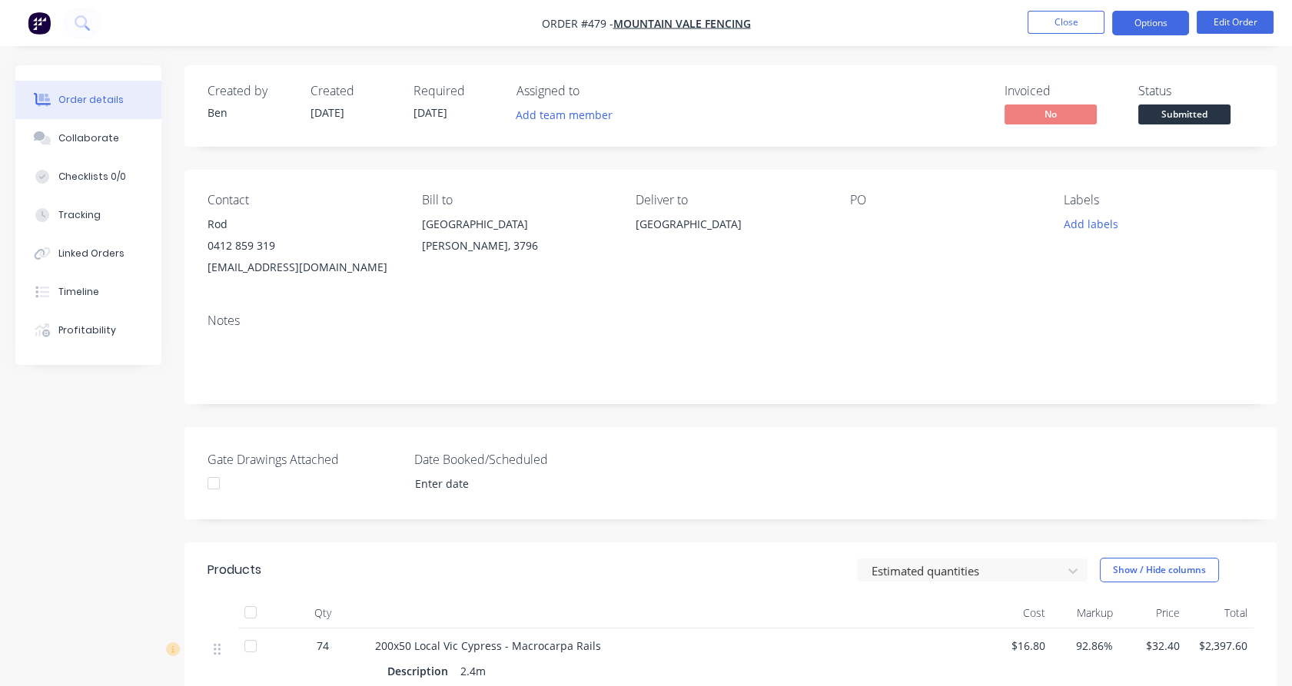
click at [1168, 31] on button "Options" at bounding box center [1150, 23] width 77 height 25
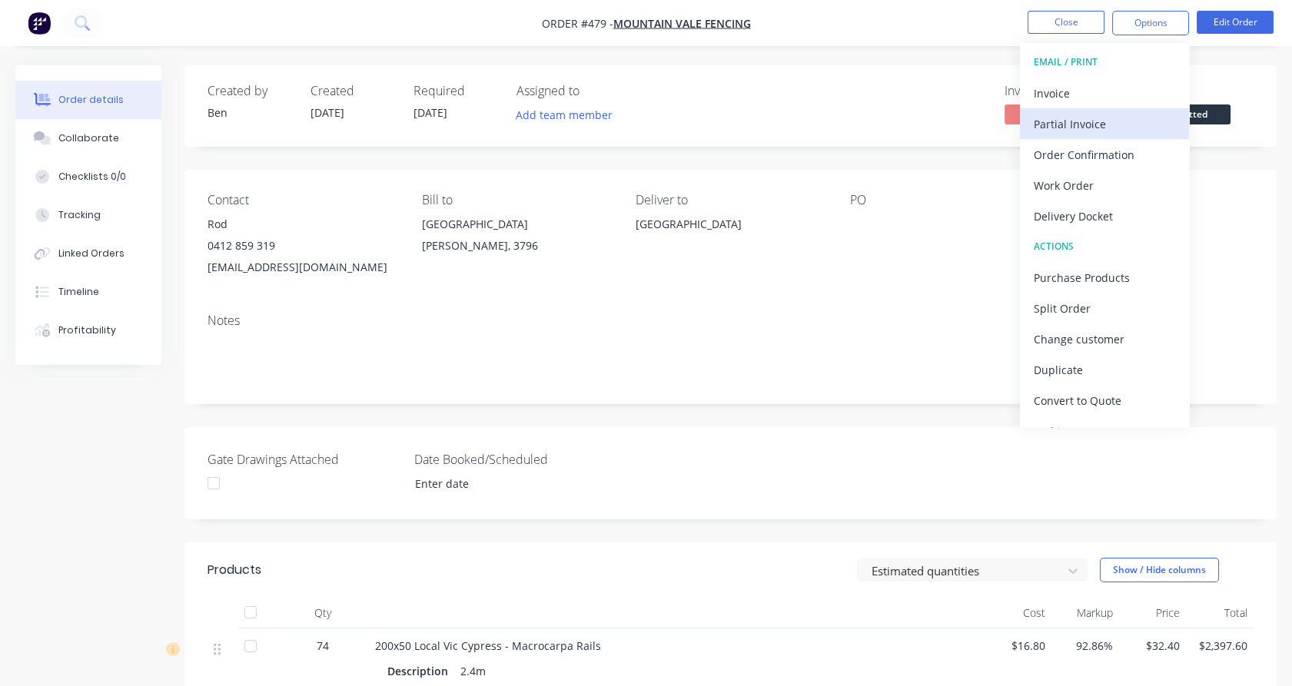
click at [1100, 117] on div "Partial Invoice" at bounding box center [1104, 124] width 141 height 22
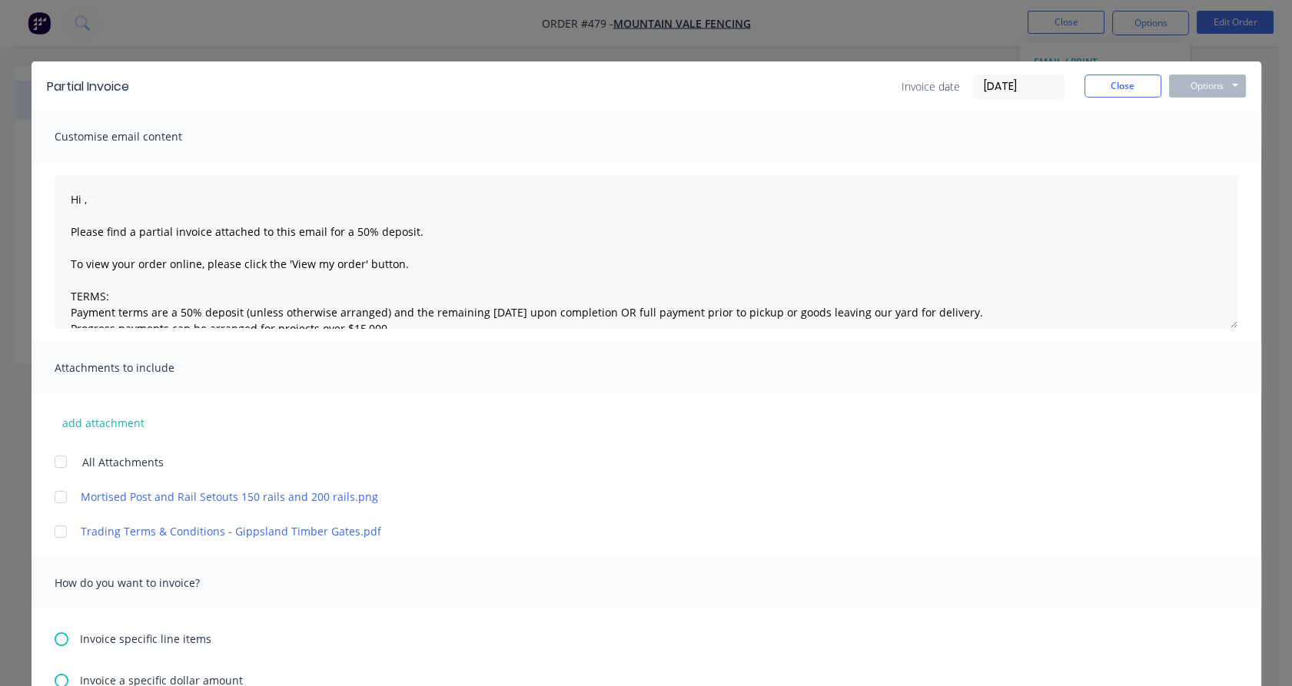
click at [55, 458] on div at bounding box center [60, 462] width 31 height 31
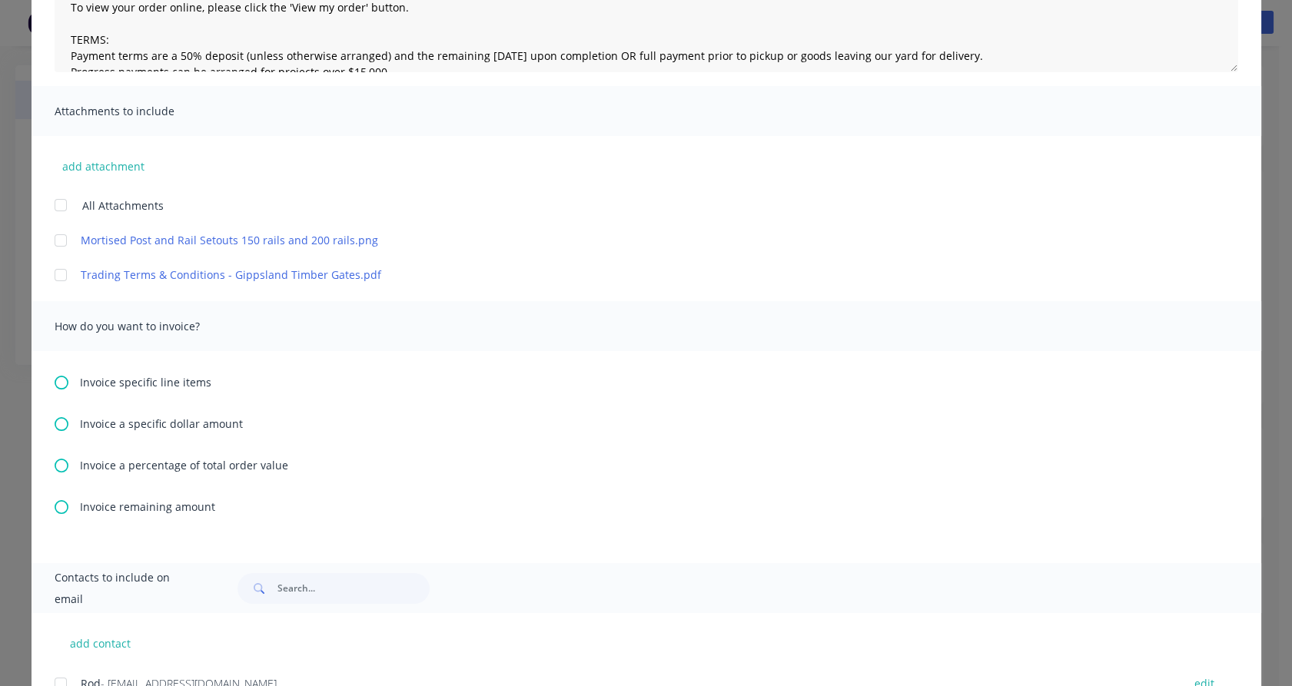
click at [117, 463] on span "Invoice a percentage of total order value" at bounding box center [184, 465] width 208 height 16
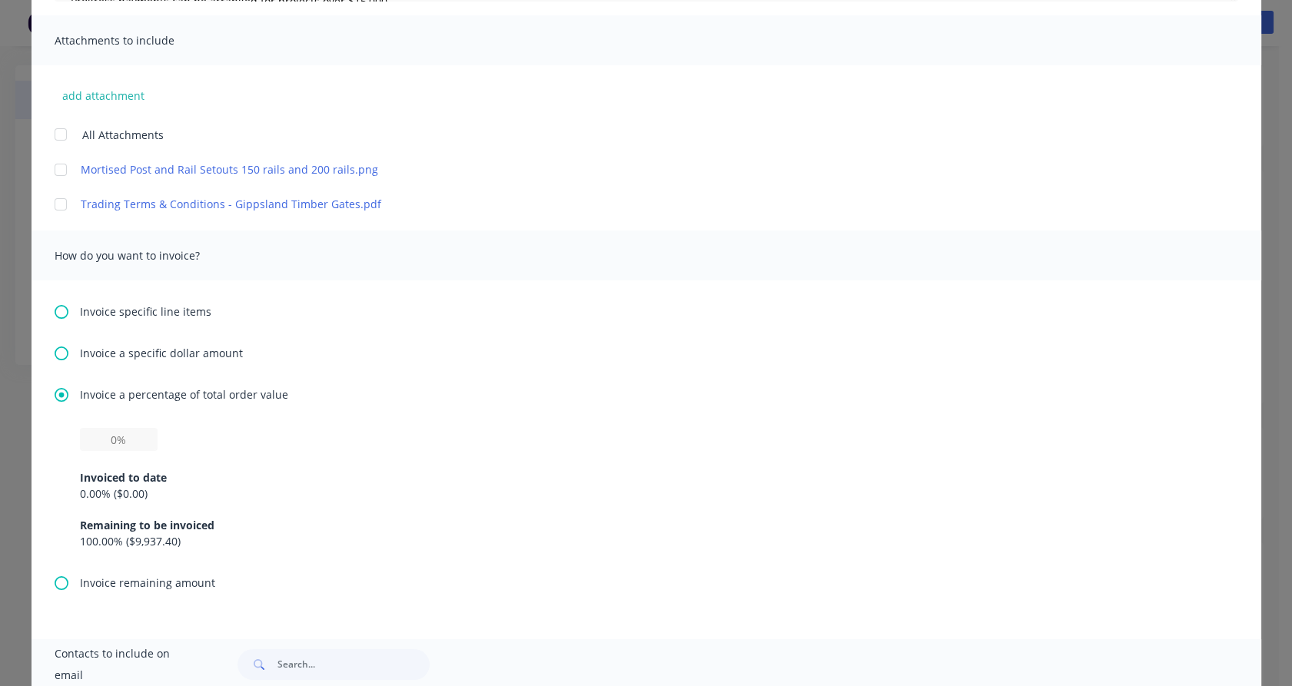
scroll to position [329, 0]
click at [111, 445] on input "text" at bounding box center [119, 438] width 78 height 23
type textarea "Hi , Please find a partial invoice attached to this email for a 50% deposit. To…"
type input "5%"
type textarea "Hi , Please find a partial invoice attached to this email for a 50% deposit. To…"
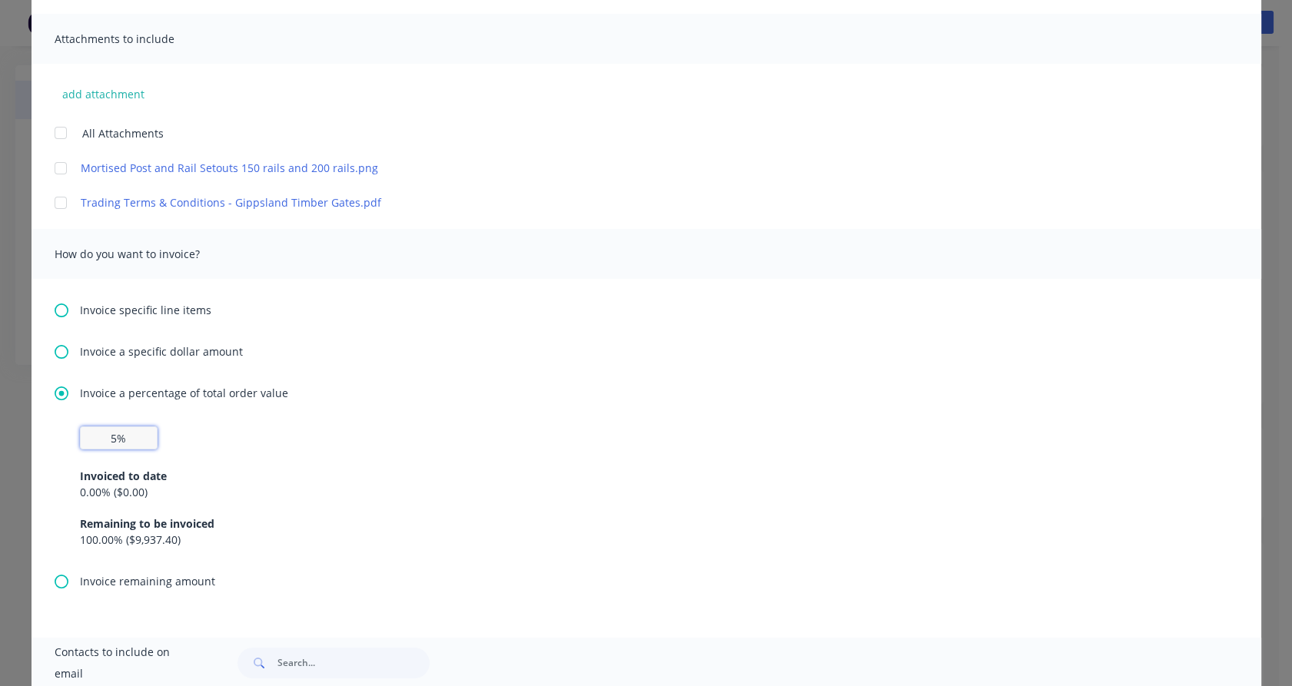
type input "50%"
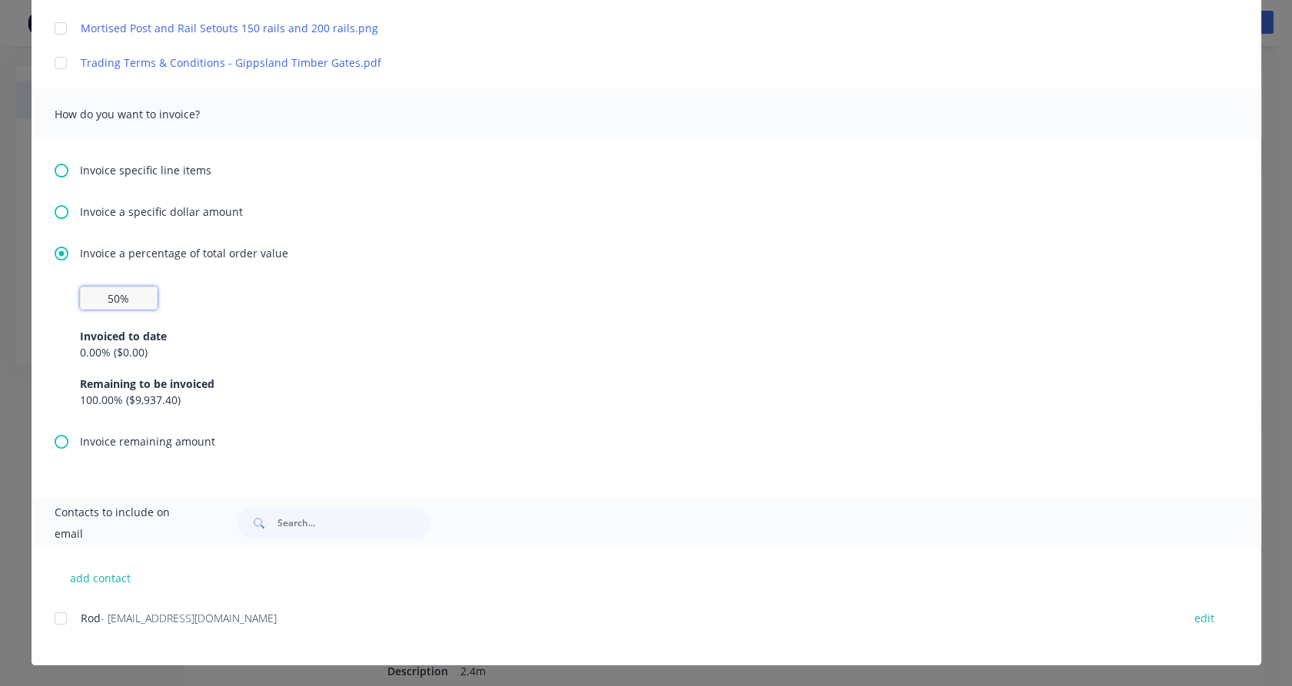
click at [56, 620] on div at bounding box center [60, 618] width 31 height 31
type textarea "Hi , Please find a partial invoice attached to this email for a 50% deposit. To…"
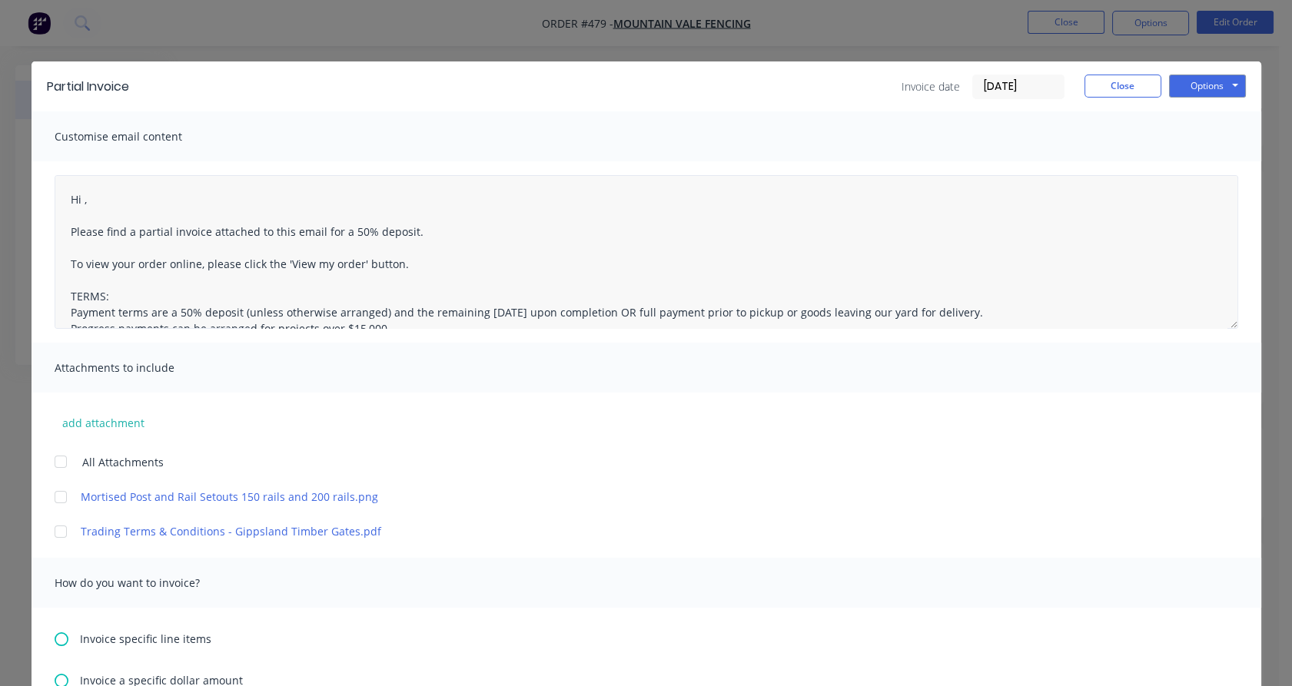
type input "50%"
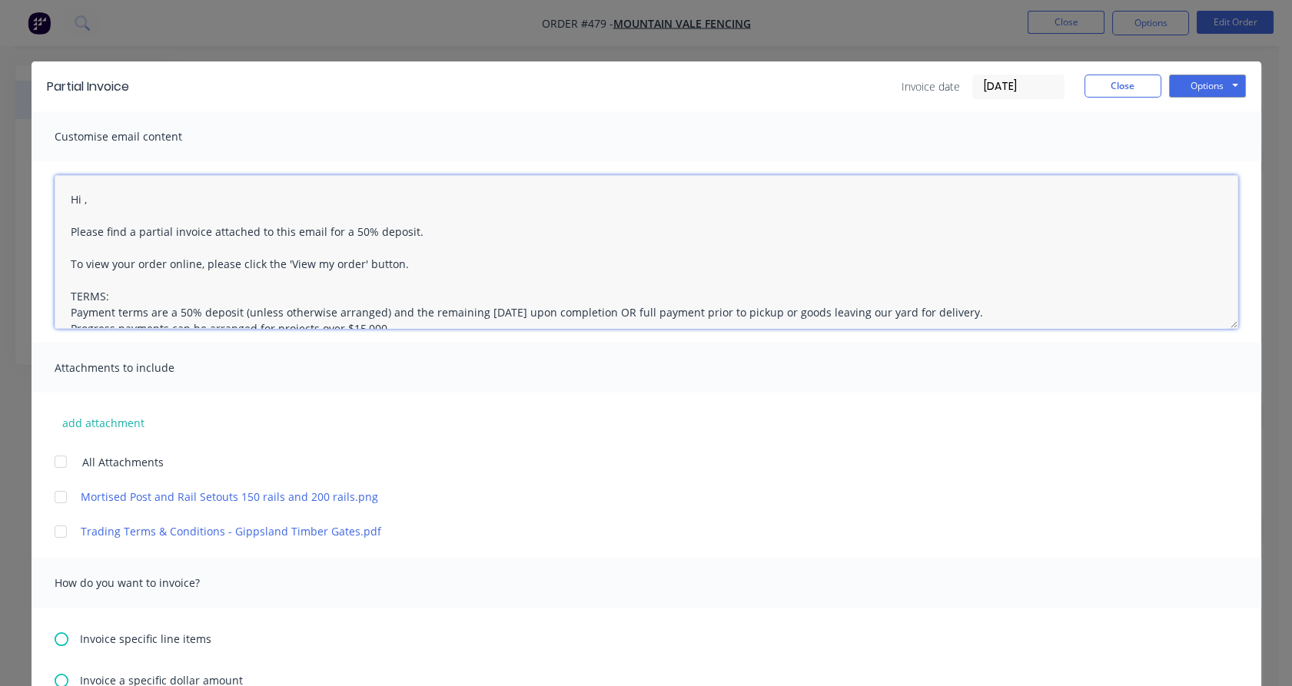
click at [77, 201] on textarea "Hi , Please find a partial invoice attached to this email for a 50% deposit. To…" at bounding box center [647, 252] width 1184 height 154
type textarea "Hi [PERSON_NAME], Please find a partial invoice attached to this email for a 50…"
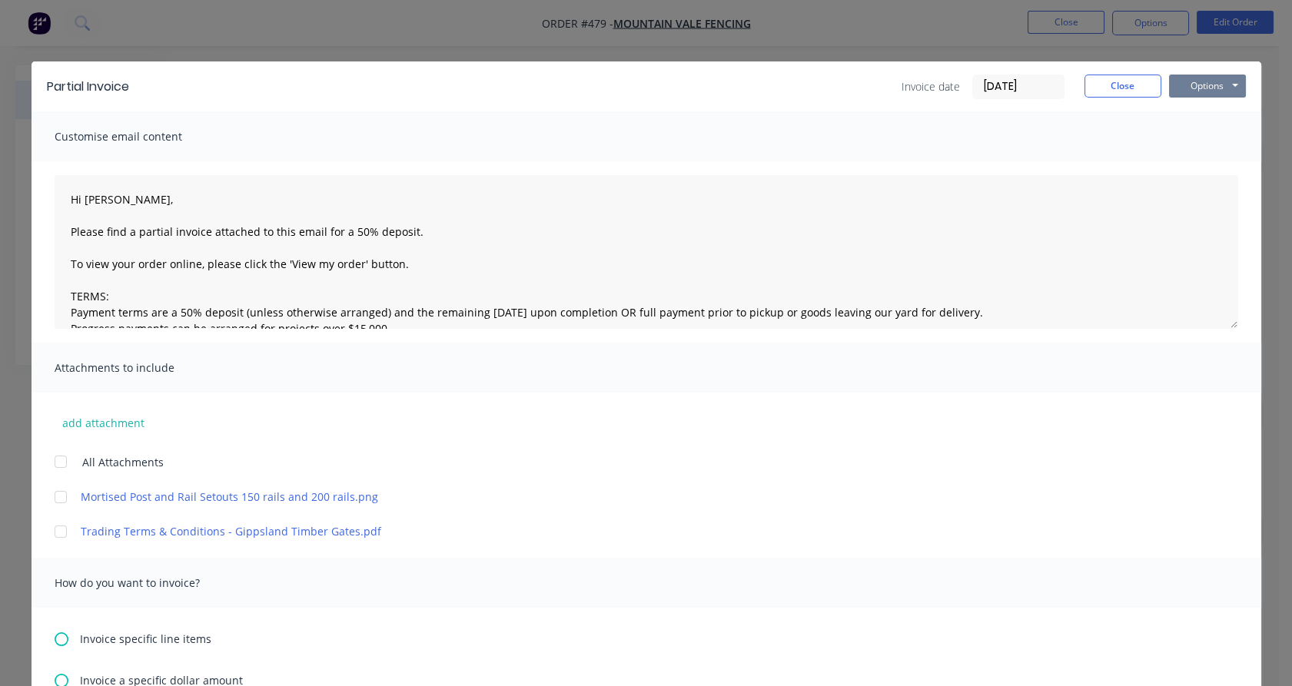
click at [1206, 92] on button "Options" at bounding box center [1207, 86] width 77 height 23
click at [1194, 154] on button "Email" at bounding box center [1218, 163] width 98 height 25
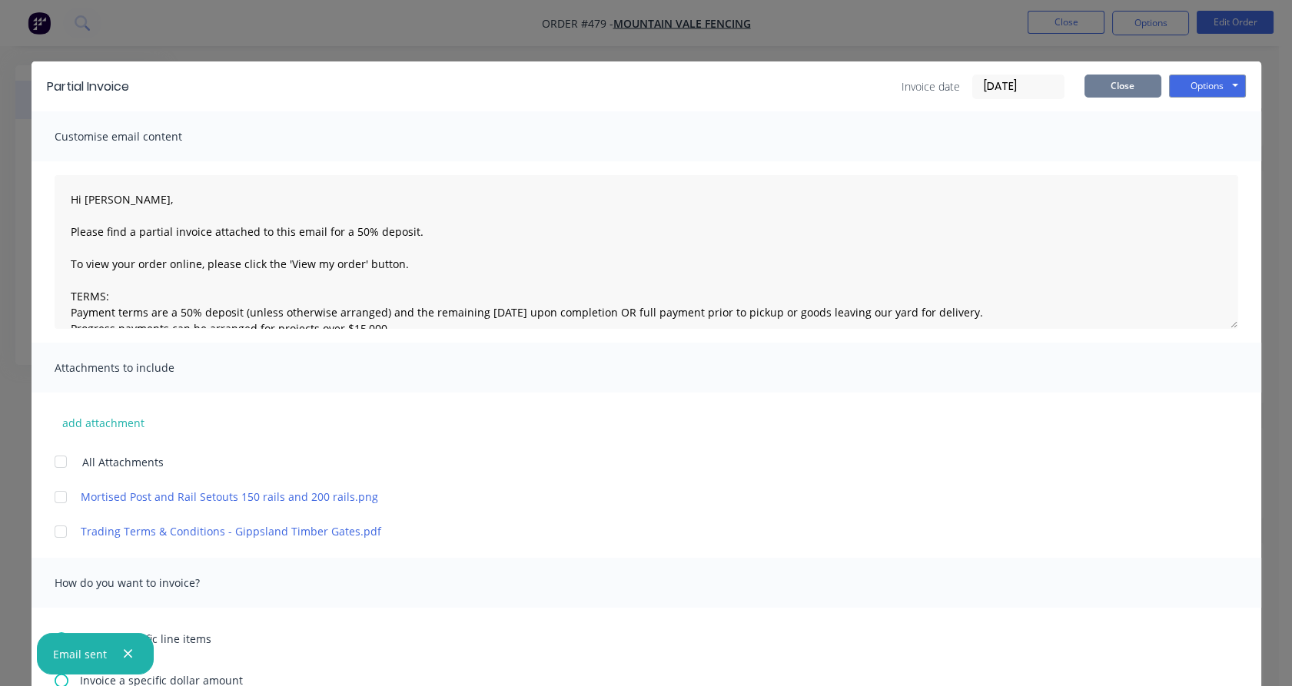
click at [1129, 87] on button "Close" at bounding box center [1123, 86] width 77 height 23
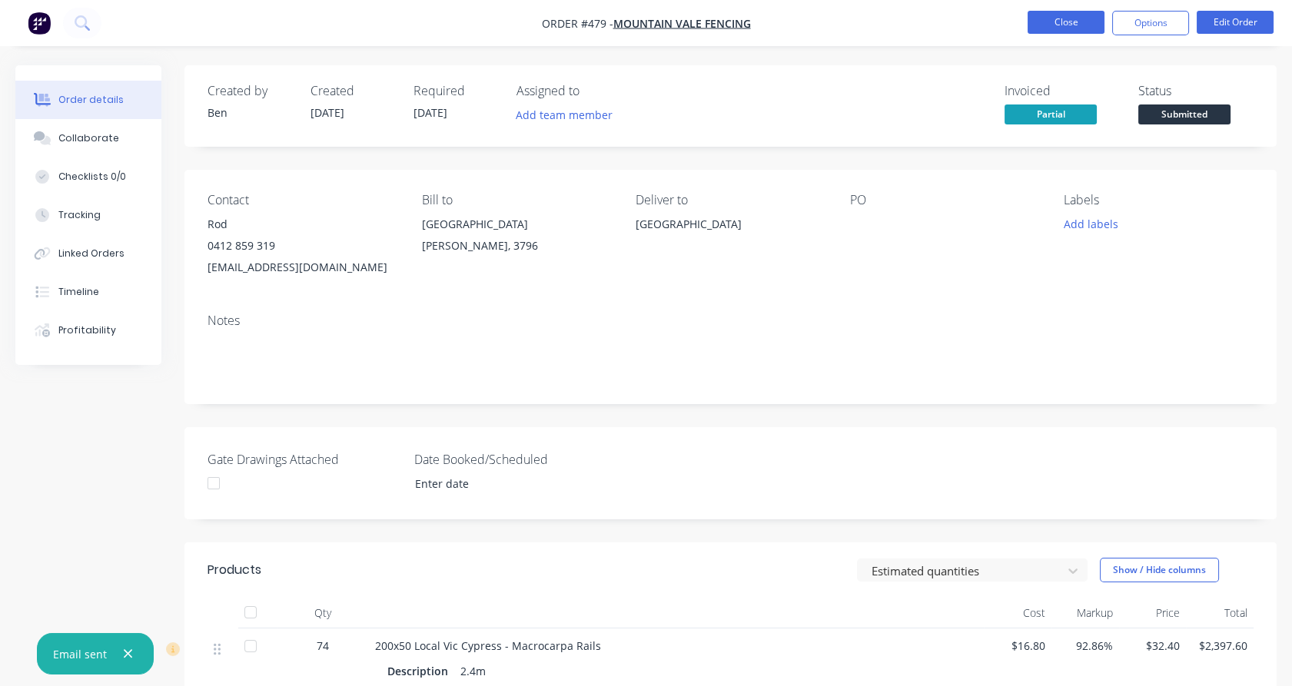
click at [1049, 15] on button "Close" at bounding box center [1066, 22] width 77 height 23
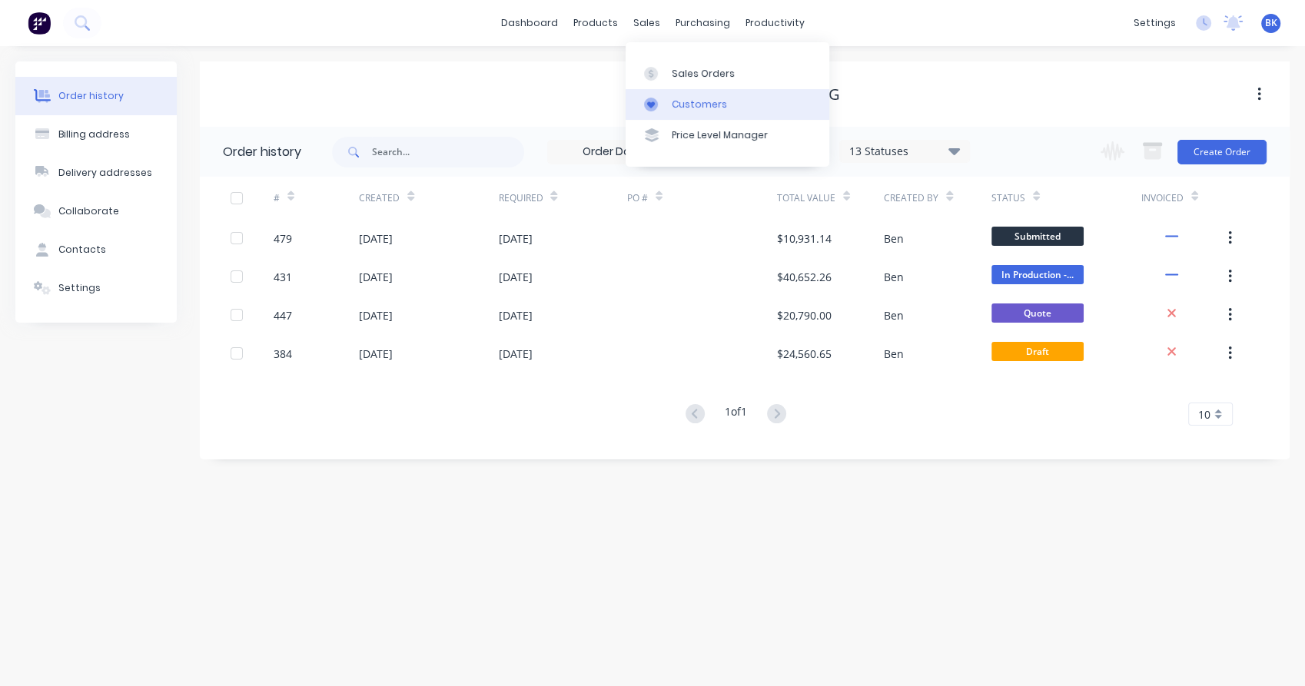
click at [659, 92] on link "Customers" at bounding box center [728, 104] width 204 height 31
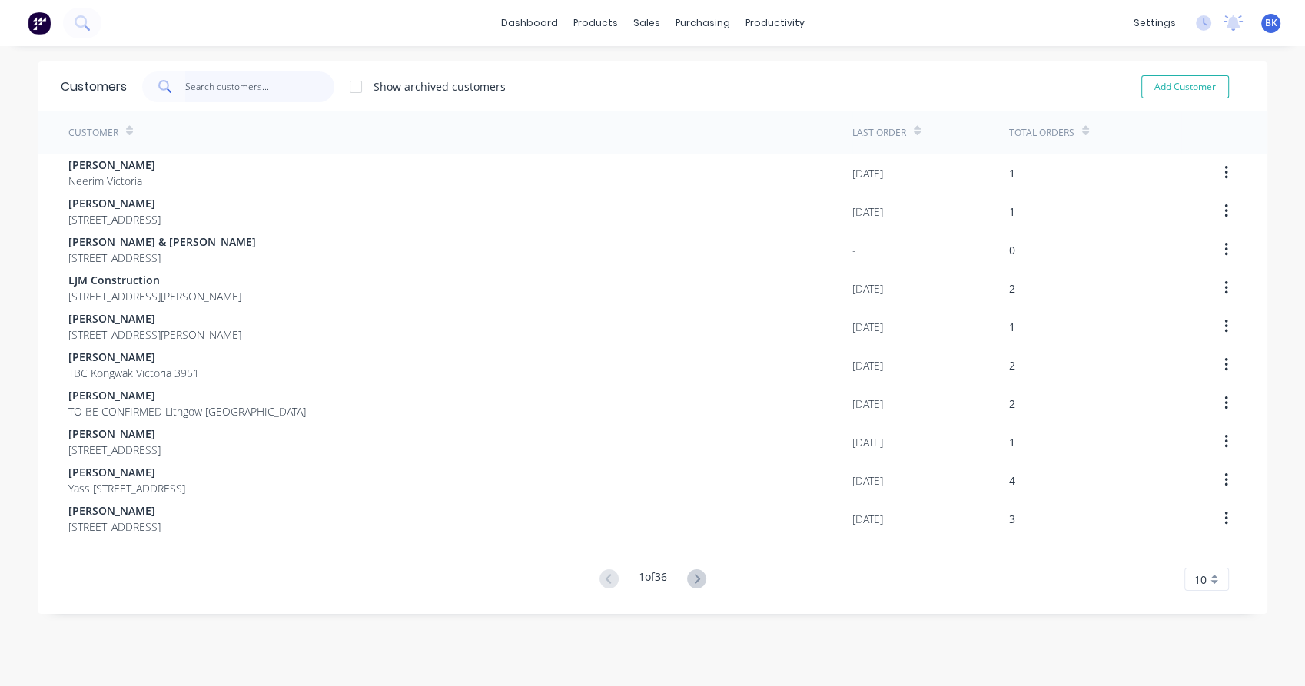
click at [221, 80] on input "text" at bounding box center [260, 86] width 150 height 31
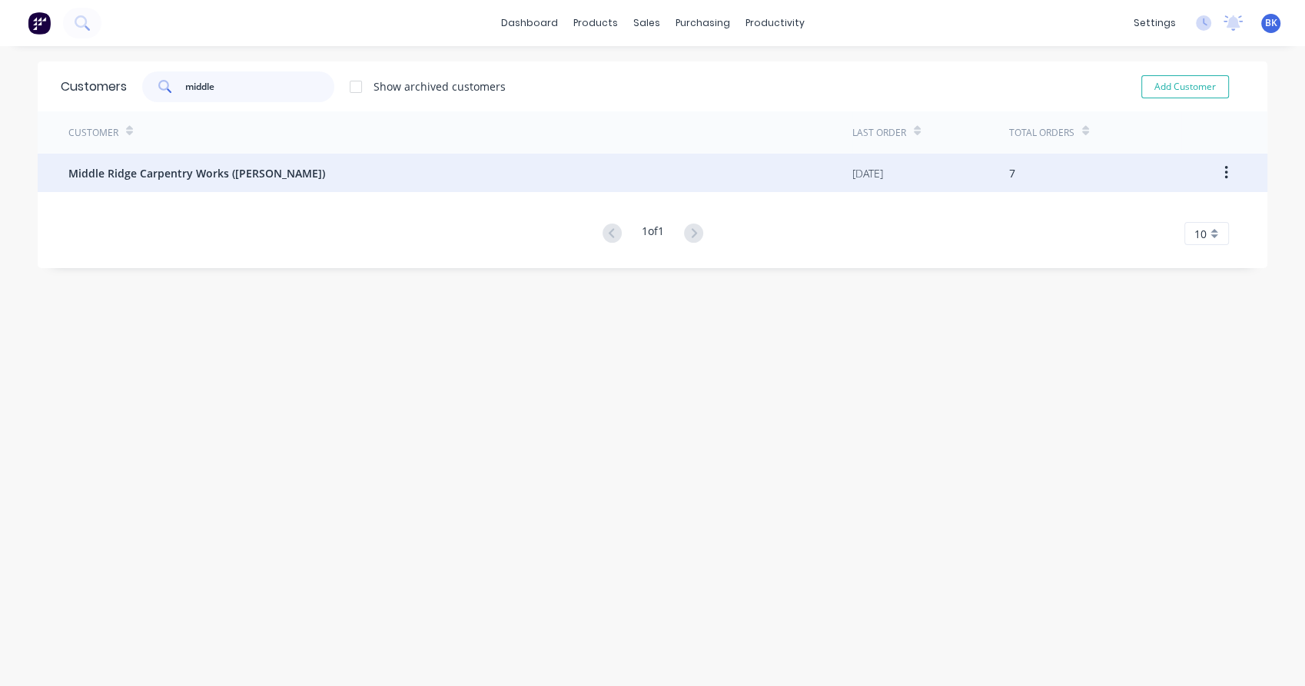
type input "middle"
click at [211, 173] on span "Middle Ridge Carpentry Works ([PERSON_NAME])" at bounding box center [196, 173] width 257 height 16
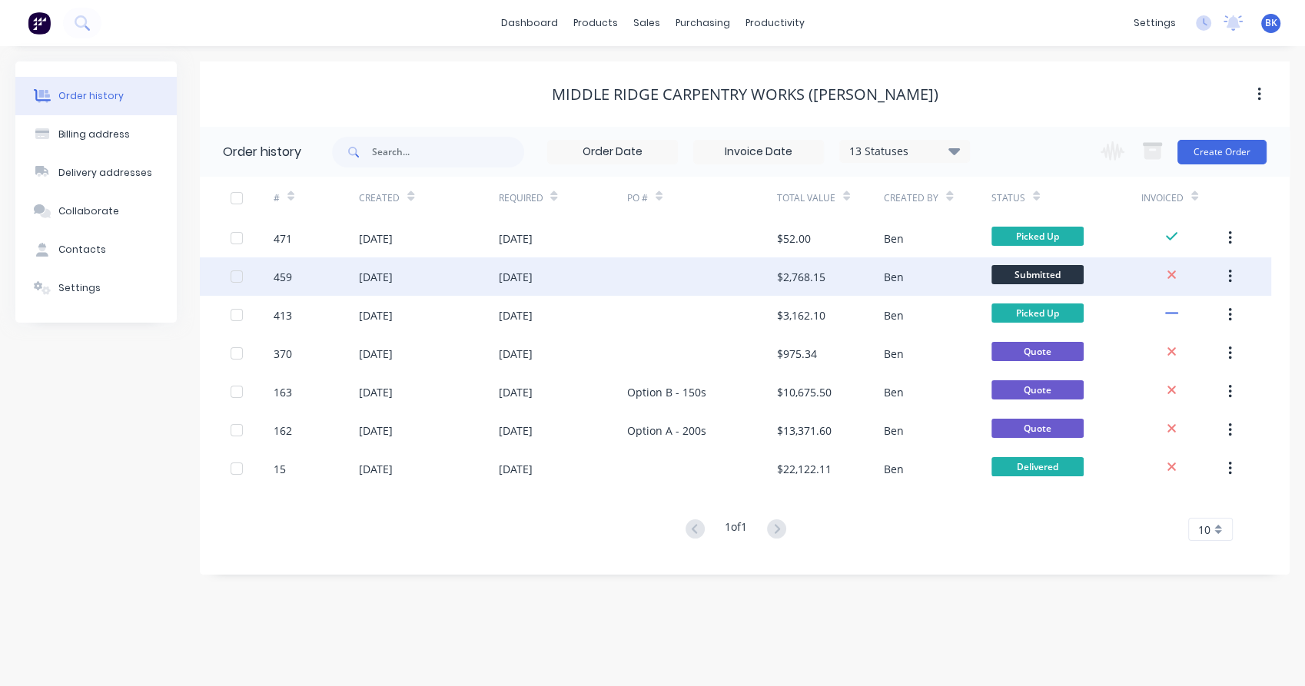
click at [576, 279] on div "[DATE]" at bounding box center [562, 276] width 128 height 38
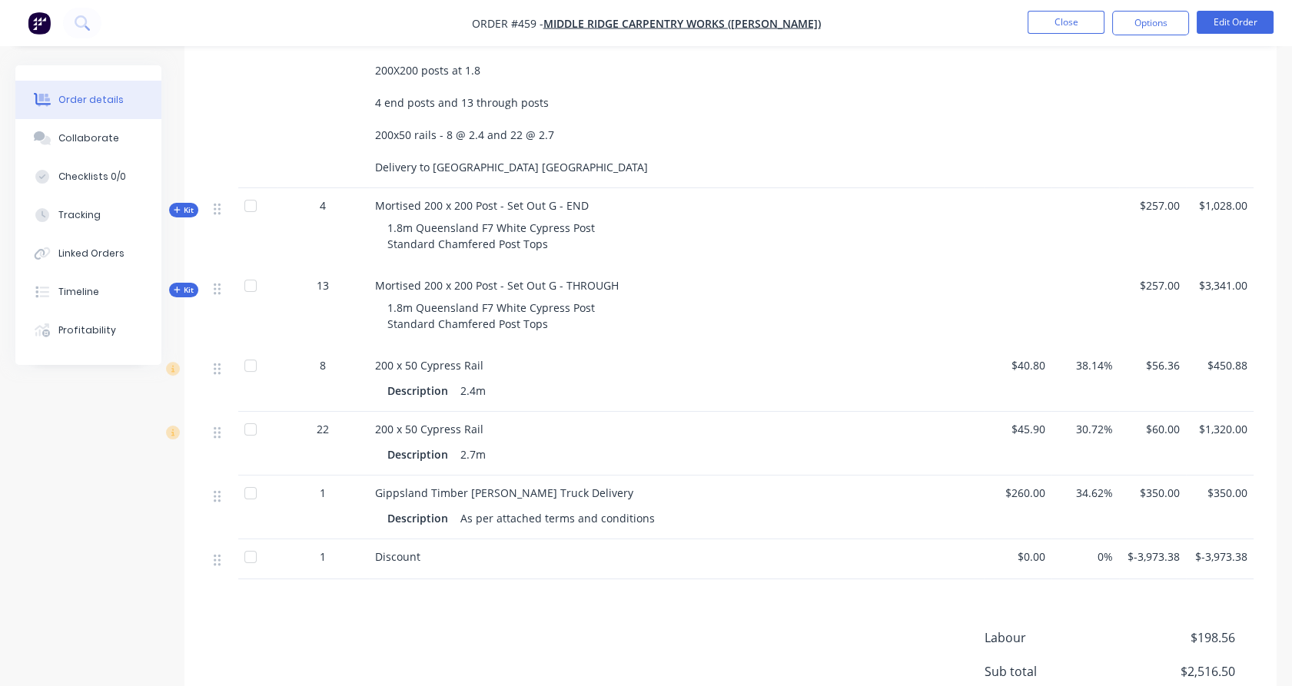
scroll to position [665, 0]
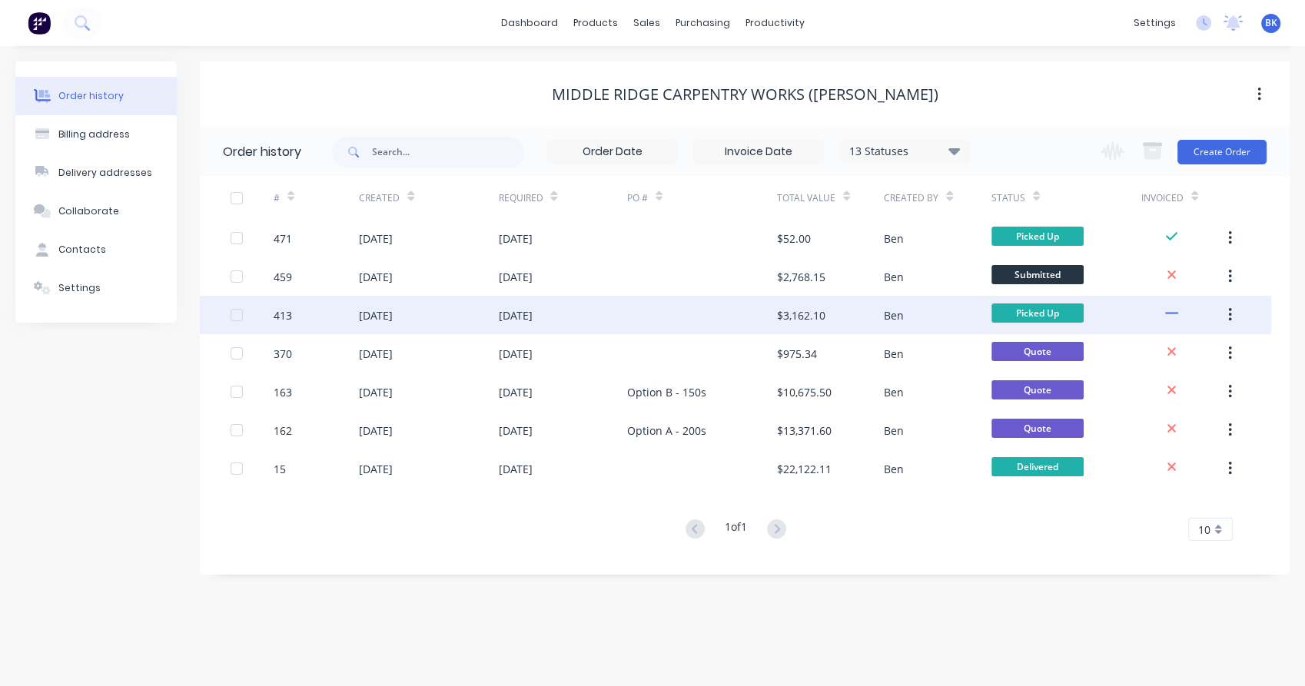
click at [571, 314] on div "[DATE]" at bounding box center [562, 315] width 128 height 38
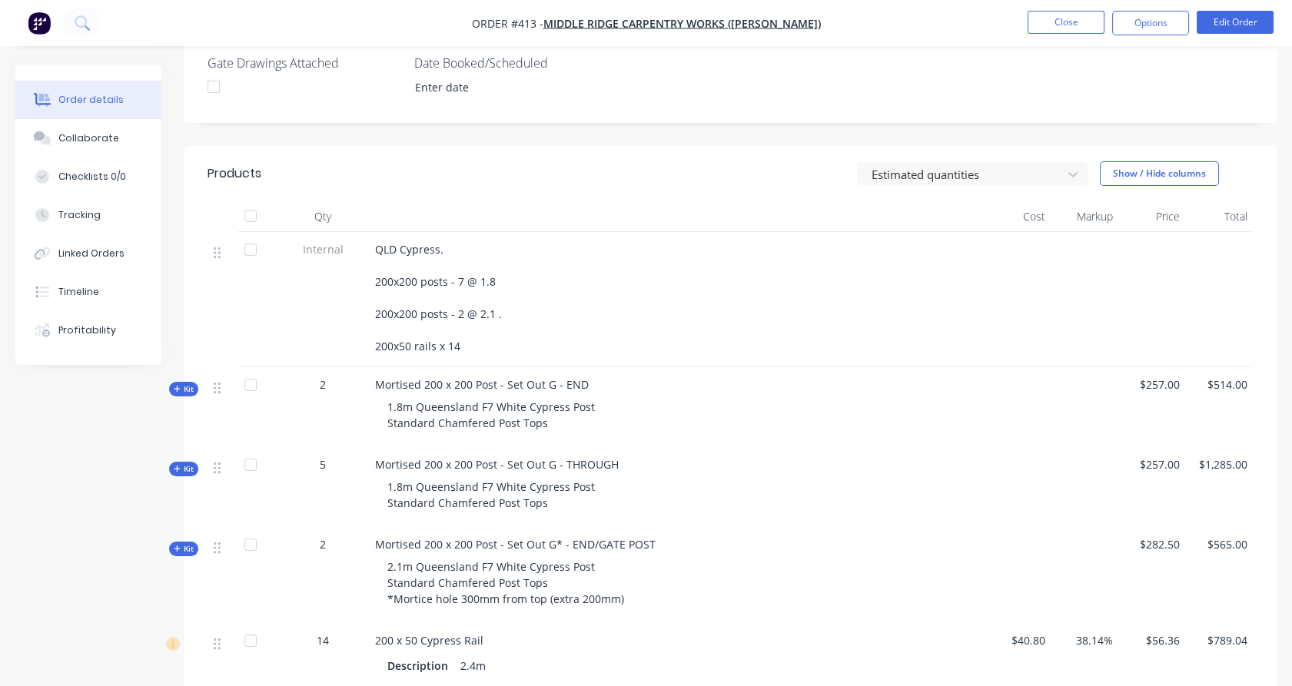
scroll to position [427, 0]
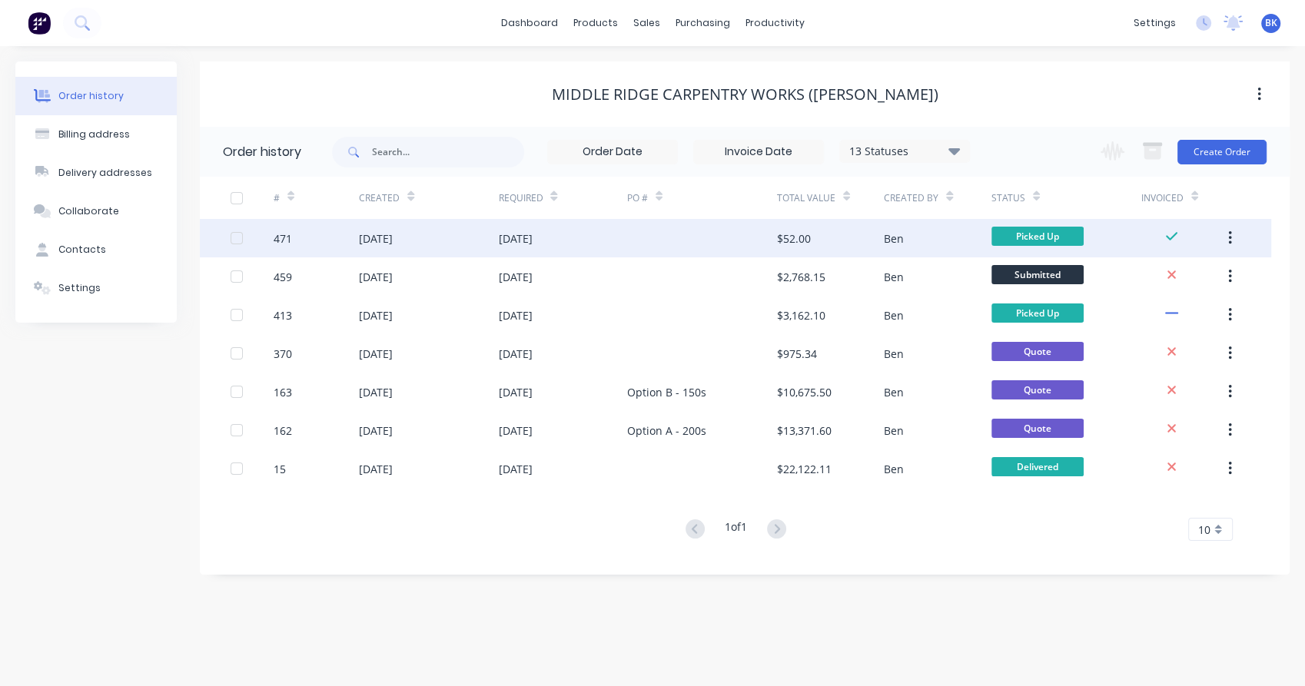
click at [583, 245] on div "[DATE]" at bounding box center [562, 238] width 128 height 38
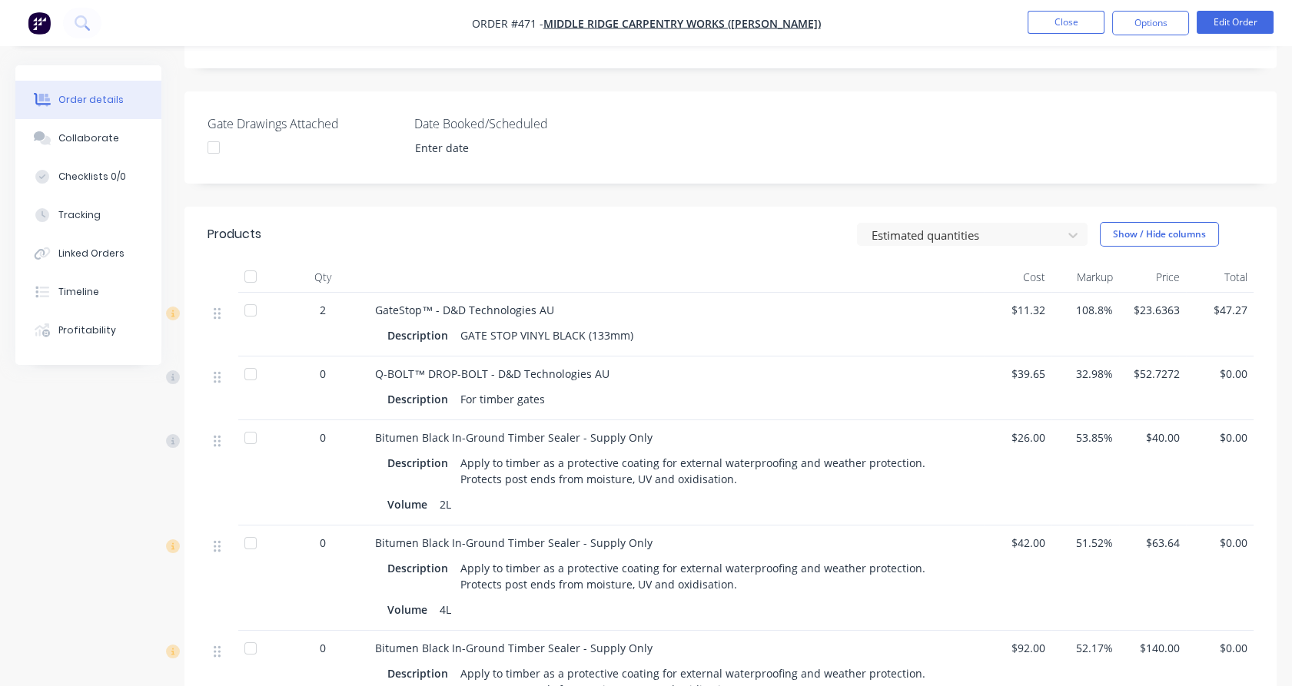
scroll to position [358, 0]
click at [1062, 18] on button "Close" at bounding box center [1066, 22] width 77 height 23
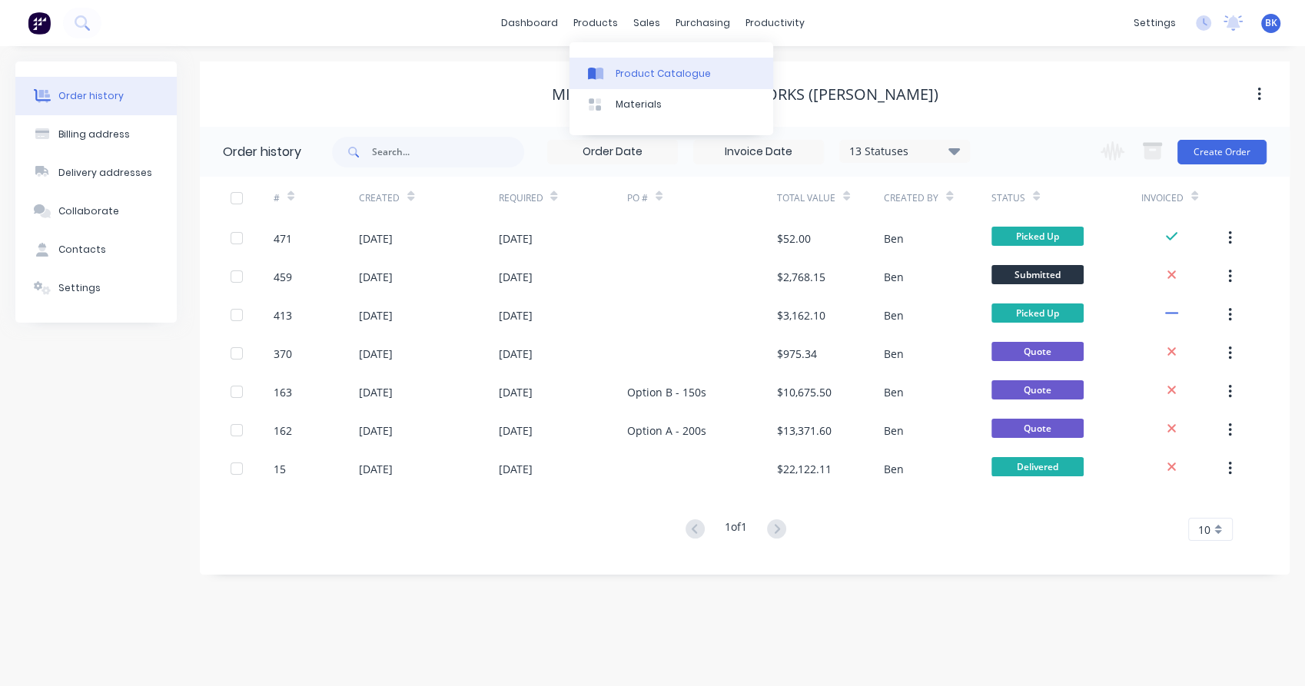
click at [633, 74] on div "Product Catalogue" at bounding box center [663, 74] width 95 height 14
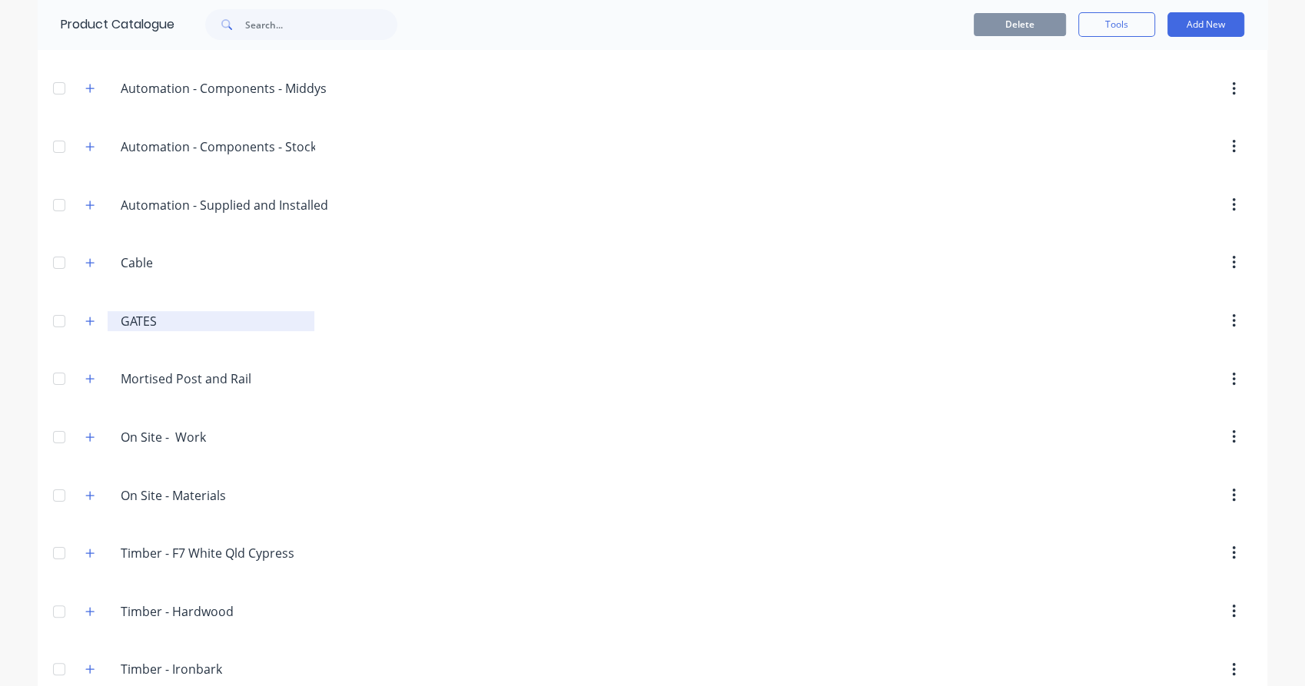
scroll to position [221, 0]
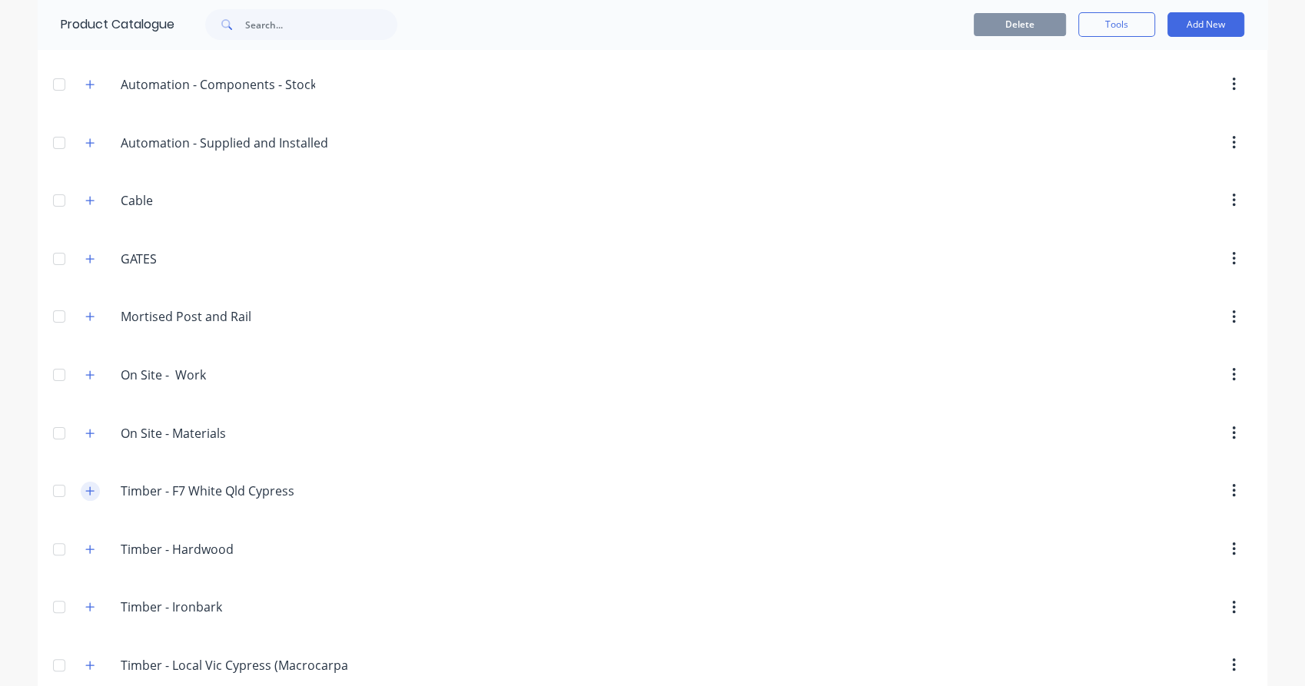
click at [81, 495] on button "button" at bounding box center [90, 491] width 19 height 19
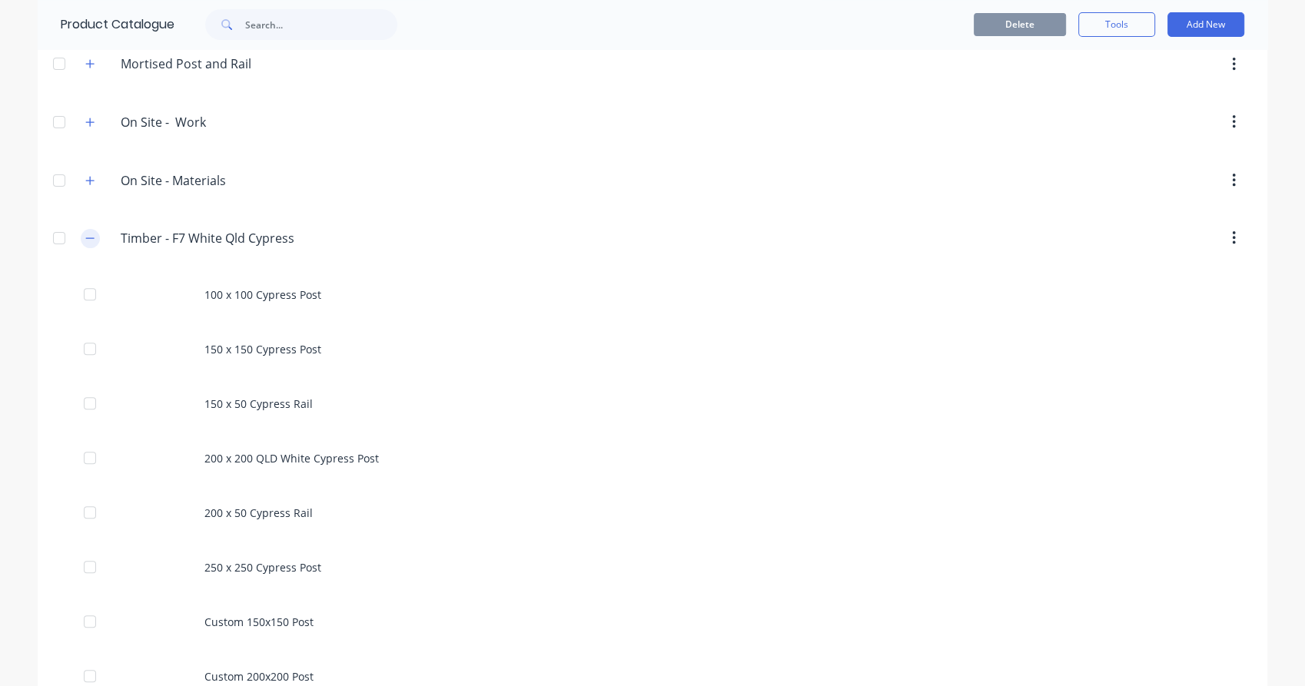
scroll to position [483, 0]
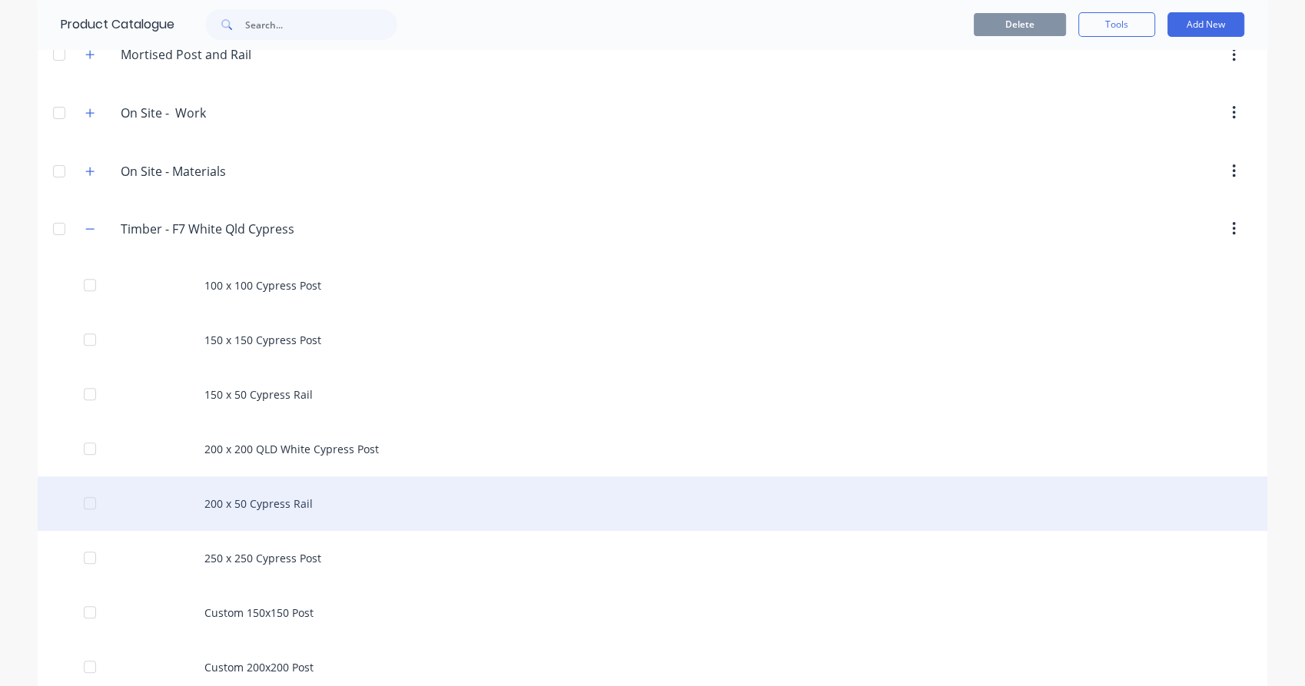
click at [277, 512] on div "200 x 50 Cypress Rail" at bounding box center [653, 504] width 1230 height 55
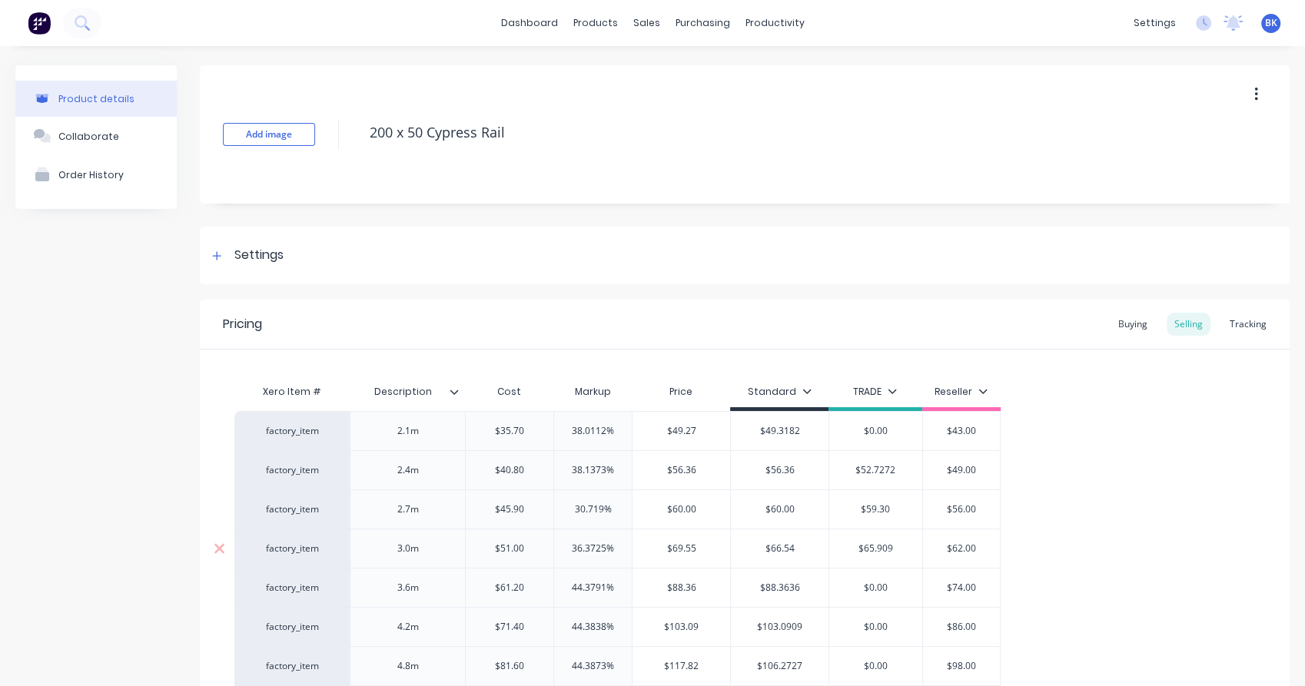
type textarea "x"
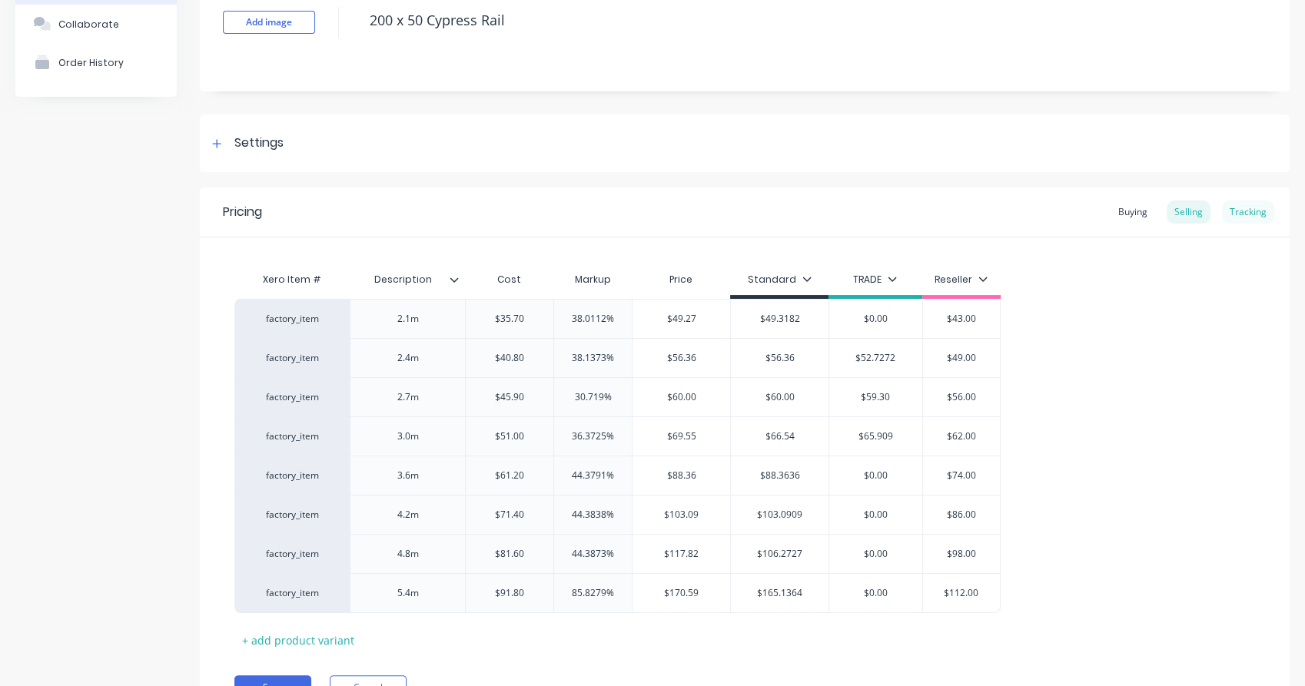
click at [1231, 211] on div "Tracking" at bounding box center [1248, 212] width 52 height 23
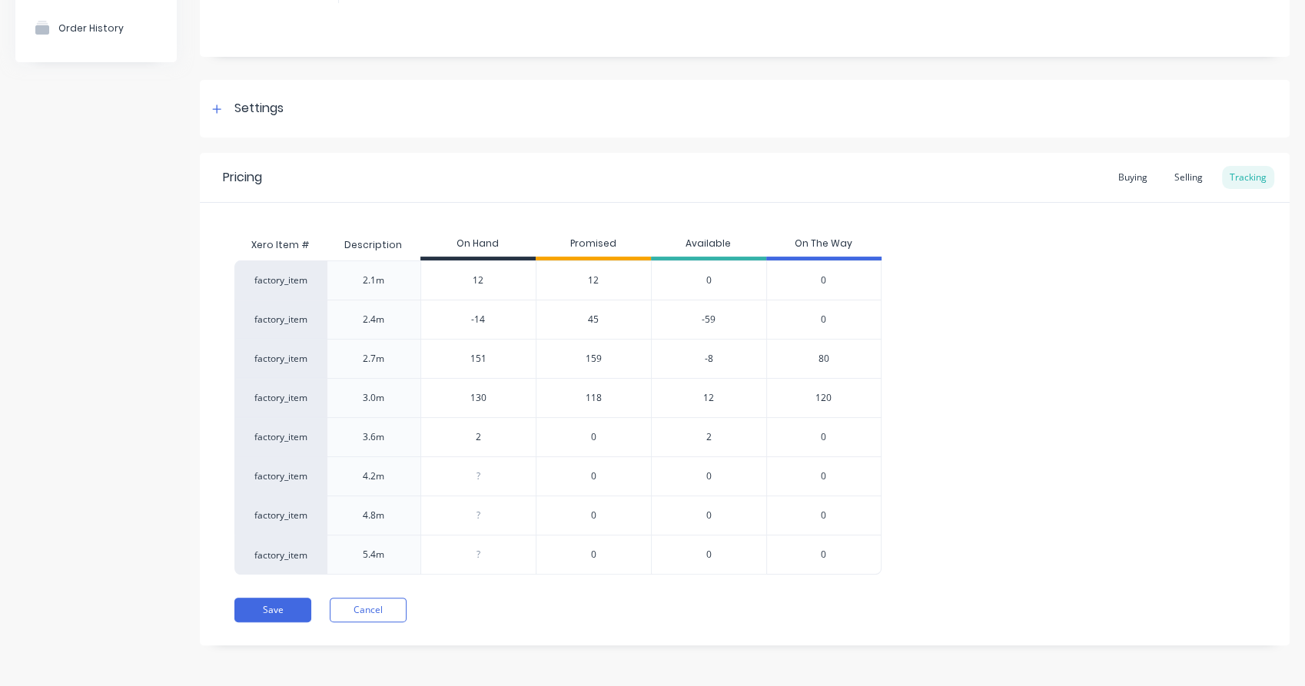
scroll to position [146, 0]
click at [480, 396] on input "130" at bounding box center [478, 399] width 115 height 14
click at [497, 399] on input "130" at bounding box center [478, 399] width 115 height 14
click at [480, 396] on input "130" at bounding box center [478, 399] width 115 height 14
click at [506, 397] on input "130" at bounding box center [478, 399] width 115 height 14
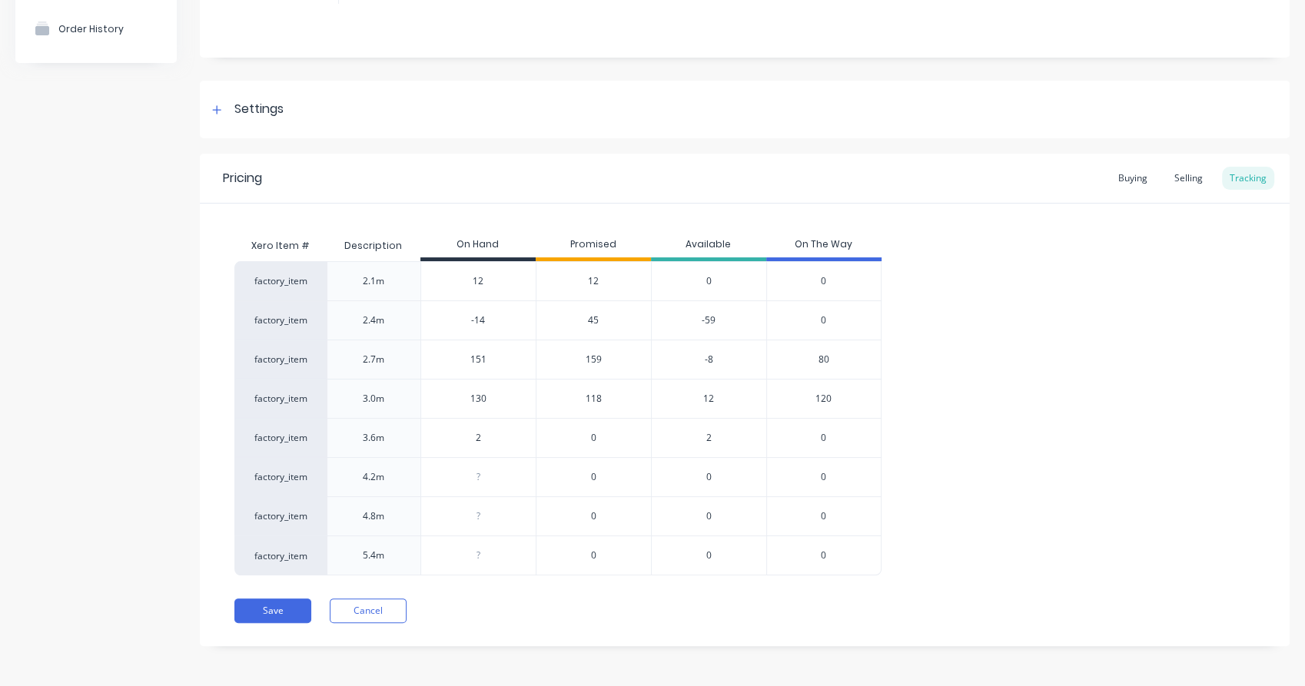
click at [596, 398] on span "118" at bounding box center [594, 399] width 16 height 14
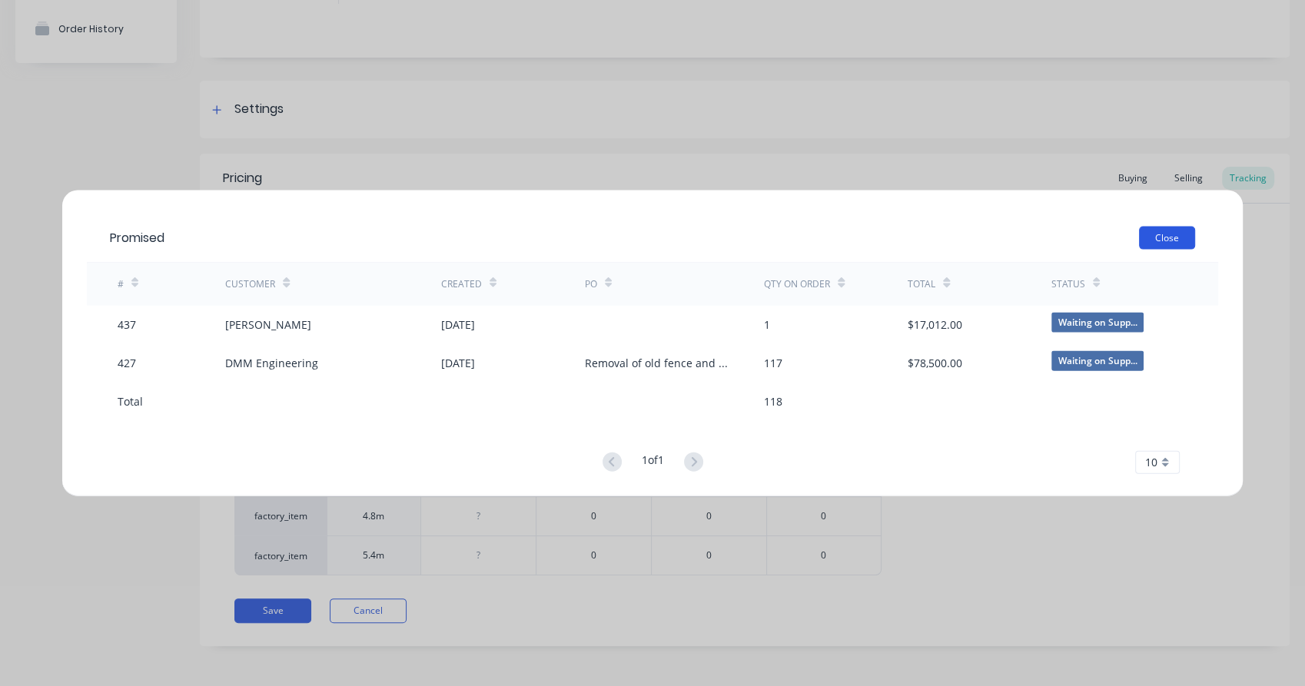
click at [1164, 241] on button "Close" at bounding box center [1167, 237] width 56 height 23
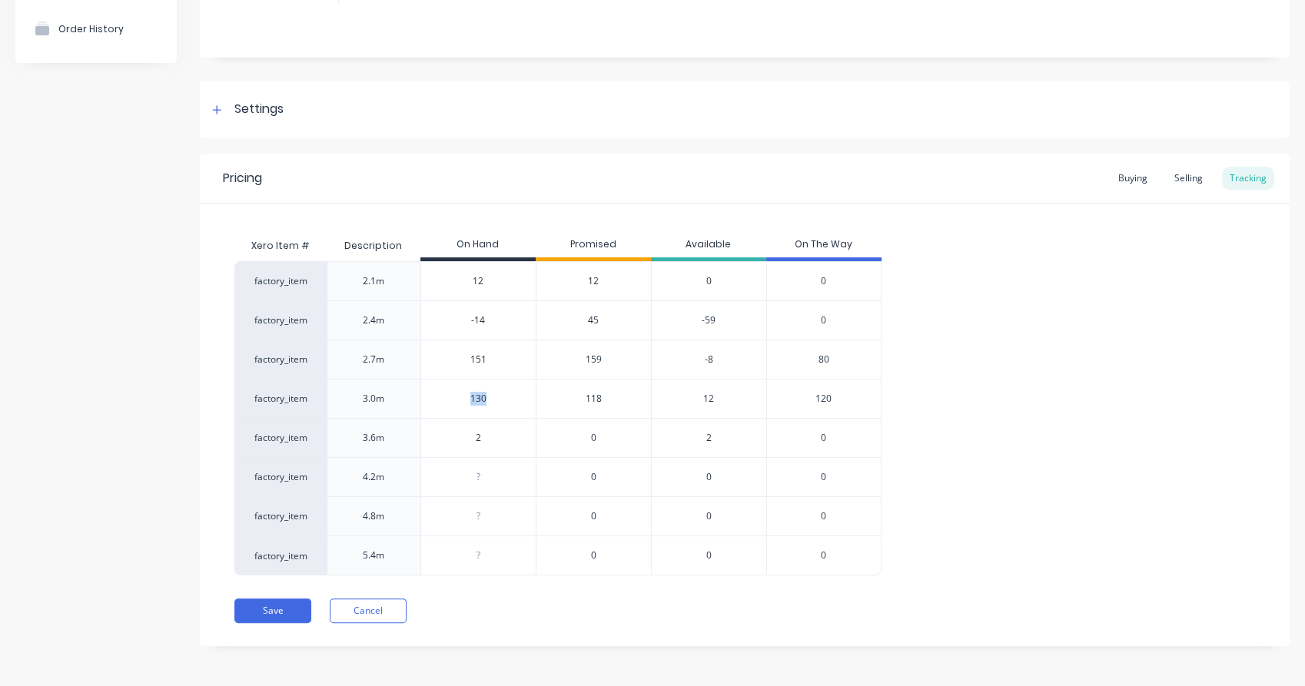
drag, startPoint x: 492, startPoint y: 390, endPoint x: 477, endPoint y: 397, distance: 15.8
click at [477, 397] on div "130 130" at bounding box center [478, 399] width 115 height 38
click at [477, 397] on input "130" at bounding box center [478, 399] width 115 height 14
type input "10"
type textarea "x"
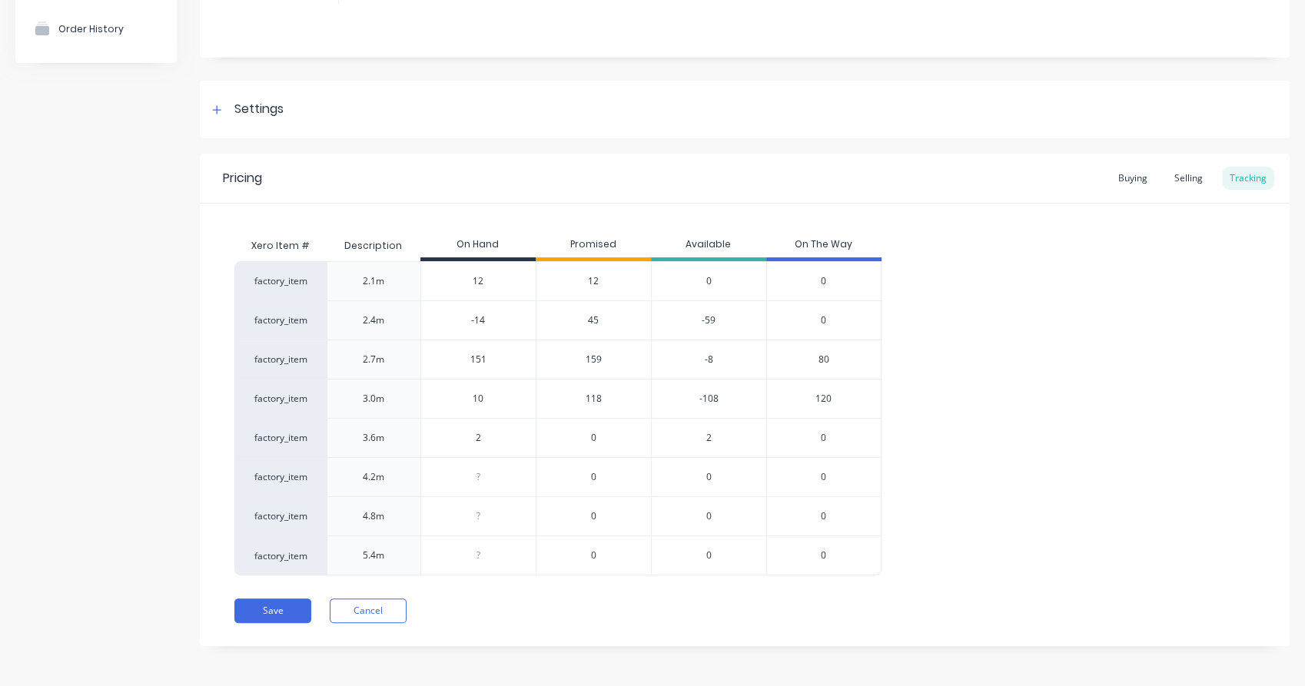
type input "120"
type textarea "x"
type input "120"
type input "-14"
click at [508, 326] on input "-14" at bounding box center [478, 321] width 115 height 14
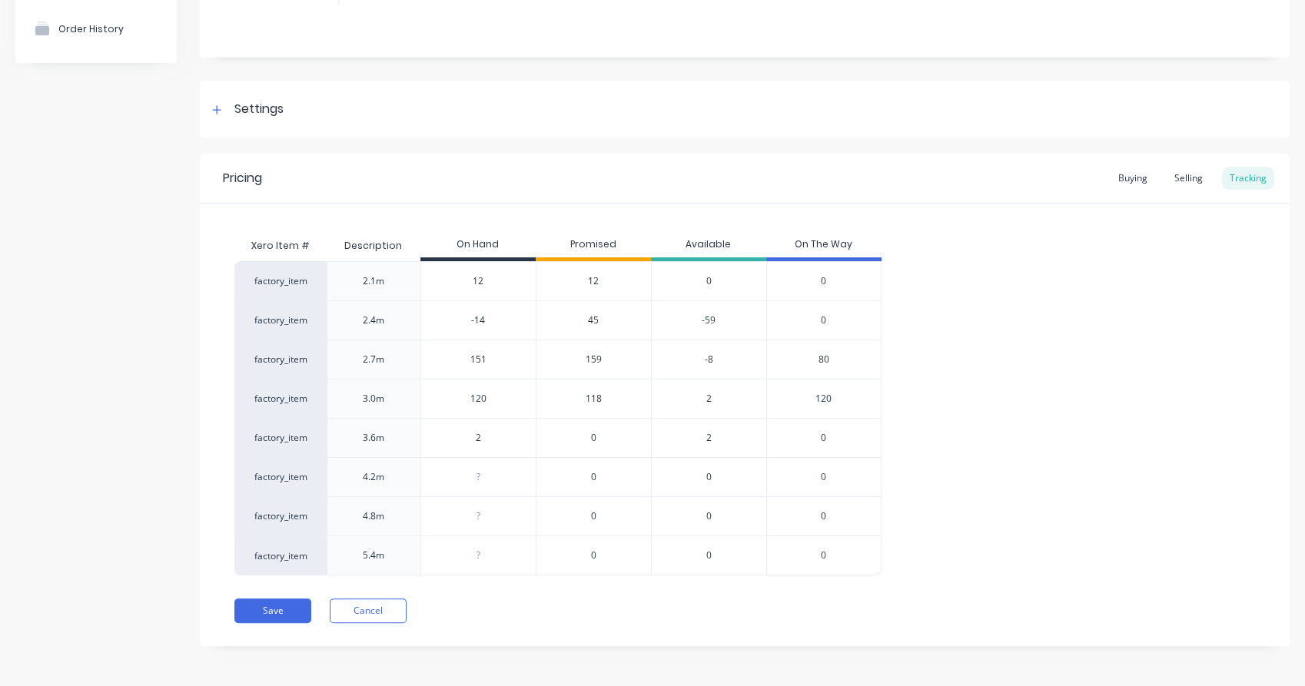
click at [594, 362] on span "159" at bounding box center [594, 360] width 16 height 14
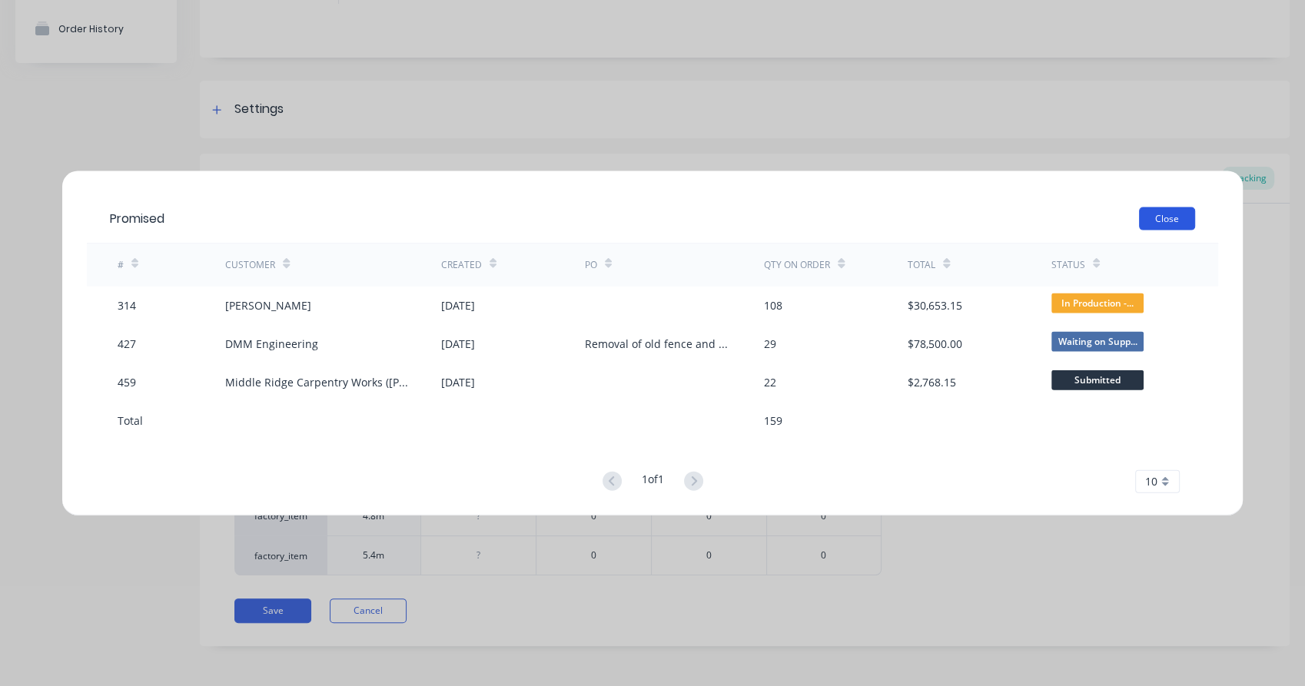
click at [1170, 222] on button "Close" at bounding box center [1167, 218] width 56 height 23
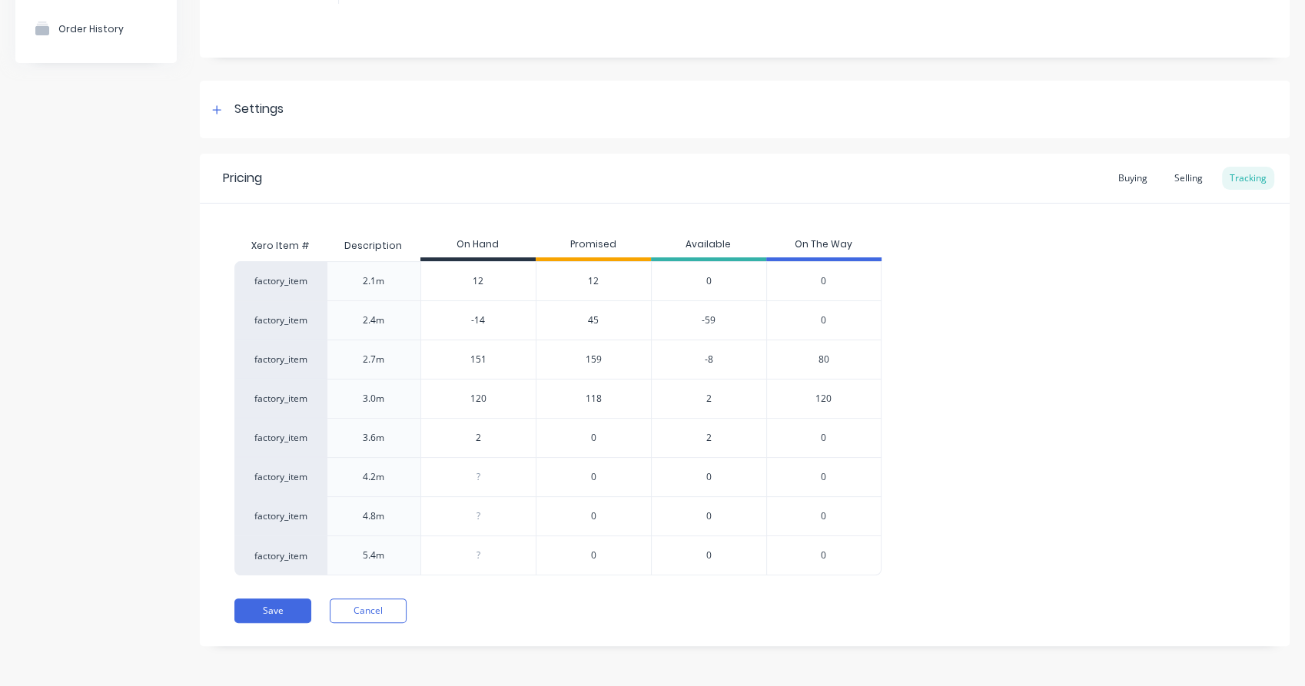
click at [503, 370] on div "151" at bounding box center [478, 360] width 115 height 38
type input "151"
click at [510, 321] on input "-14" at bounding box center [478, 321] width 115 height 14
type input "-1"
type textarea "x"
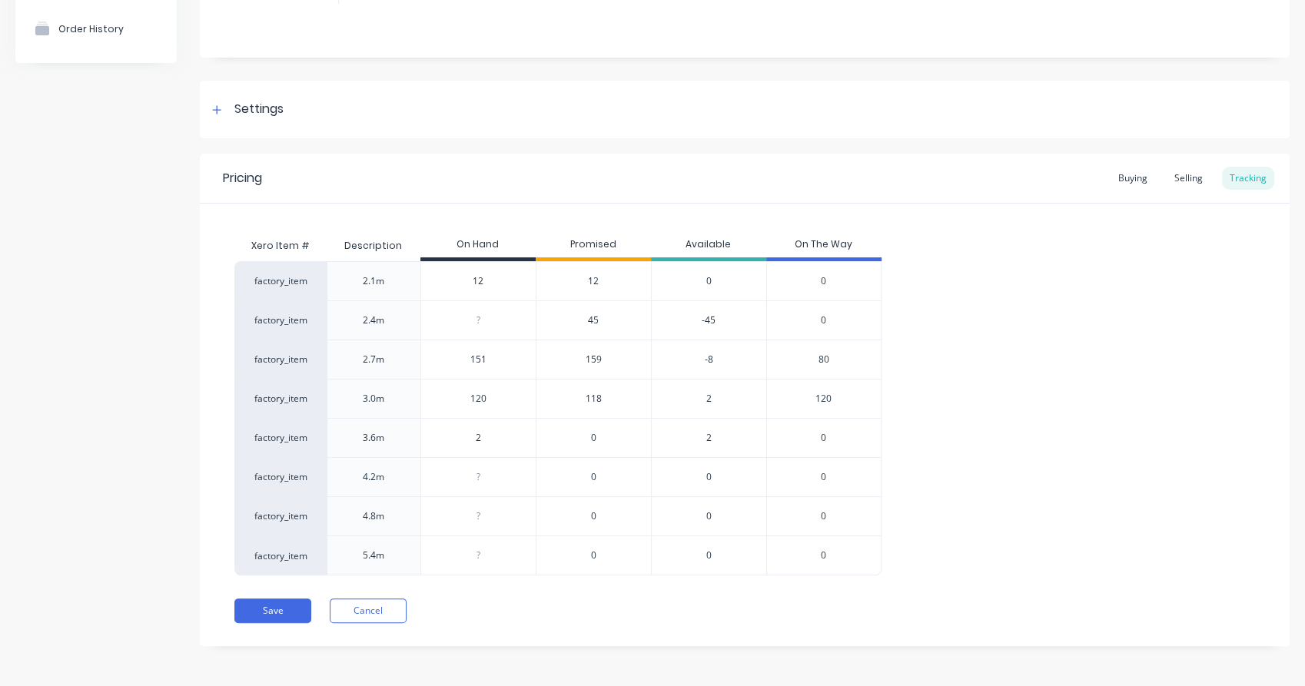
type input "0"
type textarea "x"
type input "0"
click at [535, 223] on div "Xero Item # Description On Hand Promised Available On The Way factory_item 2.1m…" at bounding box center [745, 390] width 1090 height 372
click at [592, 315] on span "45" at bounding box center [593, 321] width 11 height 14
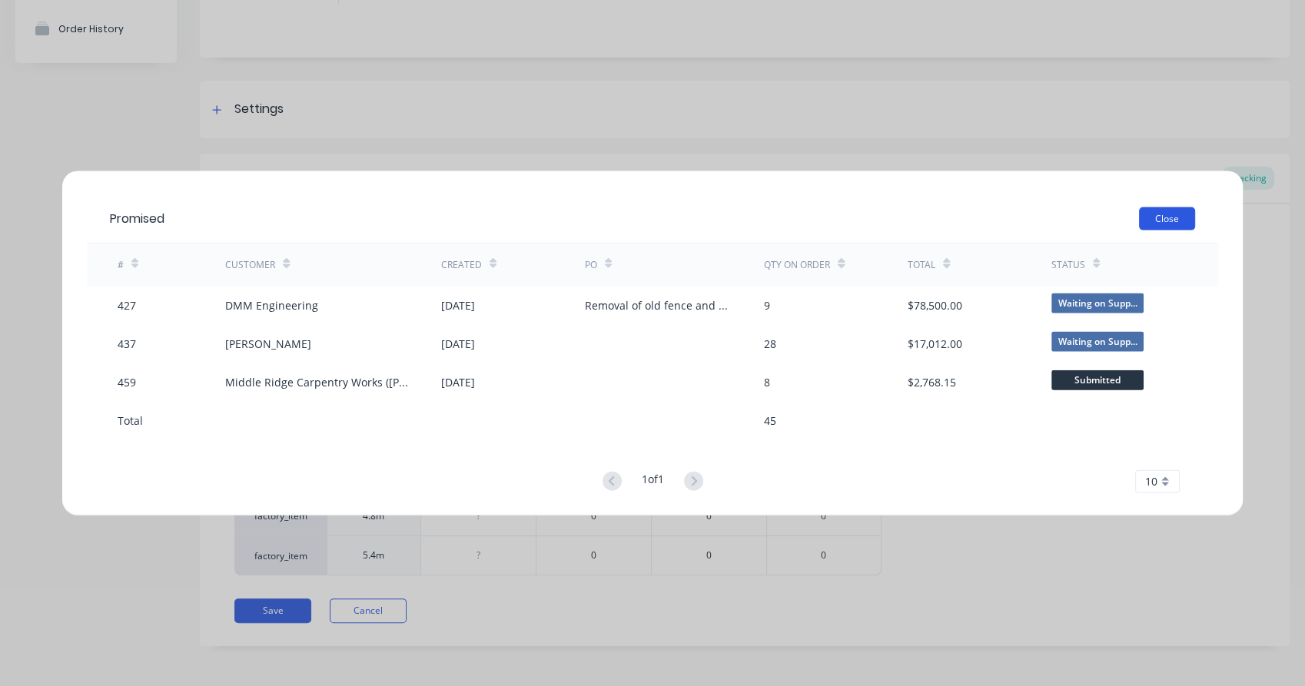
click at [1151, 218] on button "Close" at bounding box center [1167, 218] width 56 height 23
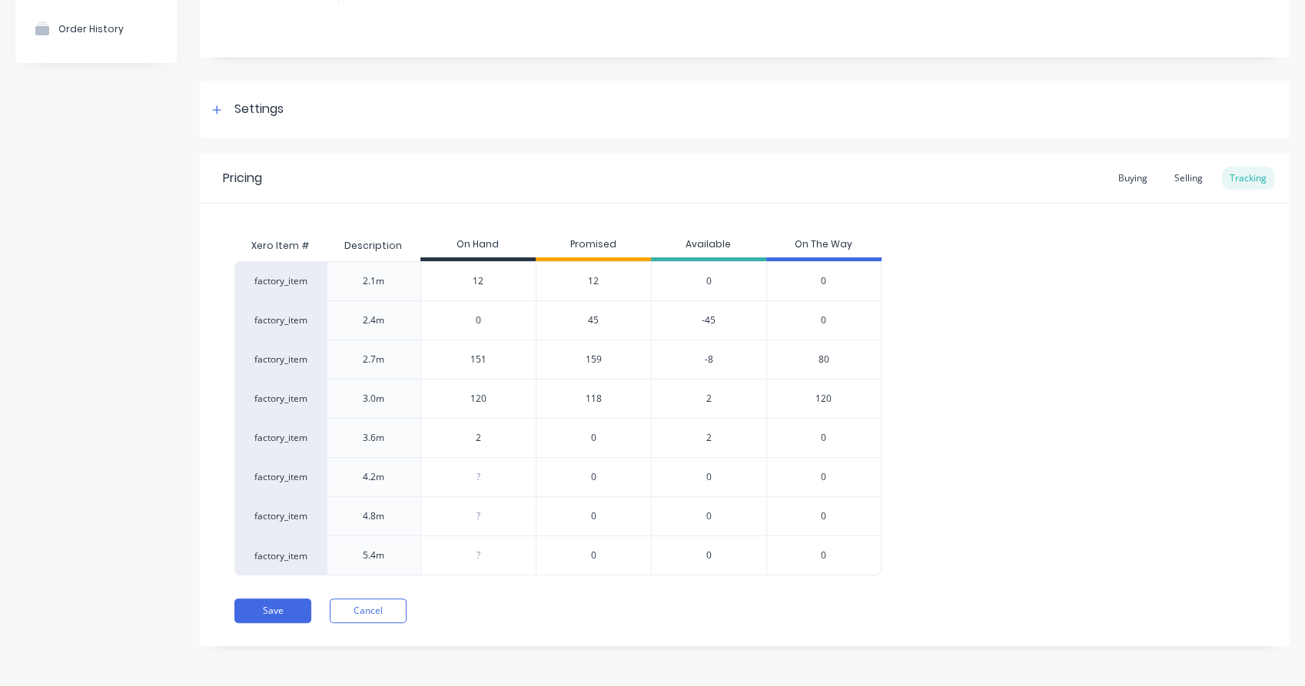
click at [590, 361] on span "159" at bounding box center [594, 360] width 16 height 14
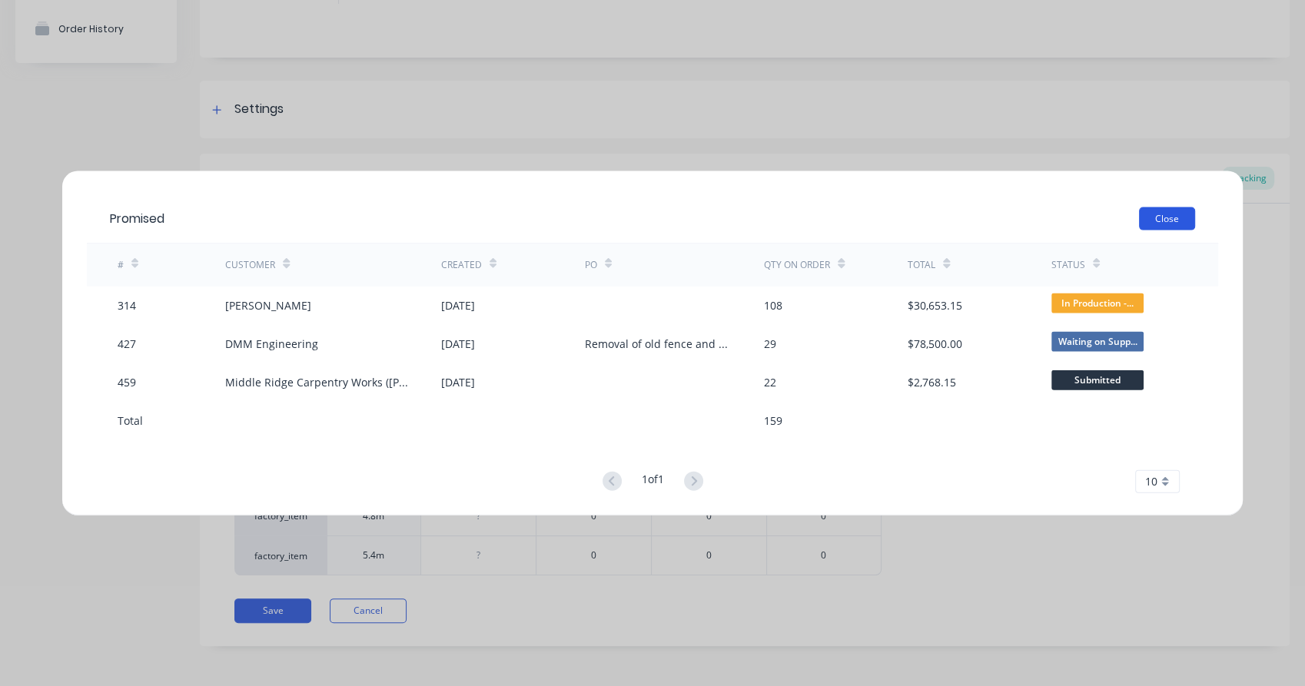
click at [1150, 224] on button "Close" at bounding box center [1167, 218] width 56 height 23
